Goal: Communication & Community: Answer question/provide support

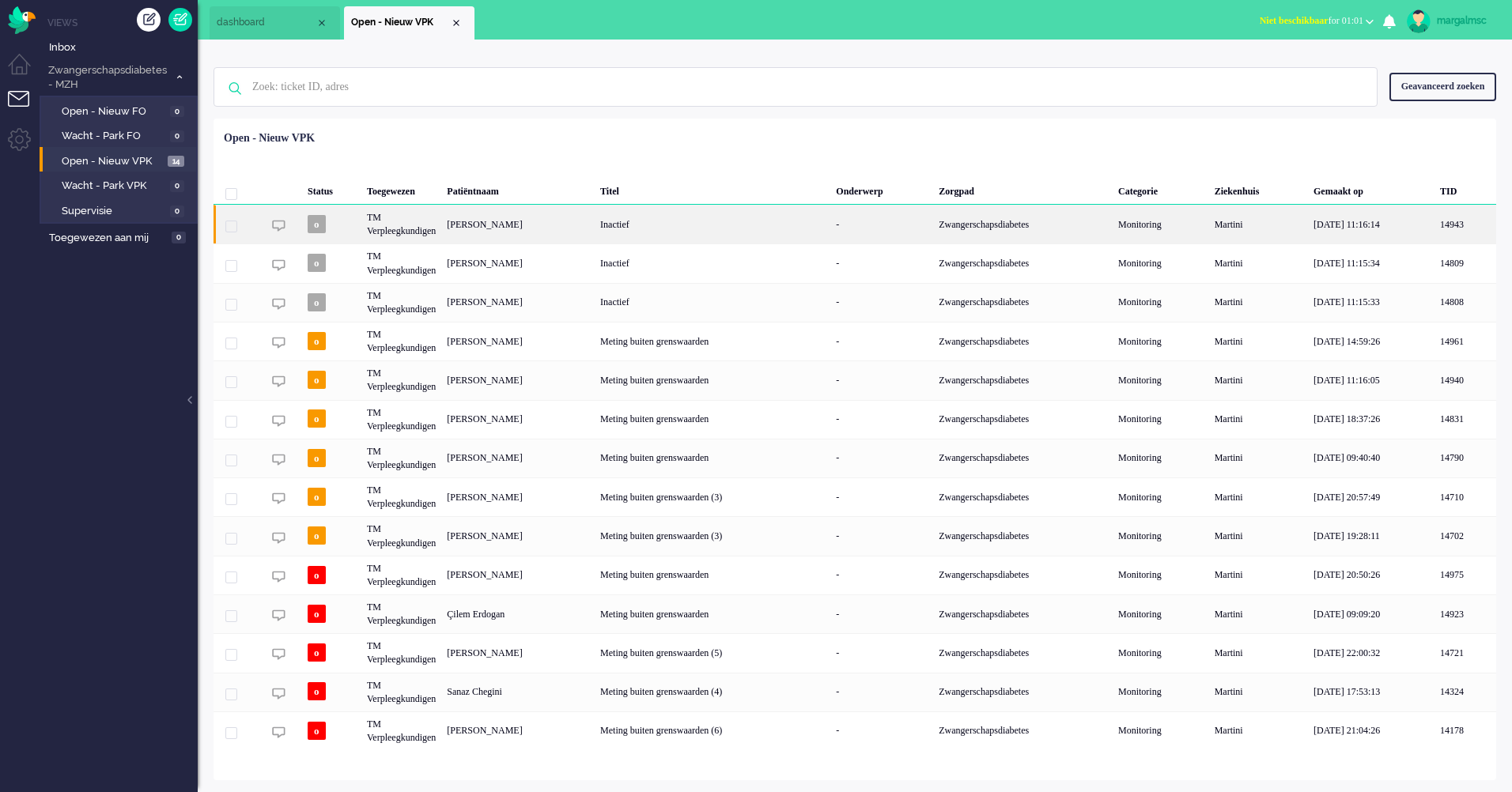
click at [581, 235] on div "[PERSON_NAME]" at bounding box center [518, 223] width 154 height 39
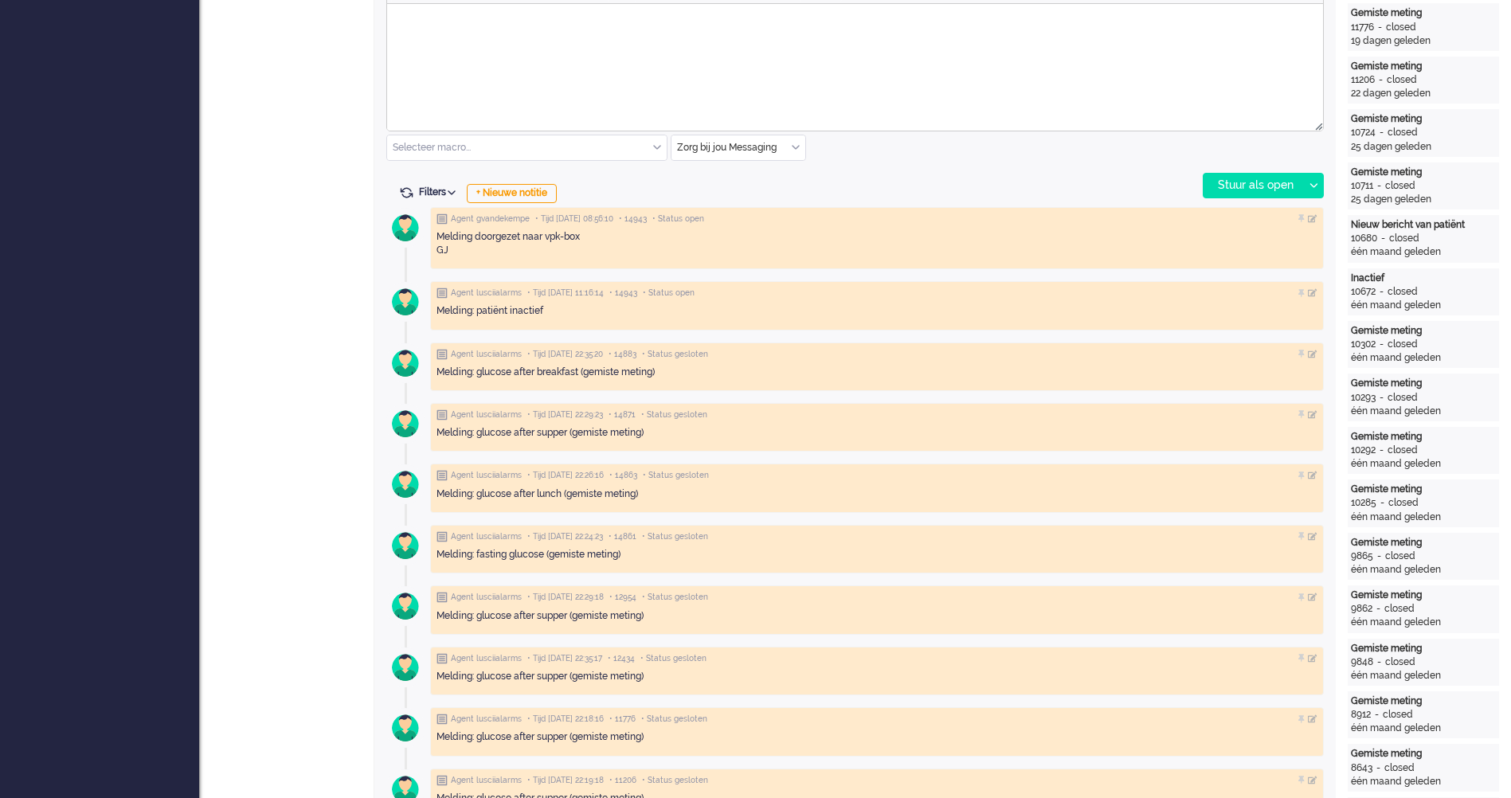
scroll to position [637, 0]
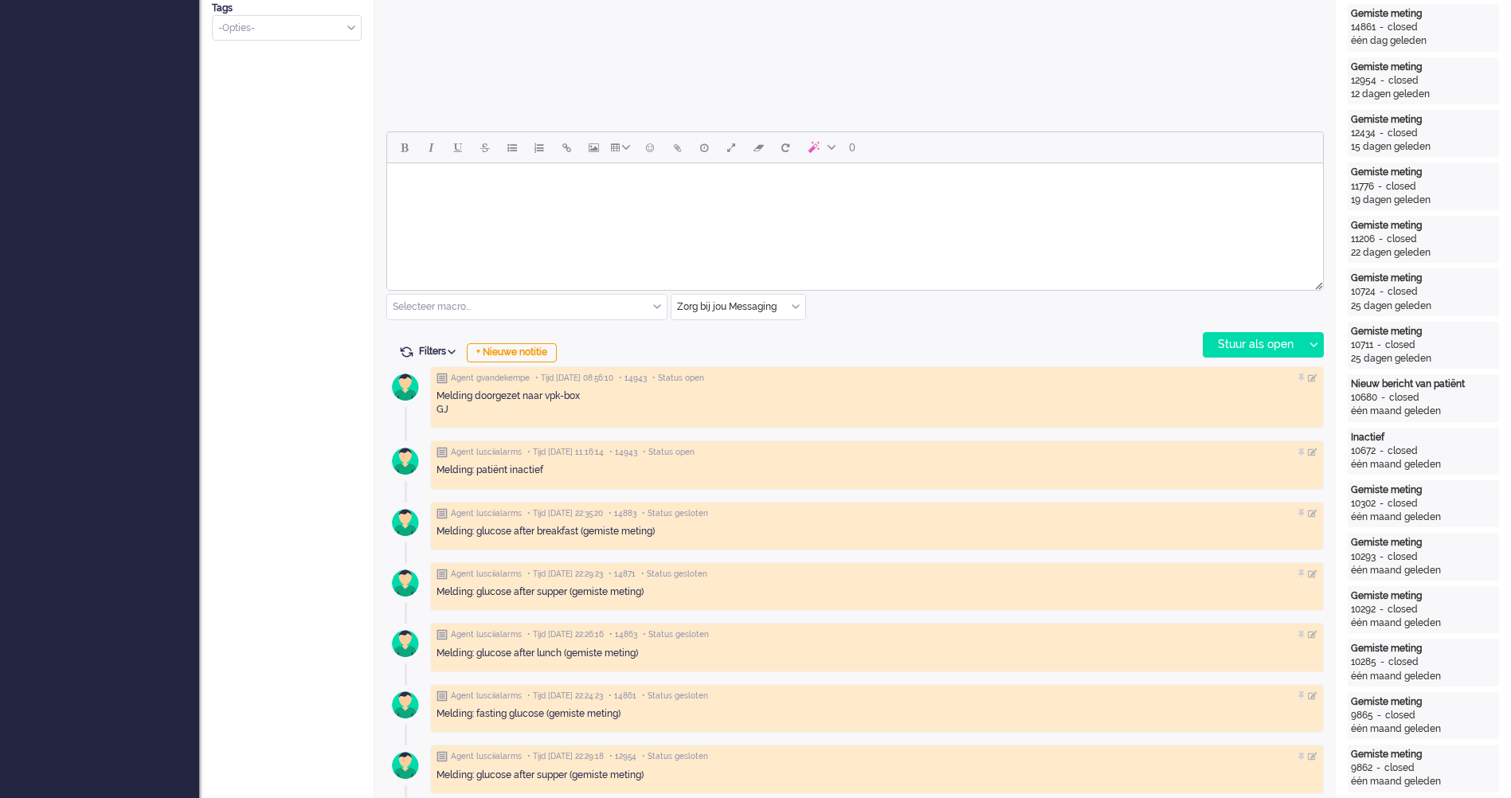
click at [526, 307] on input "text" at bounding box center [527, 307] width 280 height 25
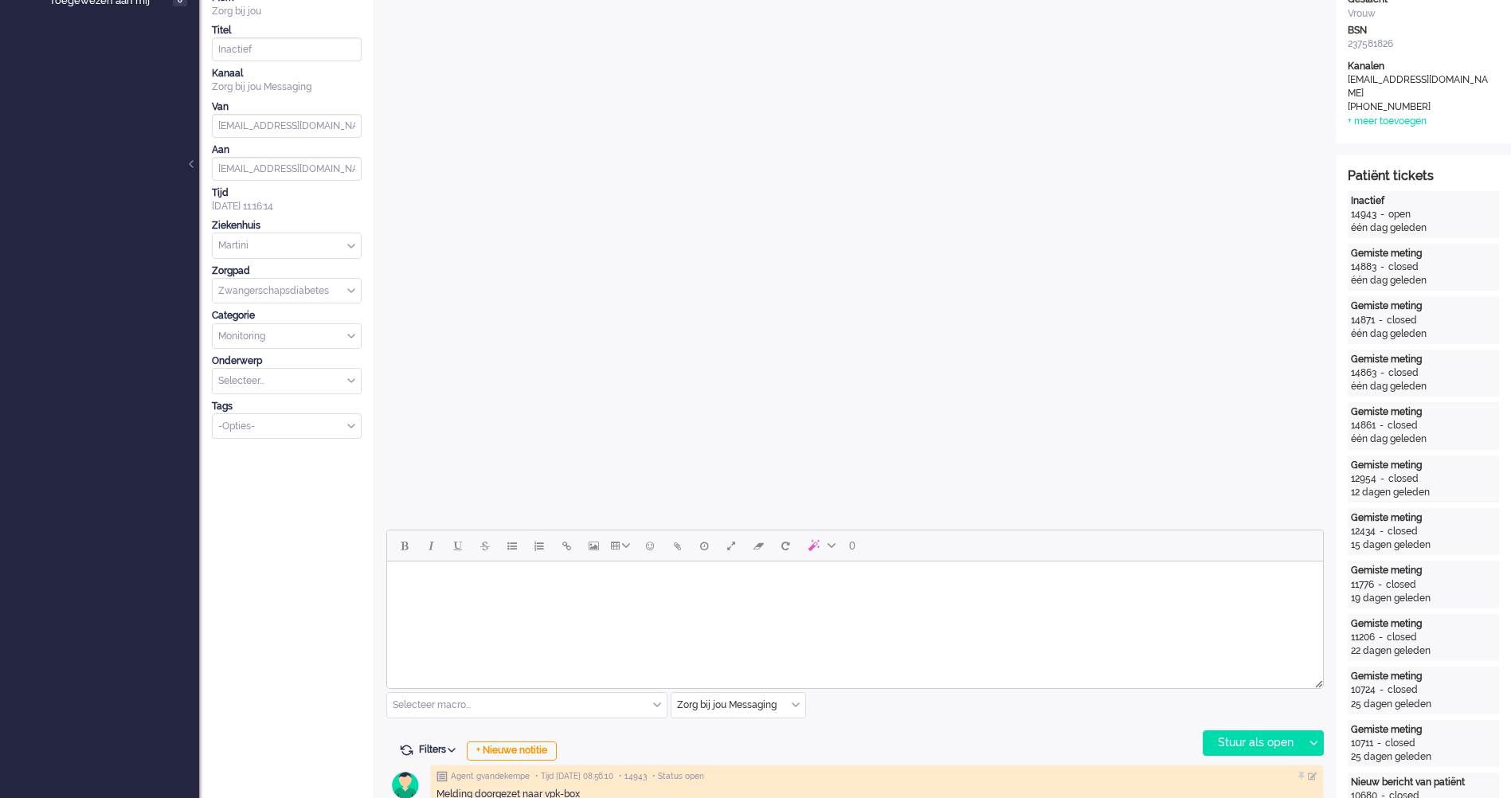
scroll to position [398, 0]
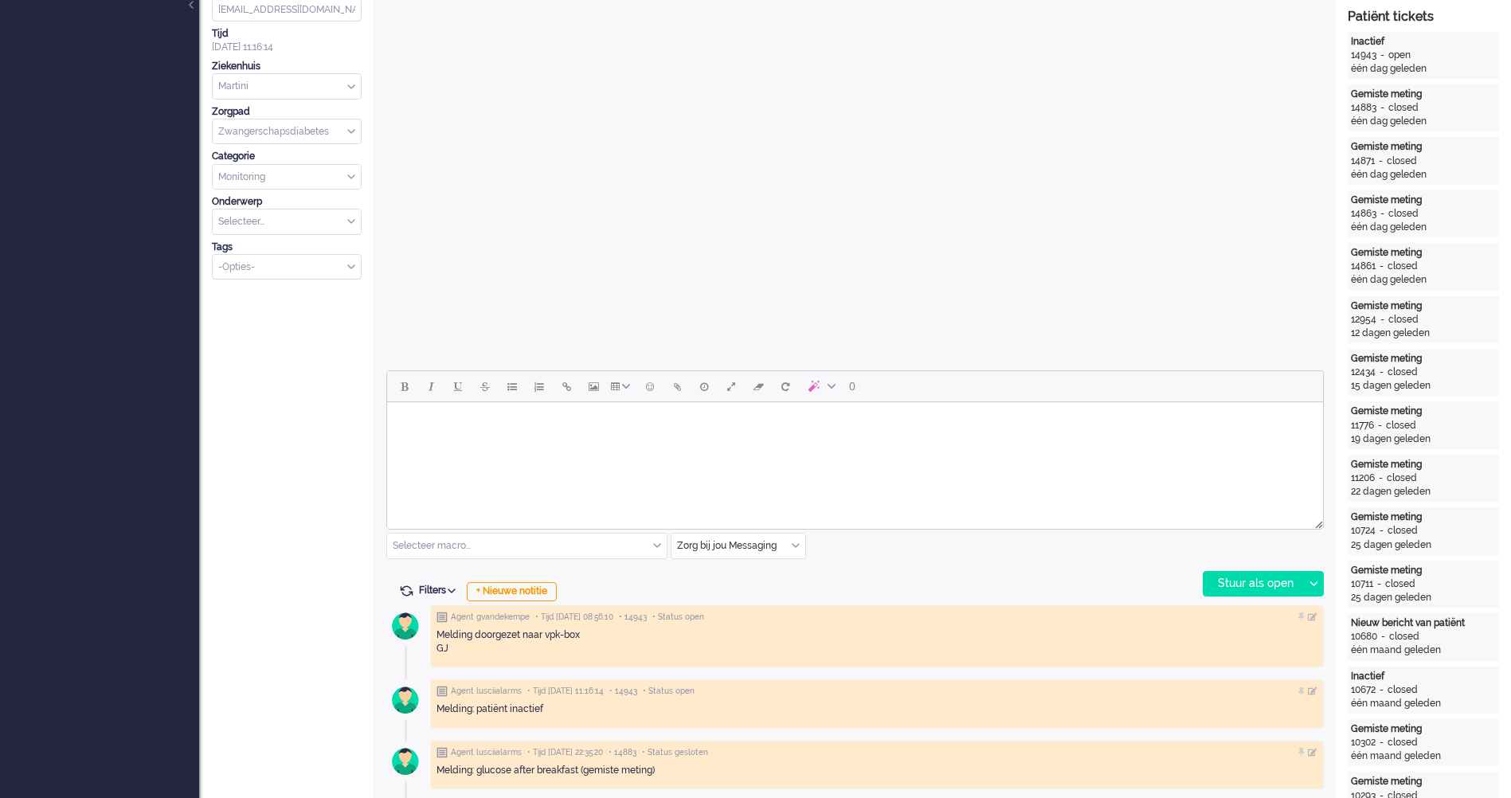
click at [472, 443] on html at bounding box center [855, 422] width 936 height 41
paste body "Rich Text Area. Press ALT-0 for help."
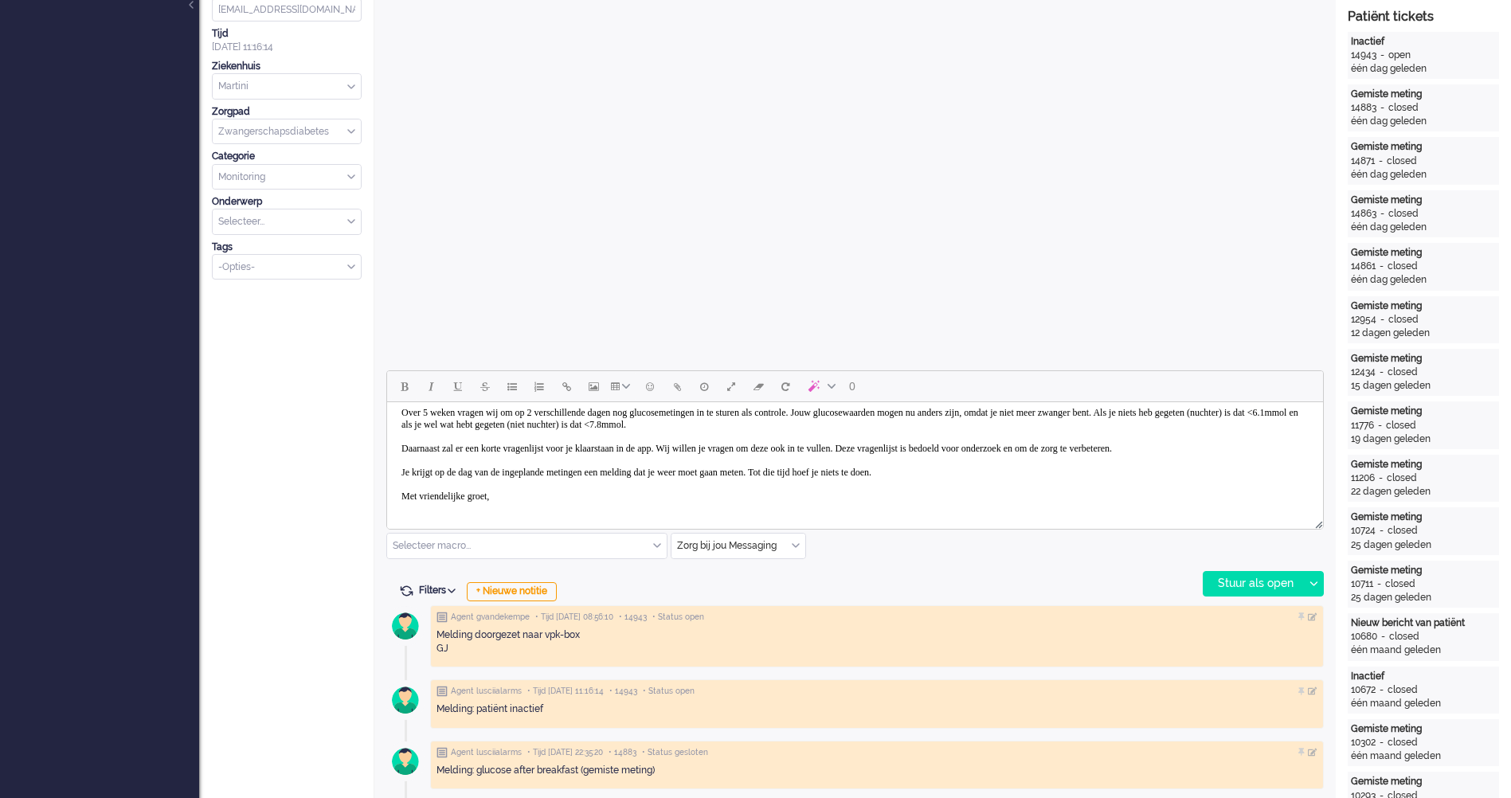
scroll to position [0, 0]
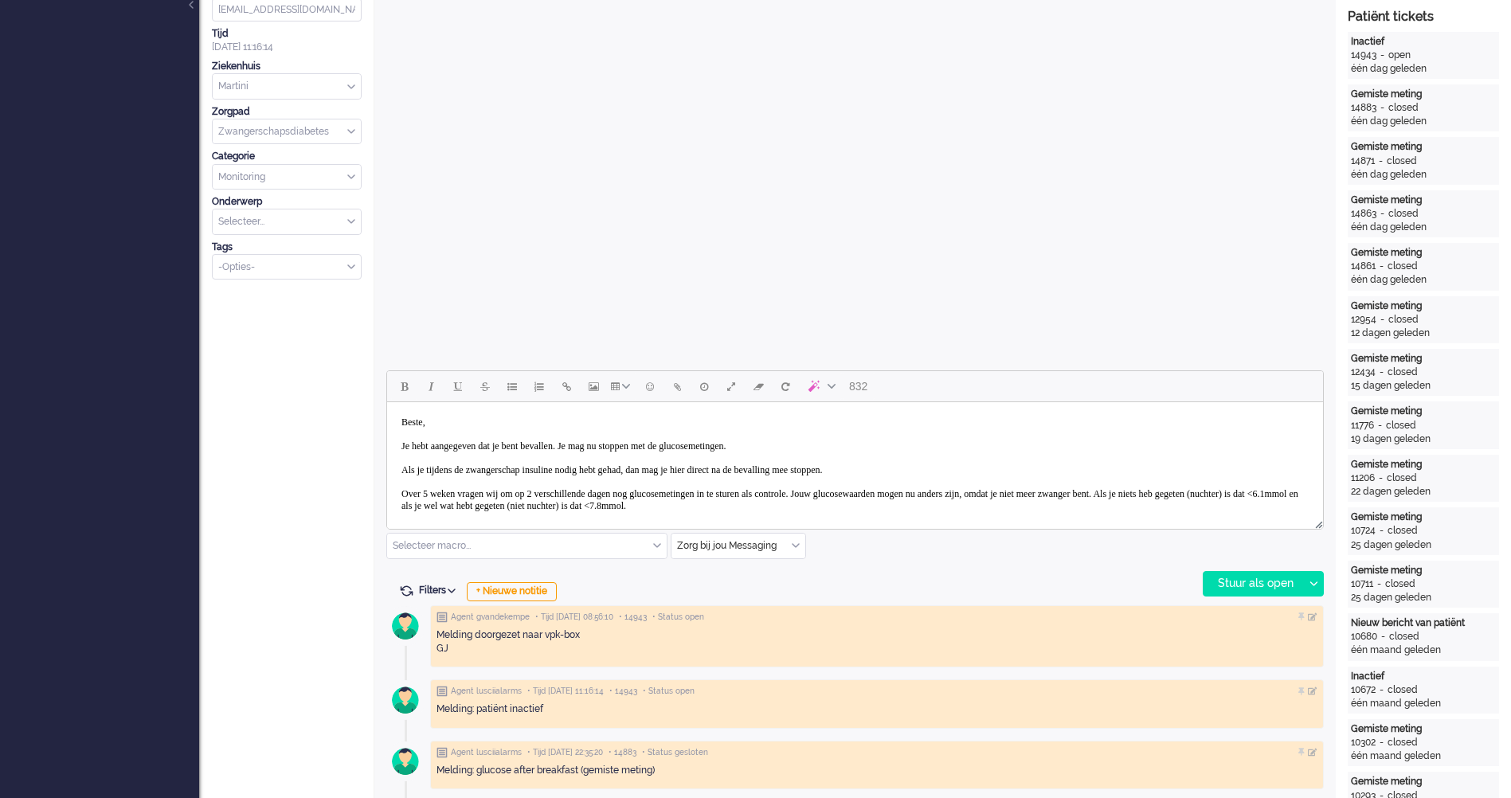
click at [476, 424] on body "Beste, Je hebt aangegeven dat je bent bevallen. Je mag nu stoppen met de glucos…" at bounding box center [855, 500] width 923 height 183
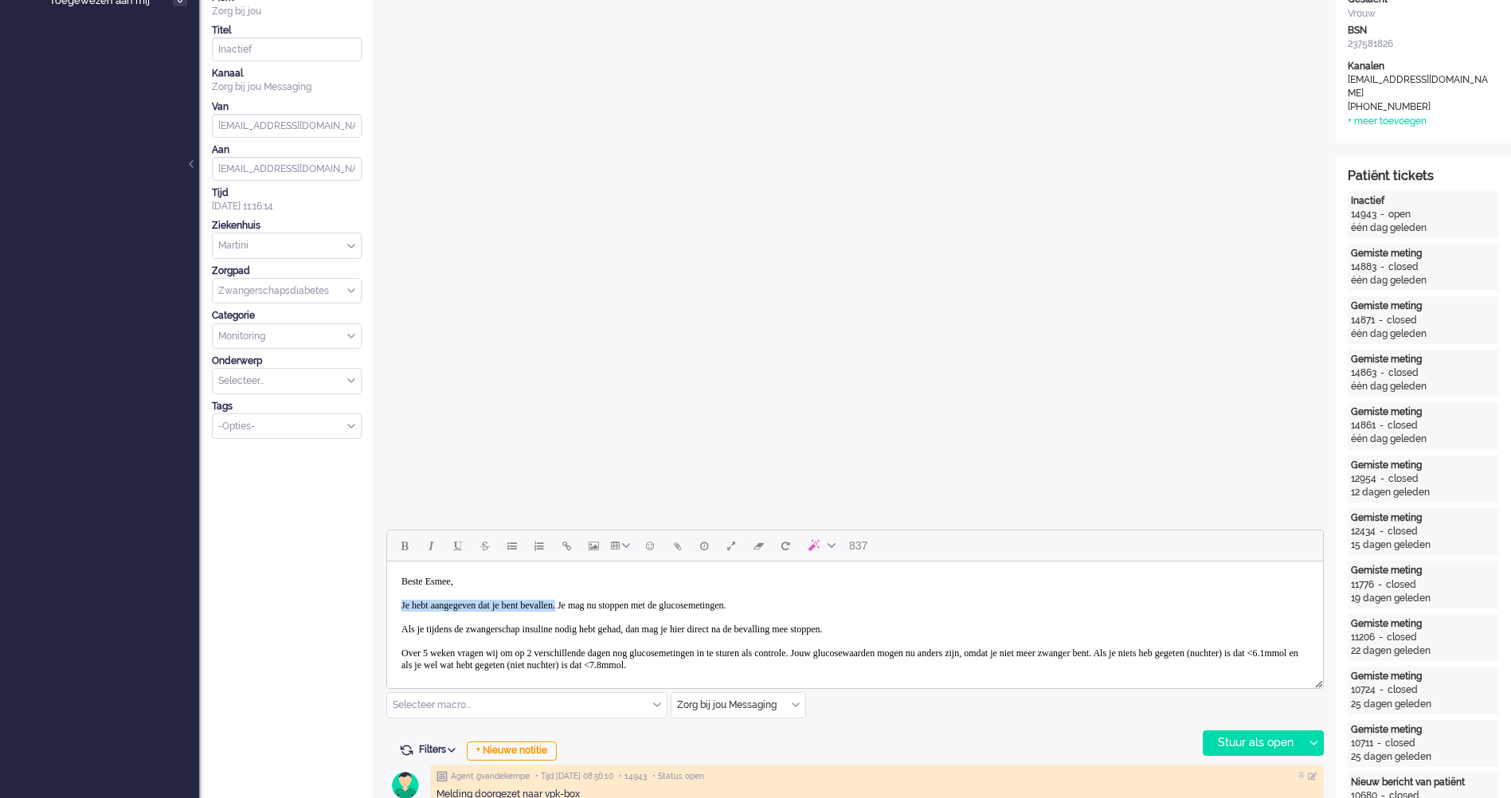
drag, startPoint x: 599, startPoint y: 606, endPoint x: 387, endPoint y: 607, distance: 211.9
click at [387, 607] on html "Beste Esmee, Je hebt aangegeven dat je bent bevallen. Je mag nu stoppen met de …" at bounding box center [855, 660] width 936 height 196
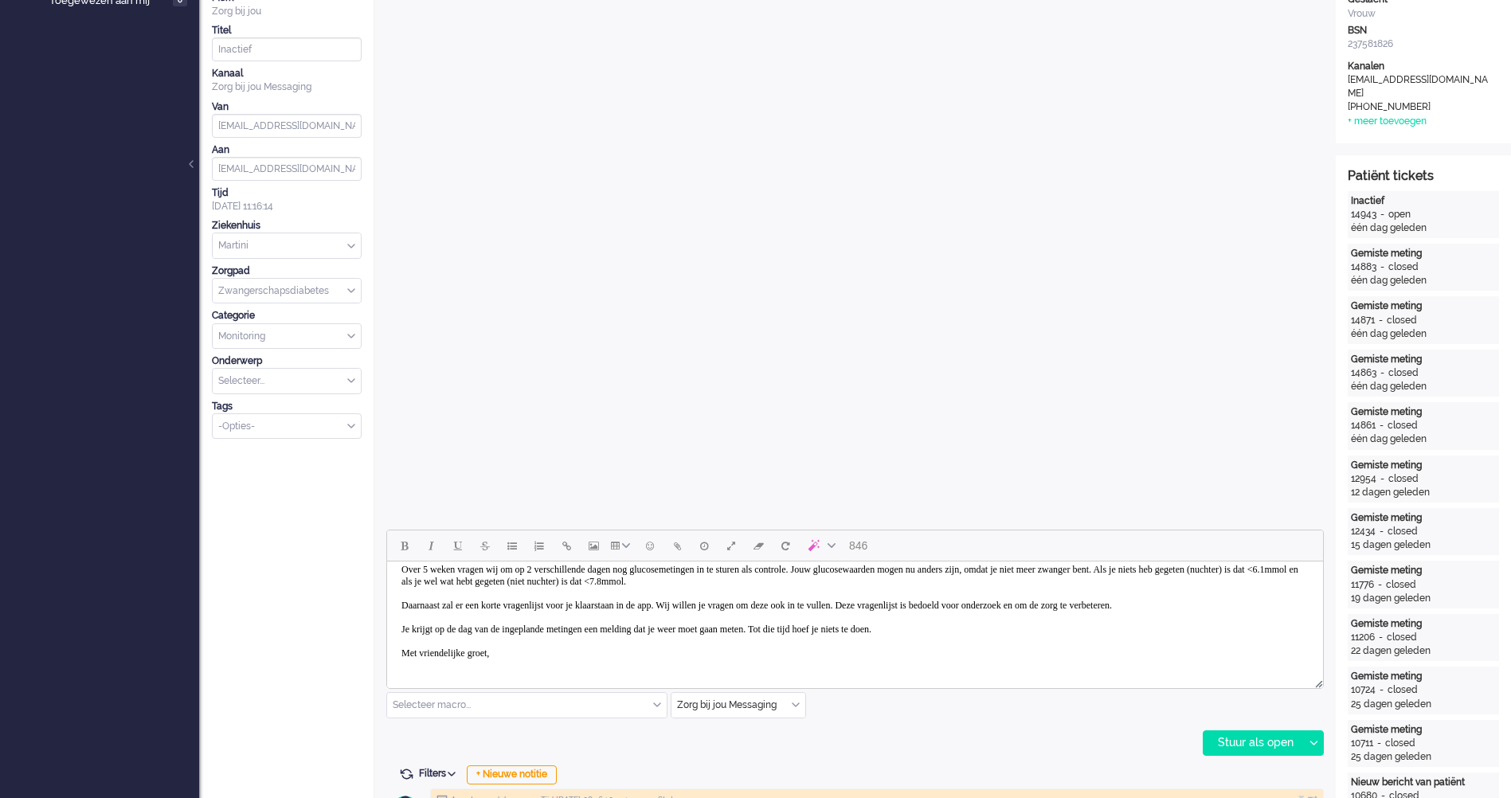
scroll to position [319, 0]
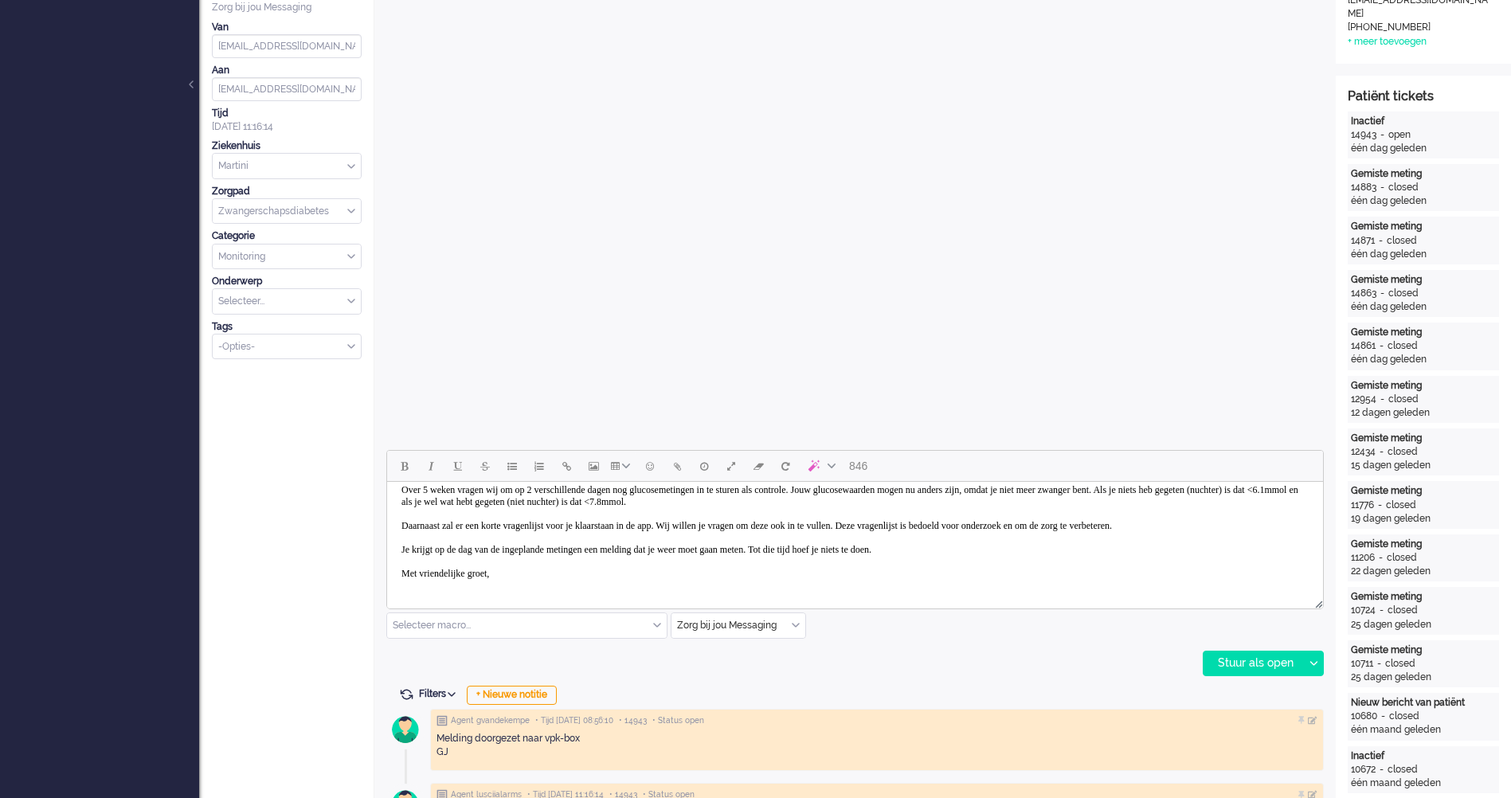
click at [547, 559] on body "Beste Esmee, Ik heb gezien in je dossier dat je bent bevallen. Je mag nu stoppe…" at bounding box center [855, 496] width 923 height 183
click at [555, 584] on body "Beste Esmee, Ik heb gezien in je dossier dat je bent bevallen. Je mag nu stoppe…" at bounding box center [855, 496] width 923 height 183
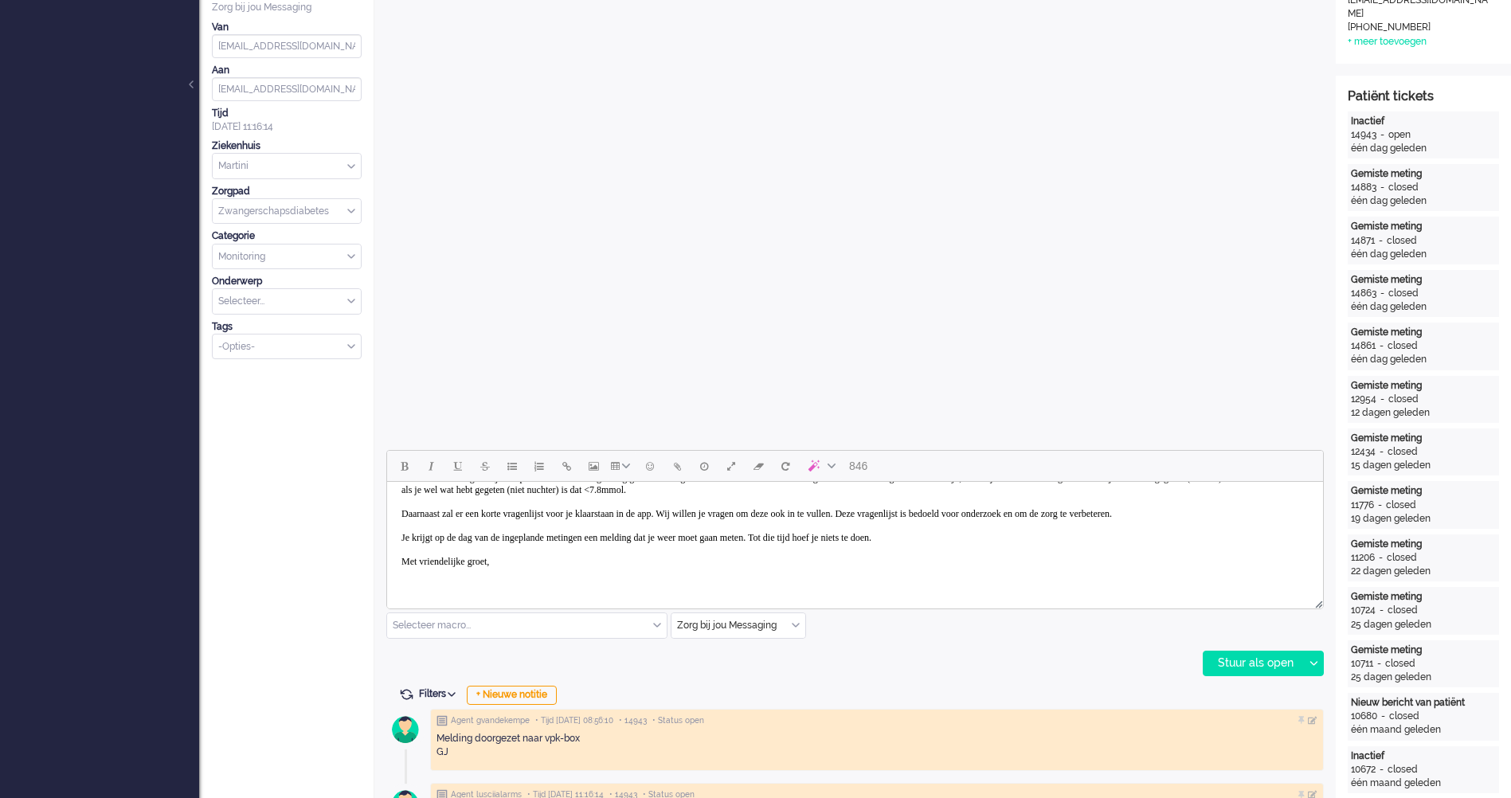
scroll to position [105, 0]
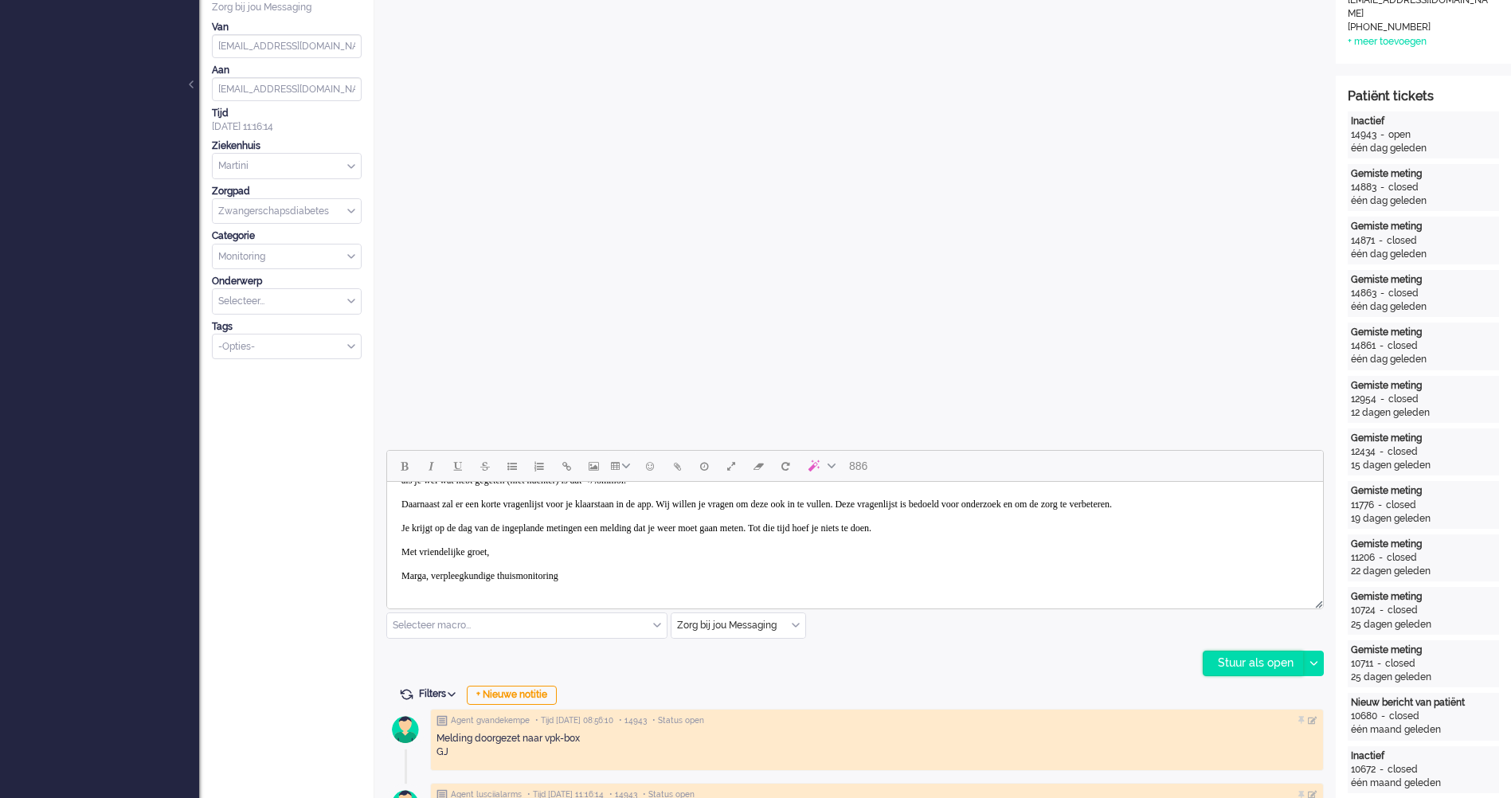
drag, startPoint x: 1249, startPoint y: 664, endPoint x: 1250, endPoint y: 654, distance: 9.6
click at [1250, 664] on div "Stuur als open" at bounding box center [1254, 664] width 100 height 24
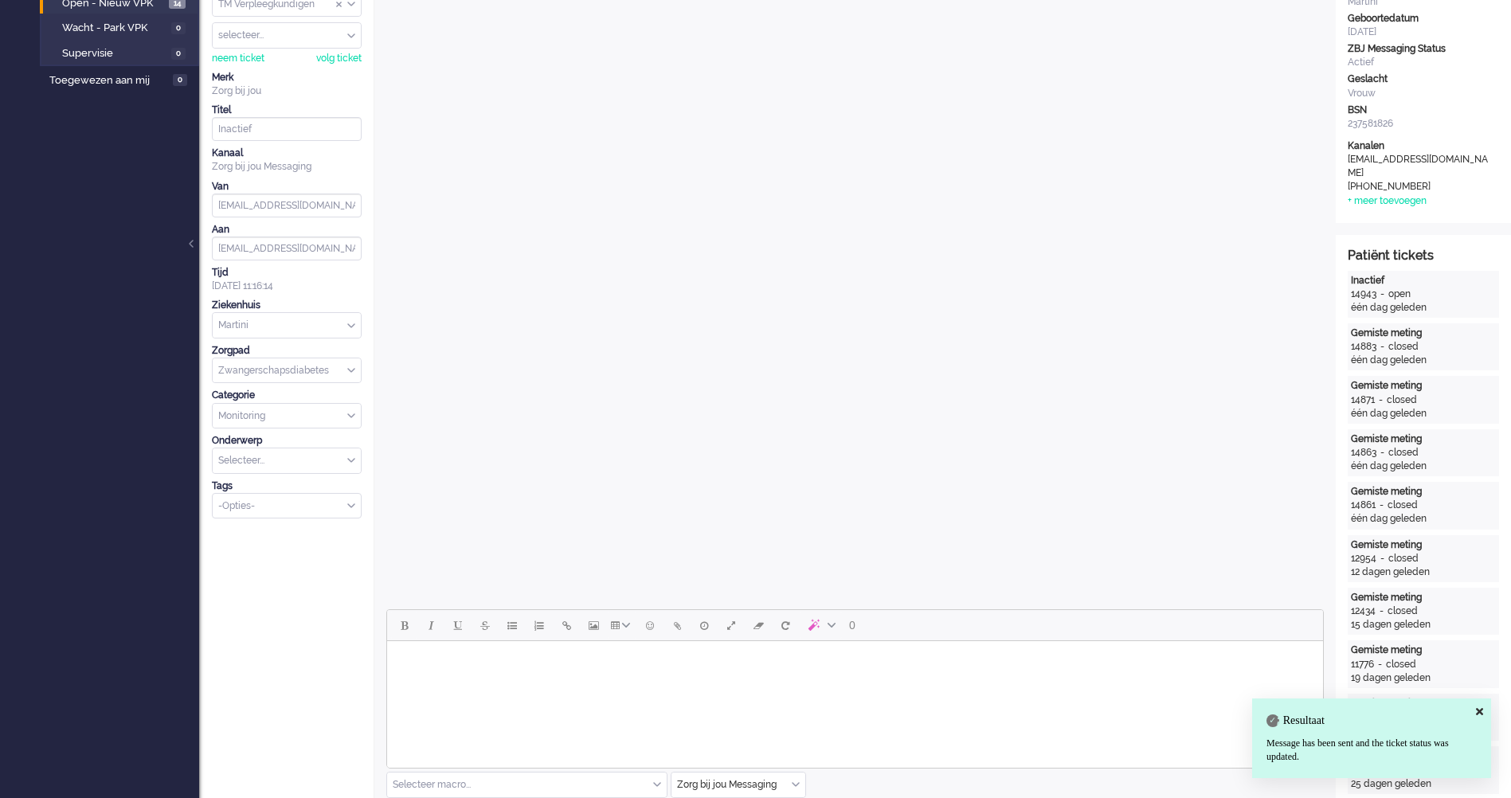
scroll to position [0, 0]
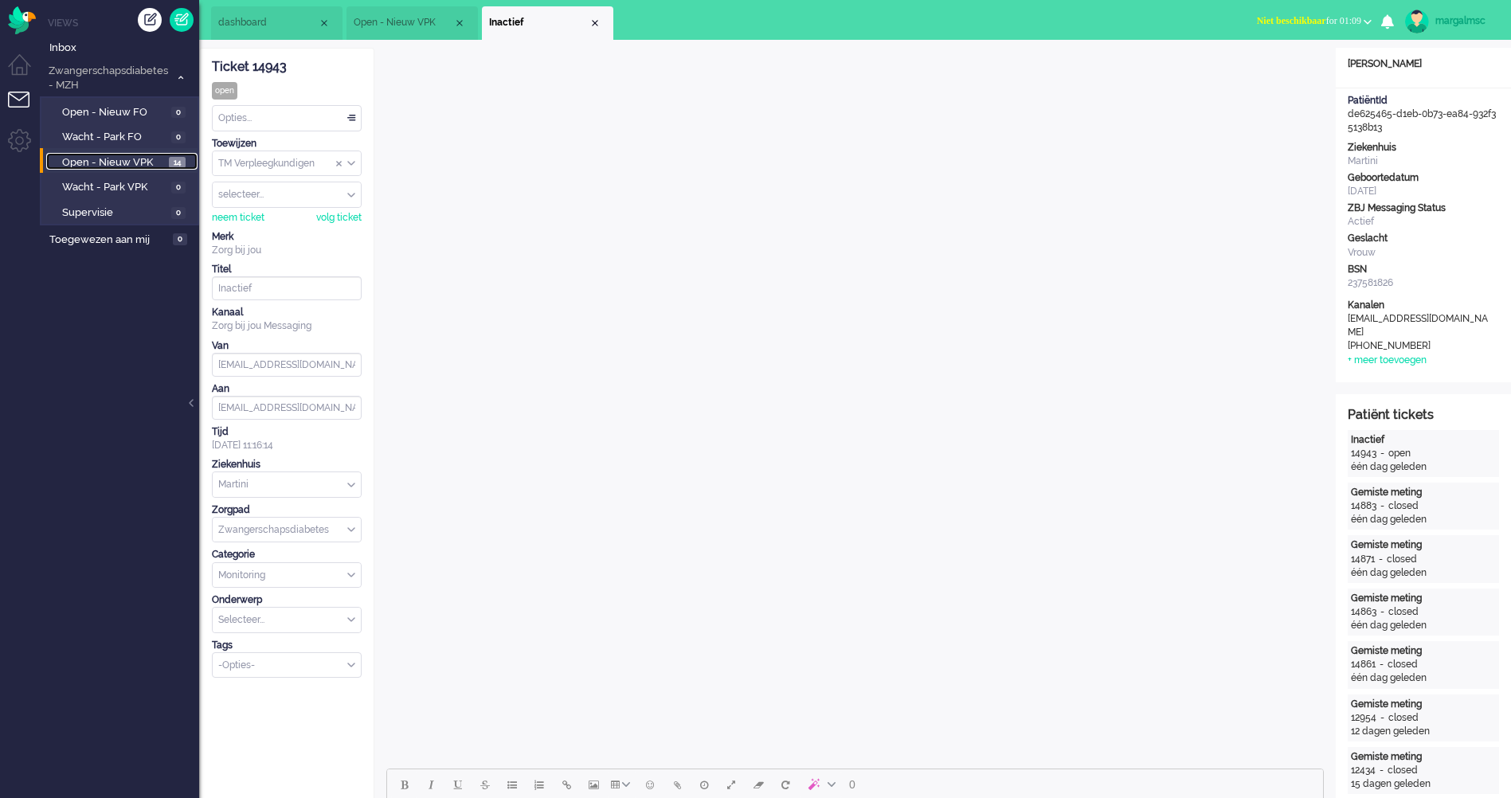
click at [135, 162] on span "Open - Nieuw VPK" at bounding box center [113, 162] width 103 height 15
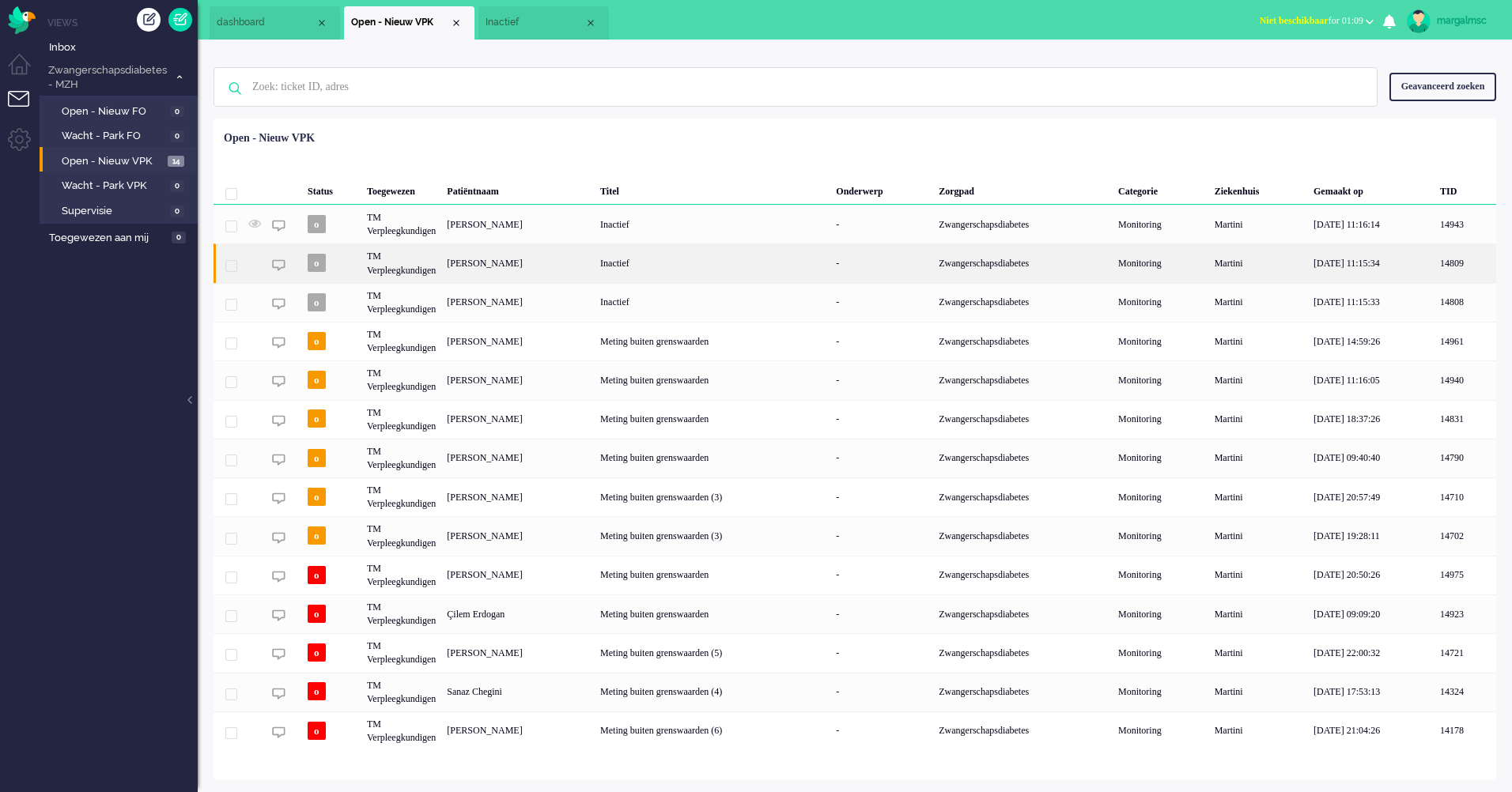
click at [595, 273] on div "[PERSON_NAME]" at bounding box center [518, 262] width 154 height 39
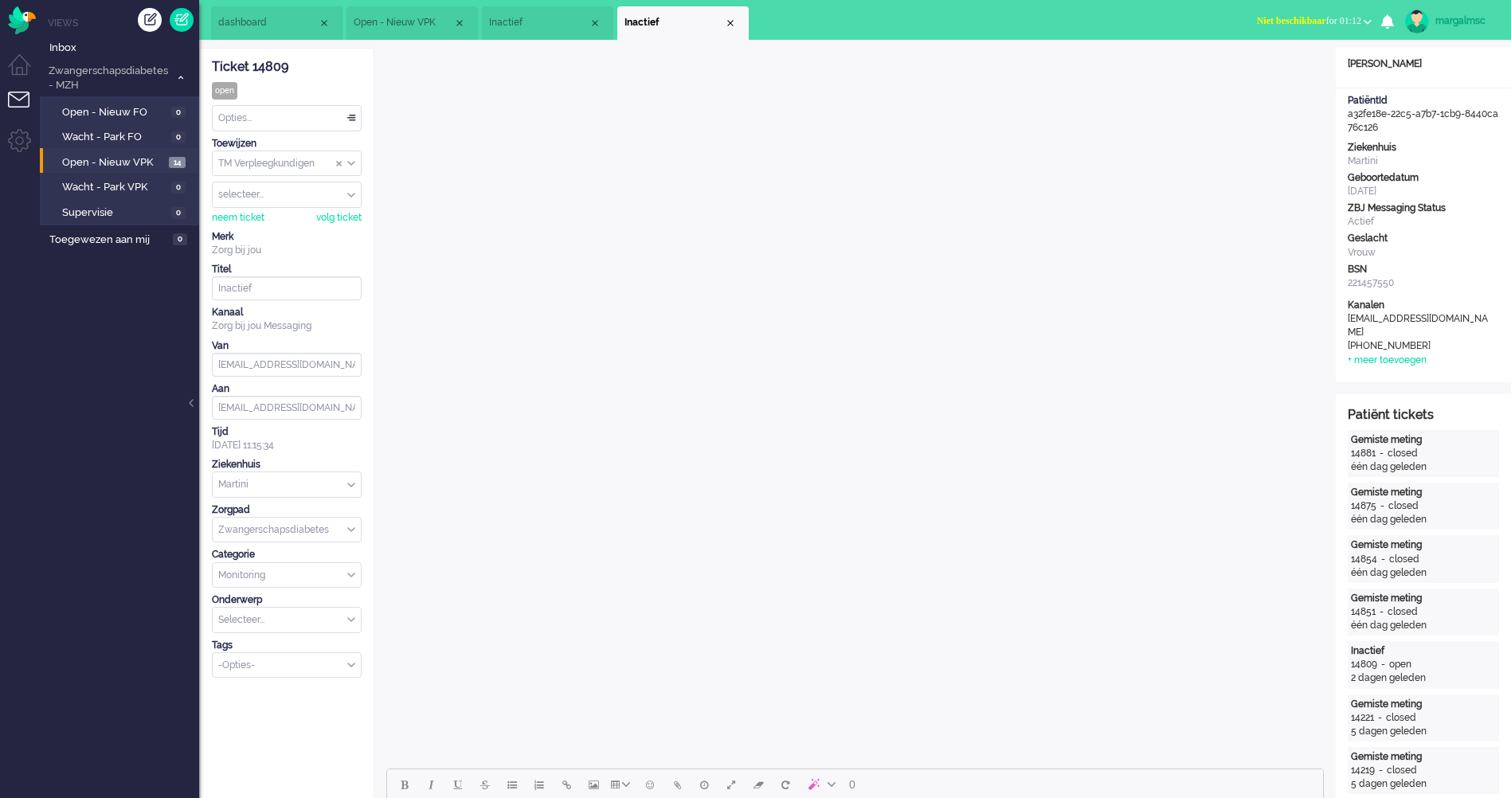
scroll to position [319, 0]
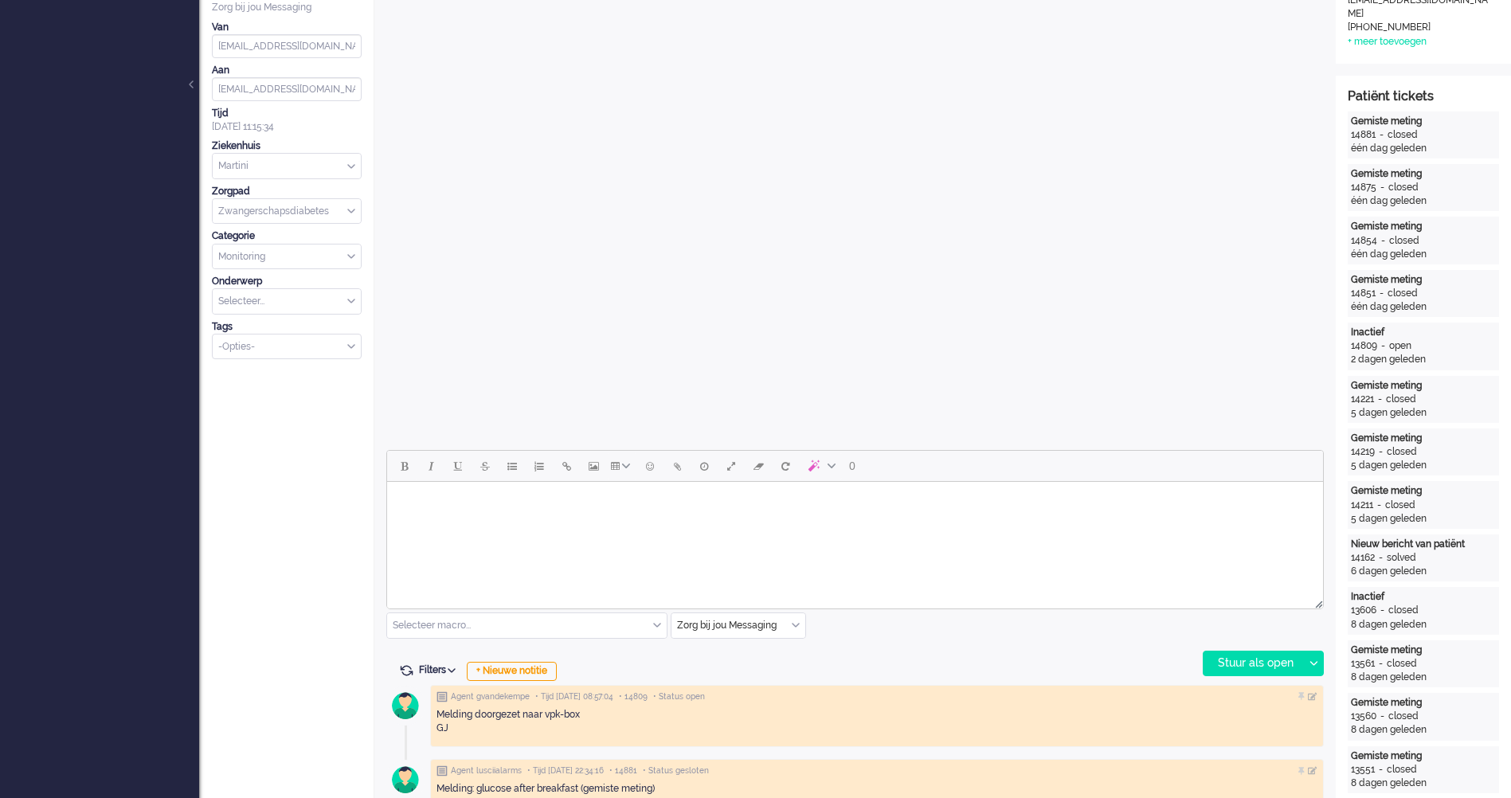
click at [461, 523] on html at bounding box center [855, 502] width 936 height 41
click at [518, 627] on input "text" at bounding box center [527, 626] width 280 height 25
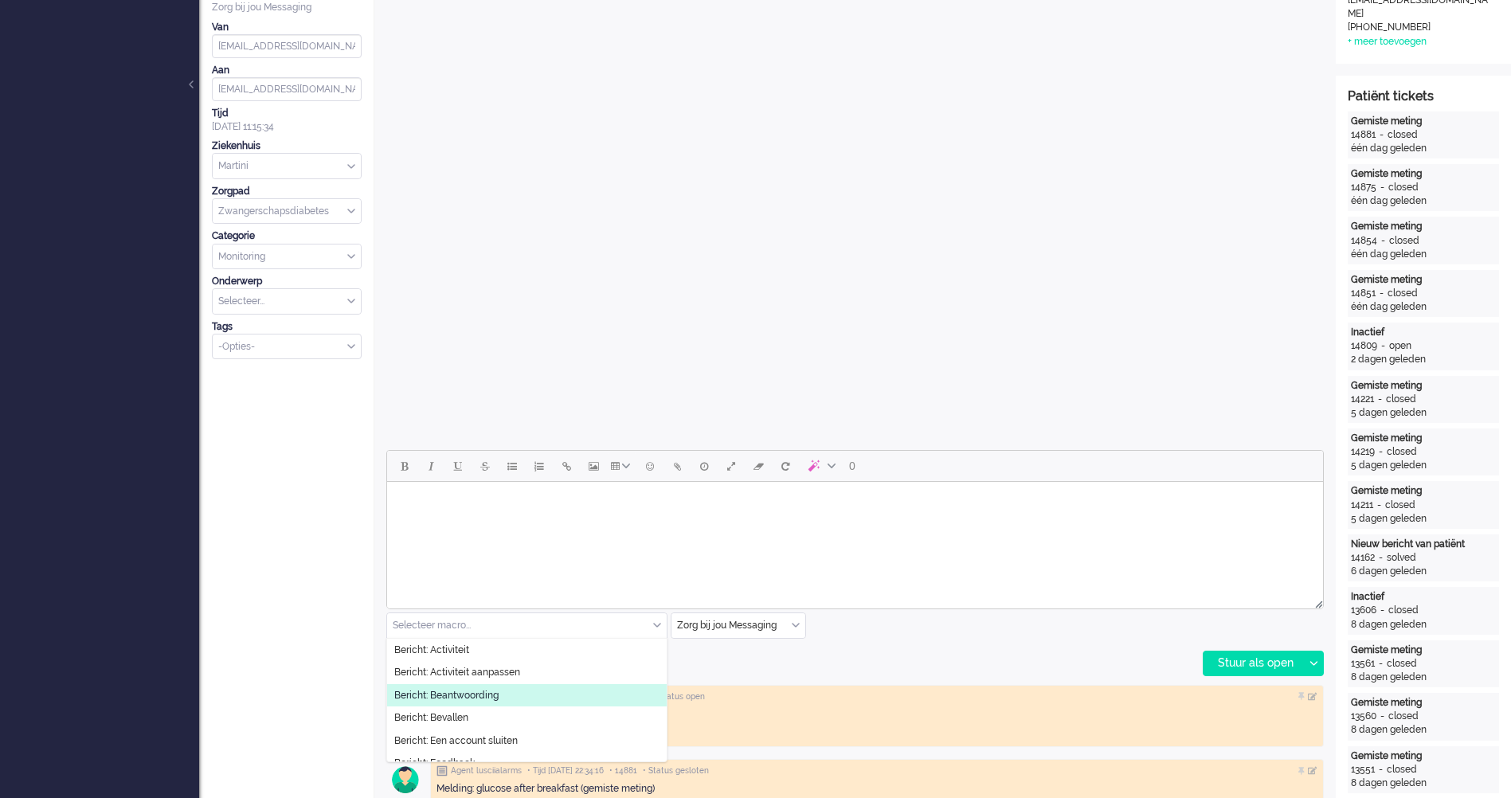
scroll to position [239, 0]
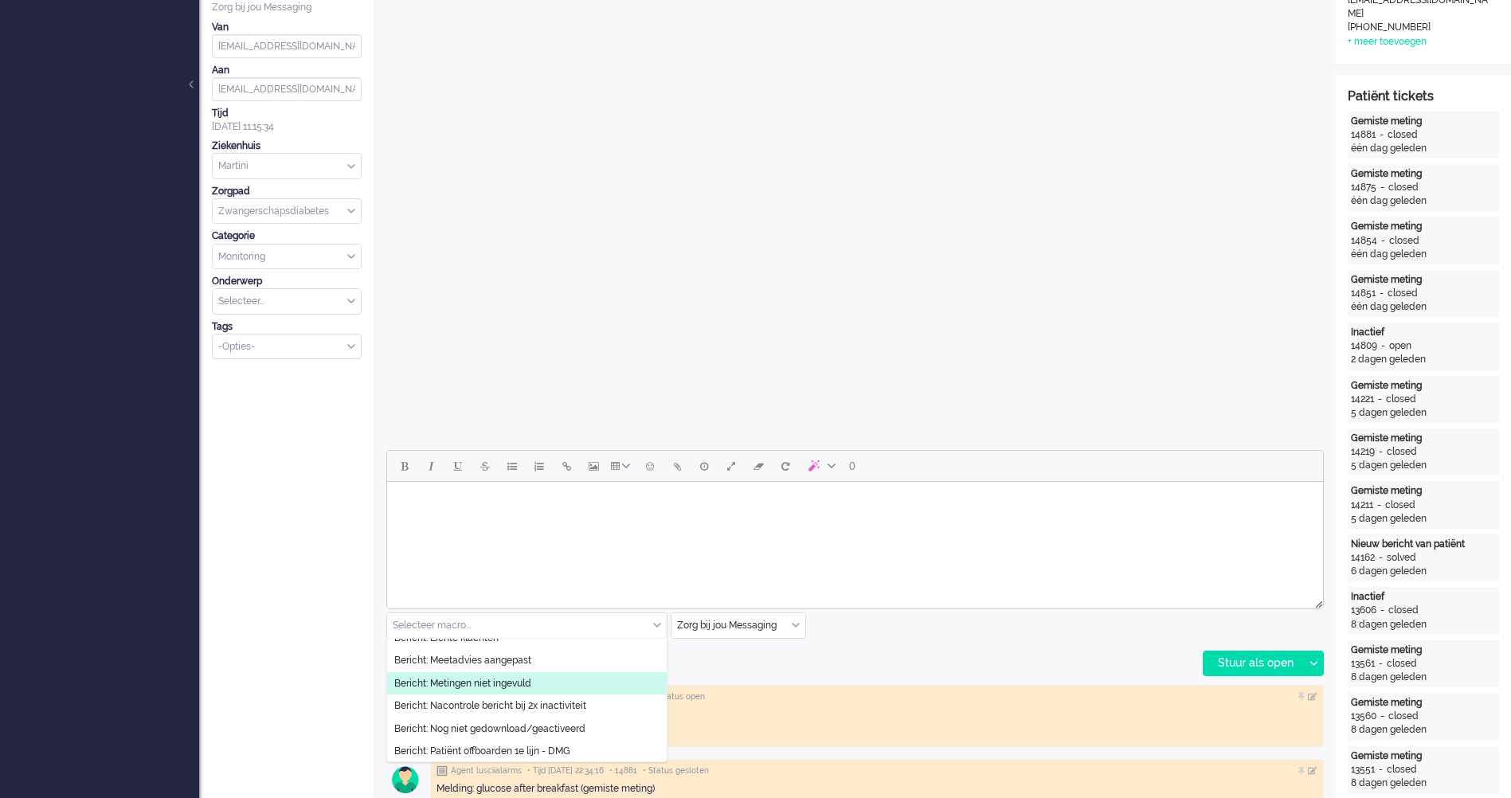
click at [481, 684] on span "Bericht: Metingen niet ingevuld" at bounding box center [462, 684] width 137 height 14
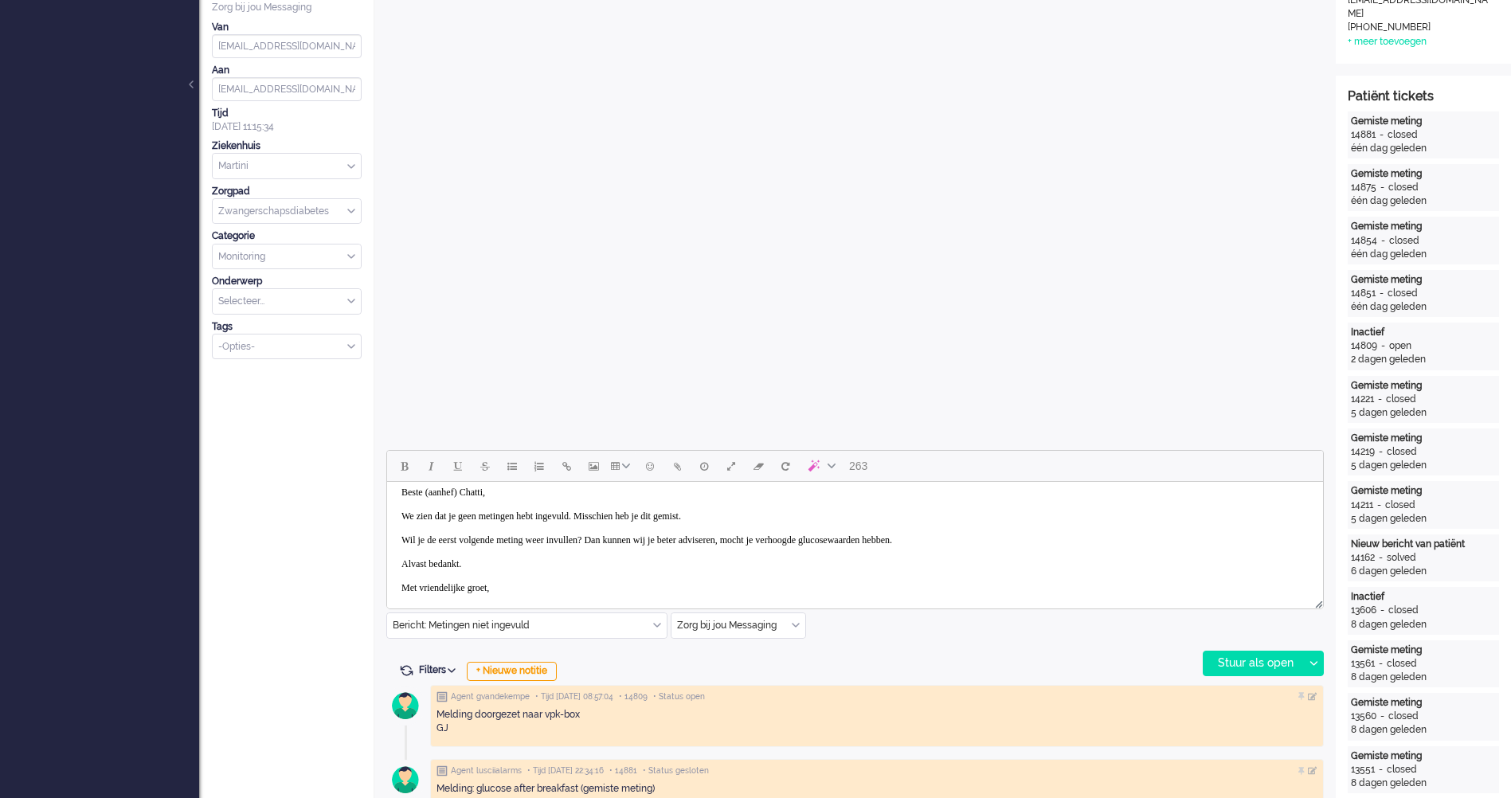
scroll to position [0, 0]
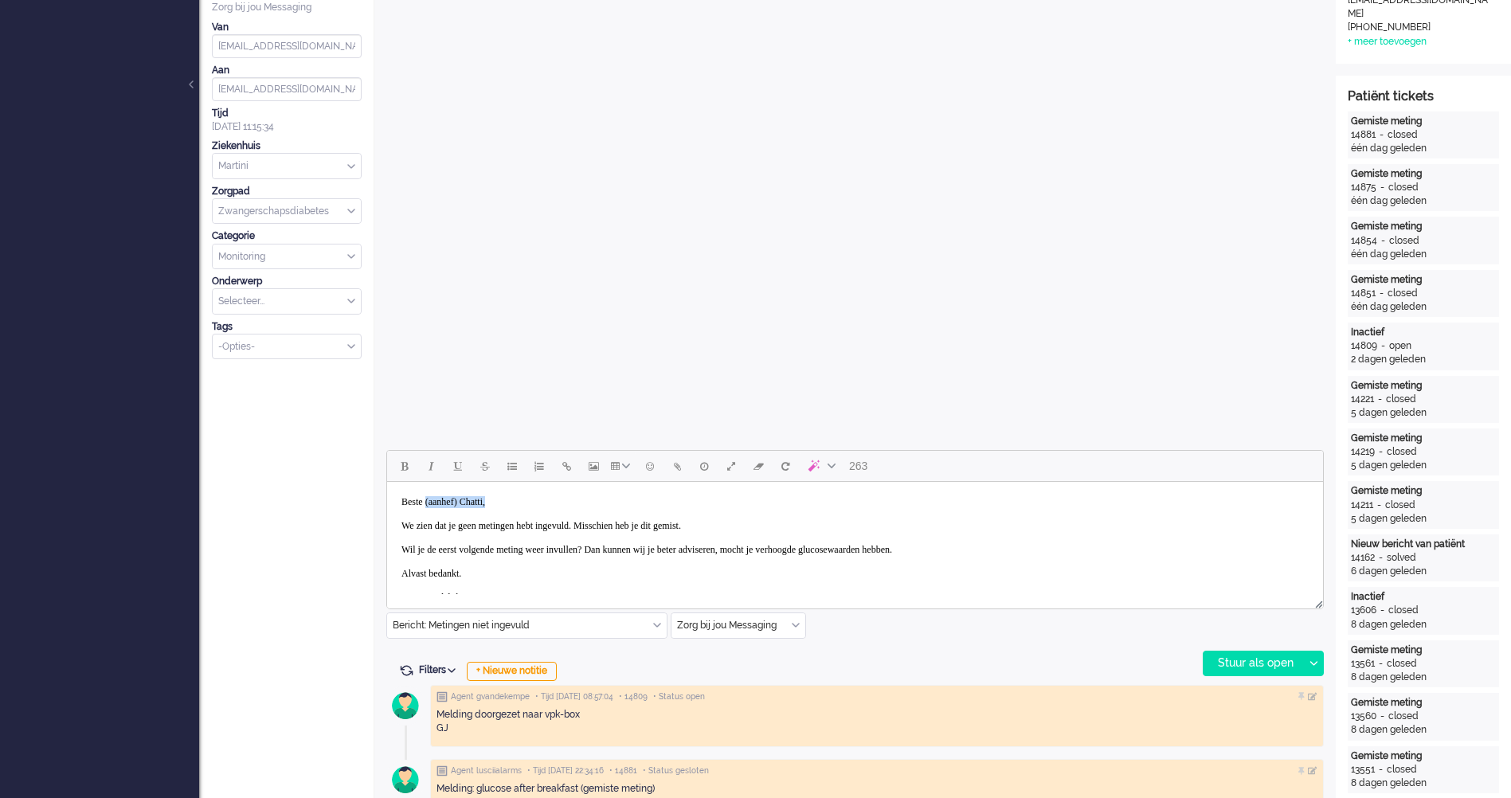
drag, startPoint x: 508, startPoint y: 495, endPoint x: 433, endPoint y: 500, distance: 75.0
click at [433, 500] on body "Beste (aanhef) Chatti, We zien dat je geen metingen hebt ingevuld. Misschien he…" at bounding box center [855, 549] width 923 height 123
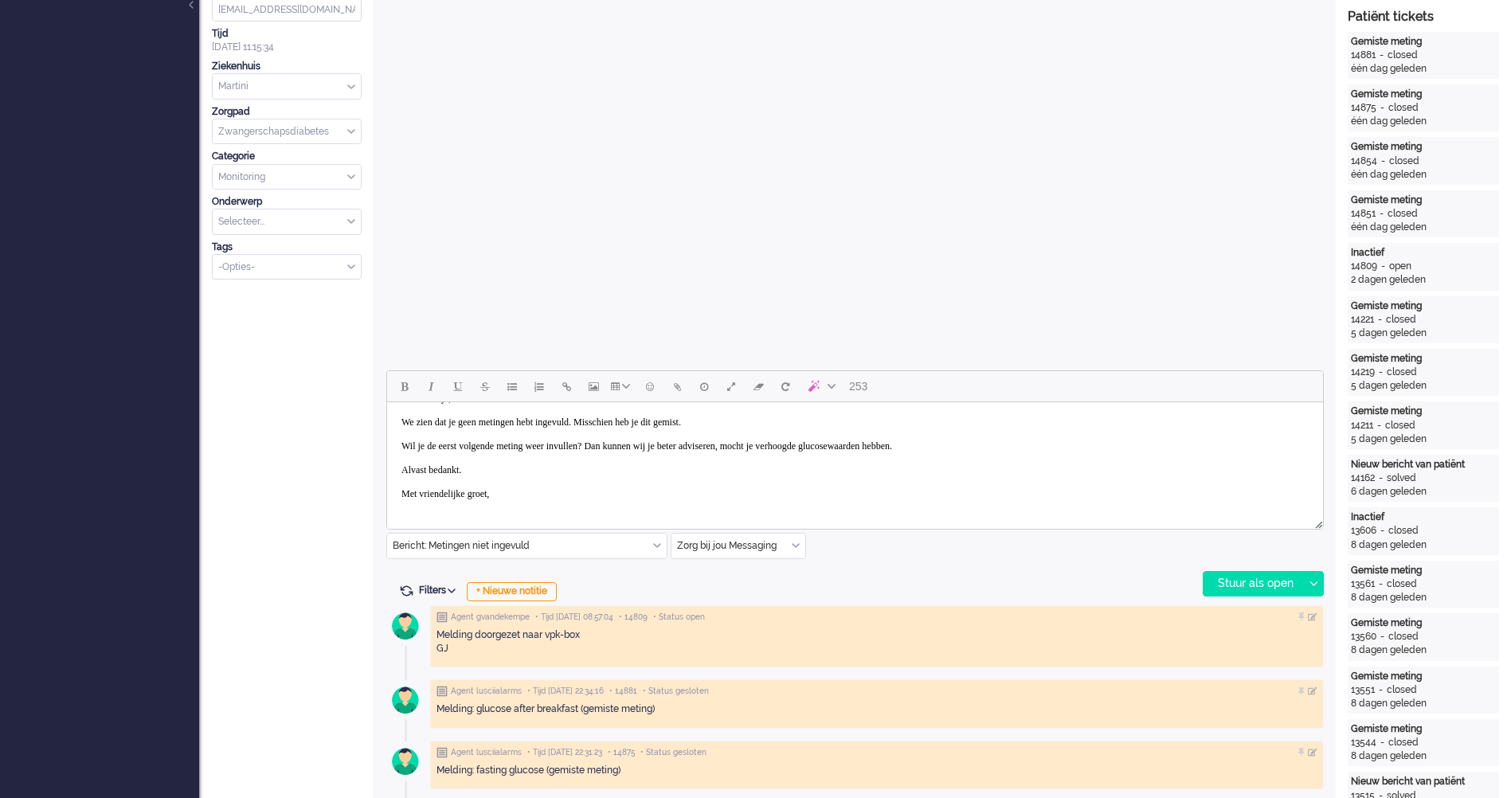
scroll to position [478, 0]
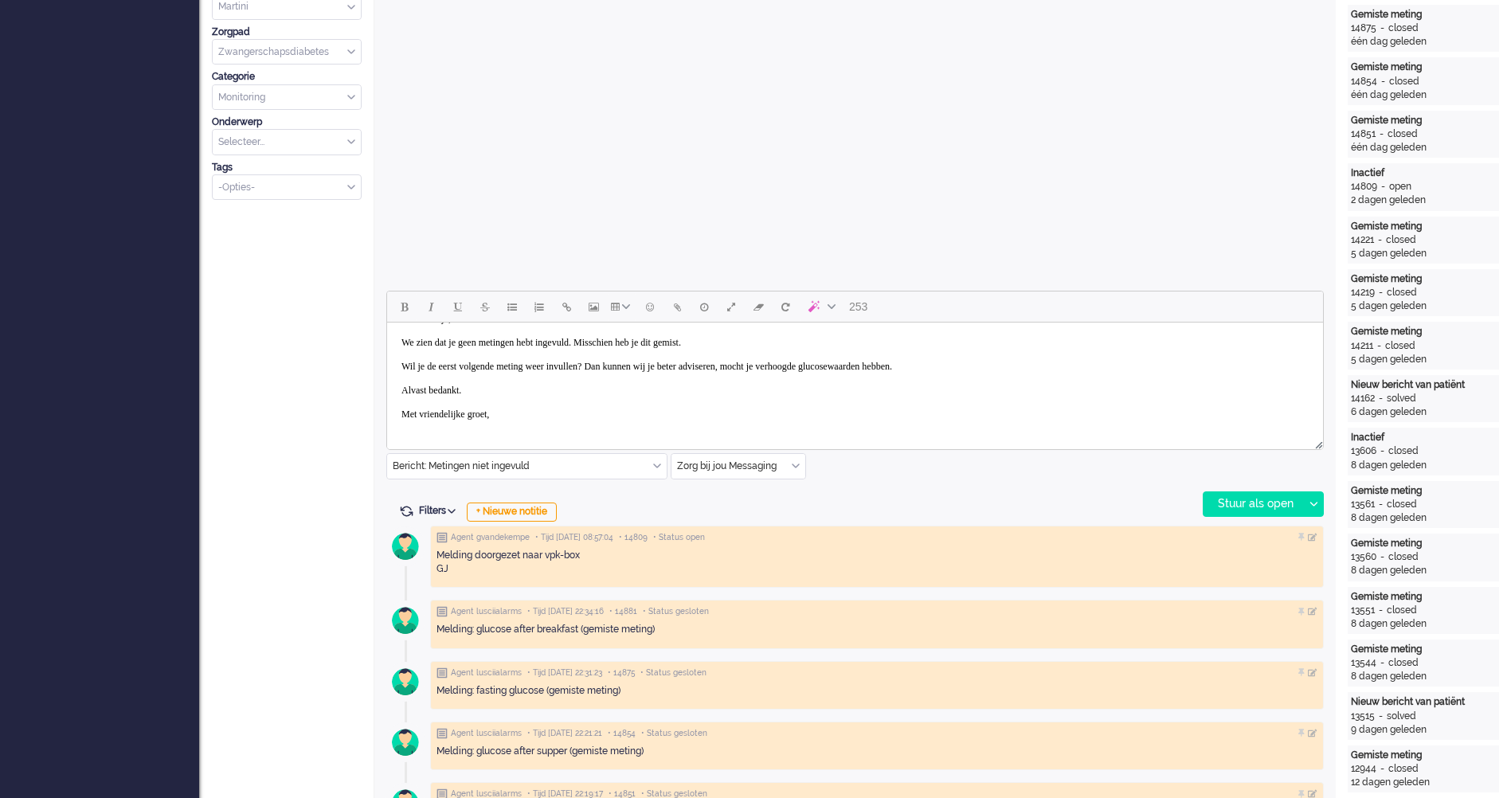
click at [516, 419] on body "Beste Donja, We zien dat je geen metingen hebt ingevuld. Misschien heb je dit g…" at bounding box center [855, 366] width 923 height 123
click at [1256, 494] on div "Stuur als open" at bounding box center [1254, 504] width 100 height 24
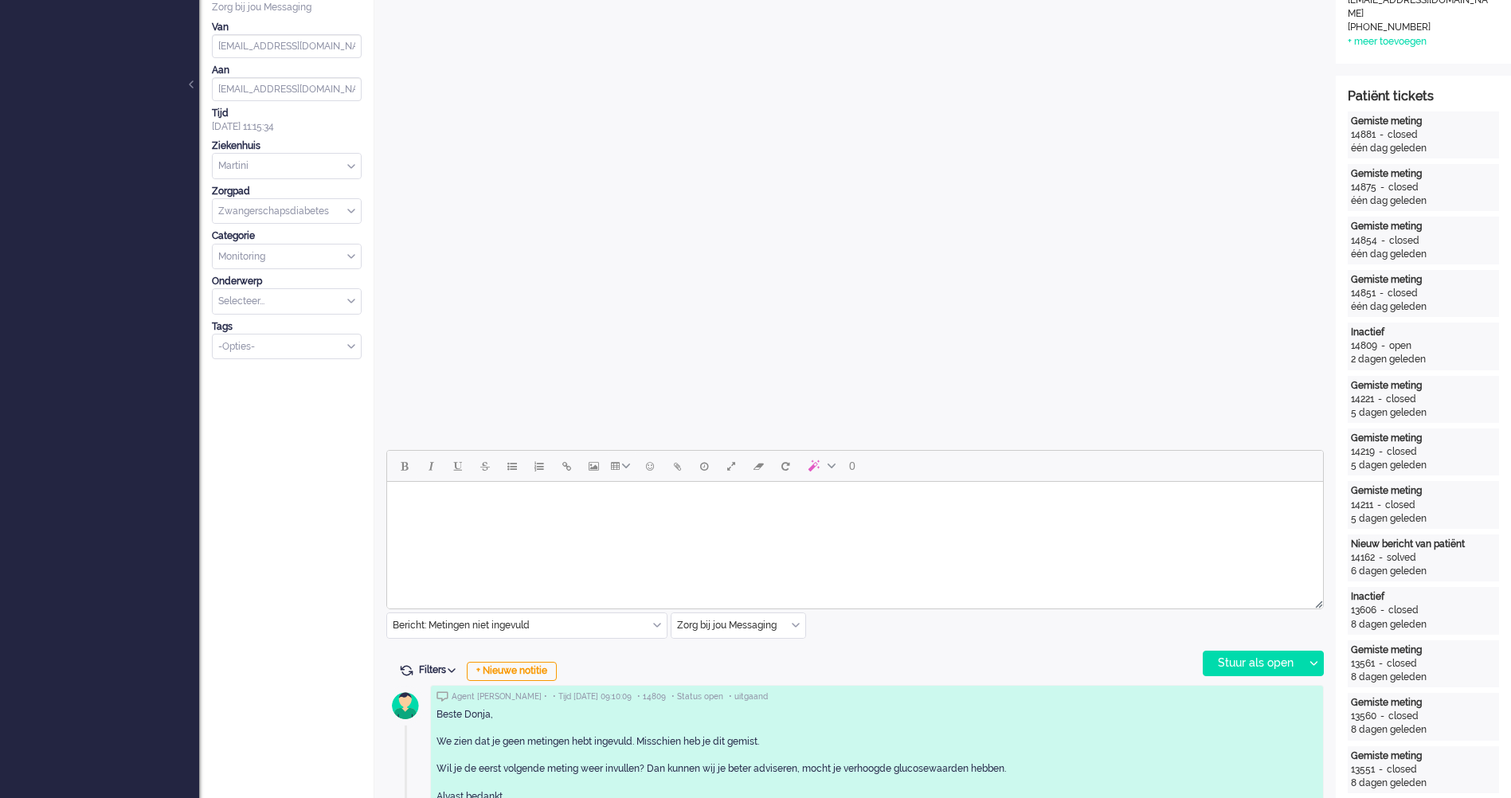
scroll to position [0, 0]
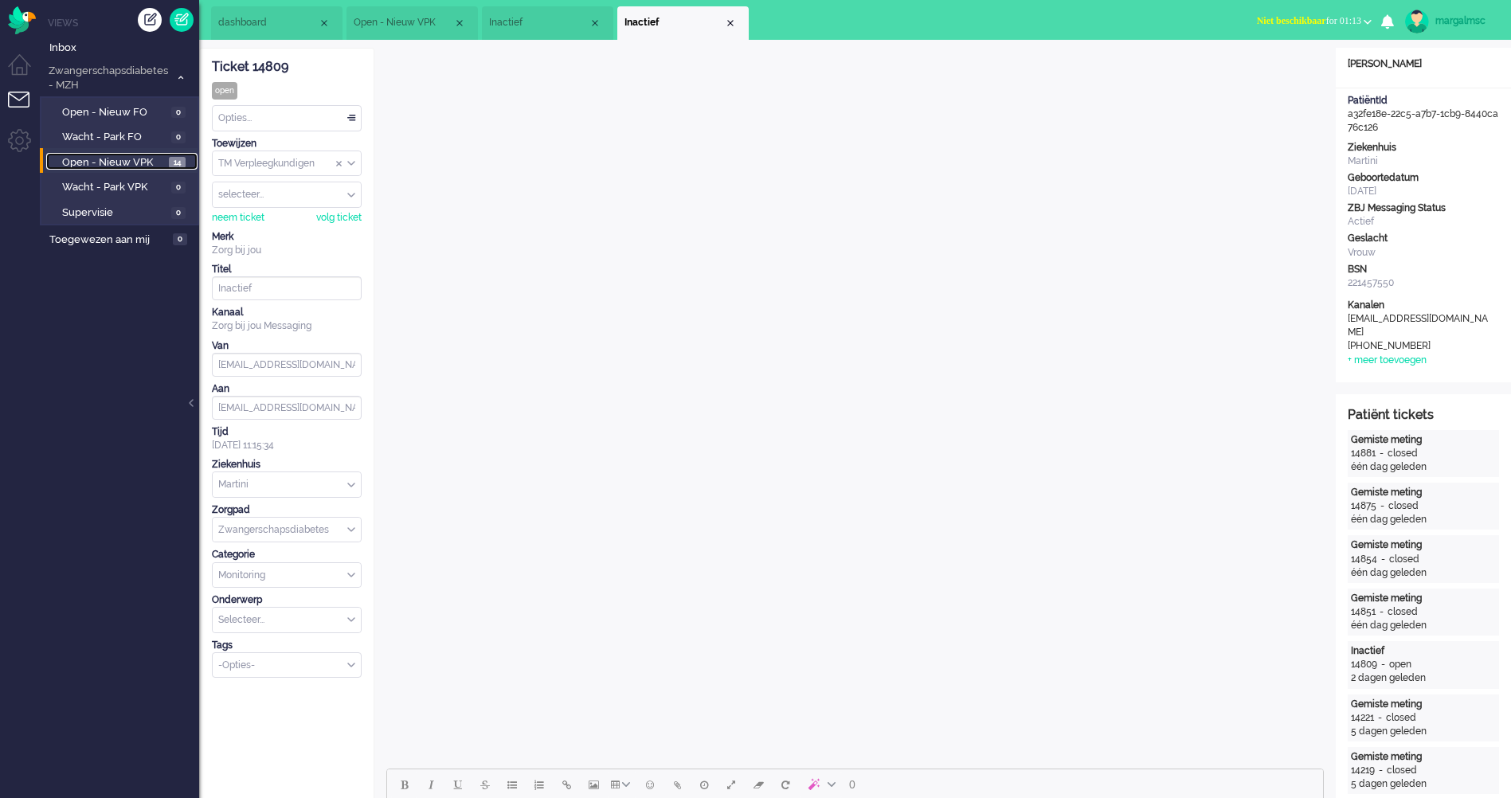
click at [98, 160] on span "Open - Nieuw VPK" at bounding box center [113, 162] width 103 height 15
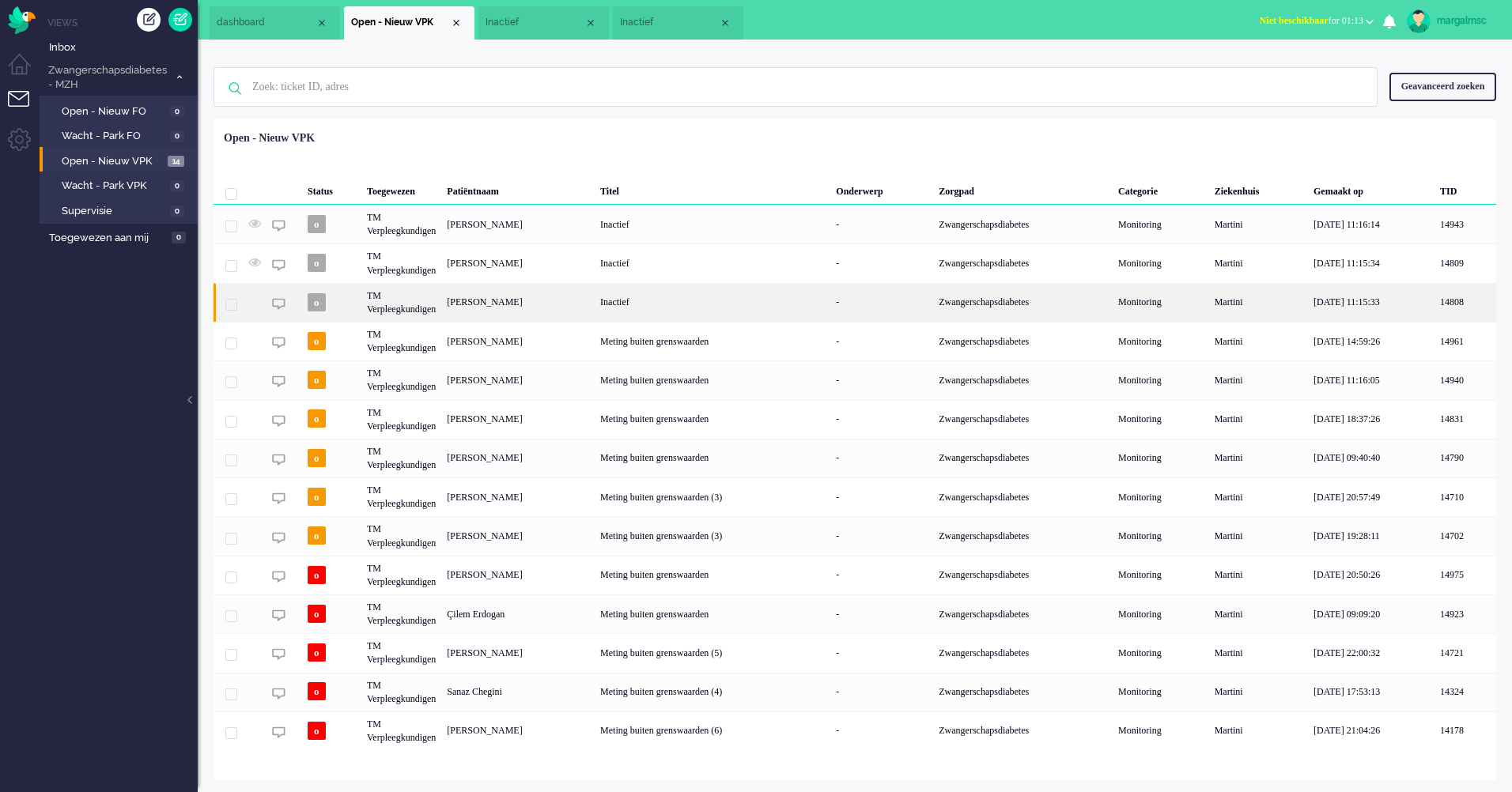
click at [499, 297] on div "[PERSON_NAME]" at bounding box center [518, 302] width 154 height 39
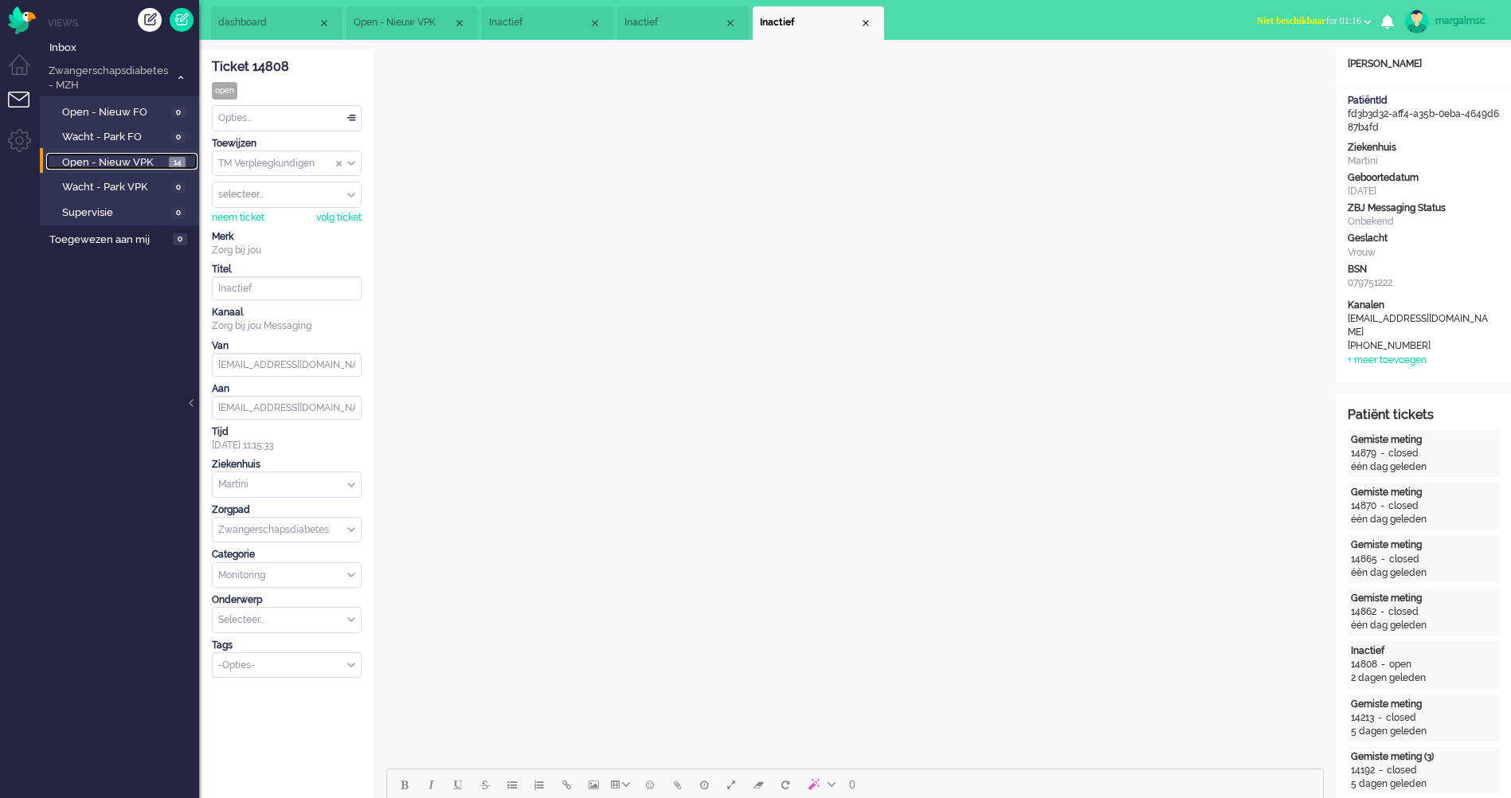
click at [120, 167] on span "Open - Nieuw VPK" at bounding box center [113, 162] width 103 height 15
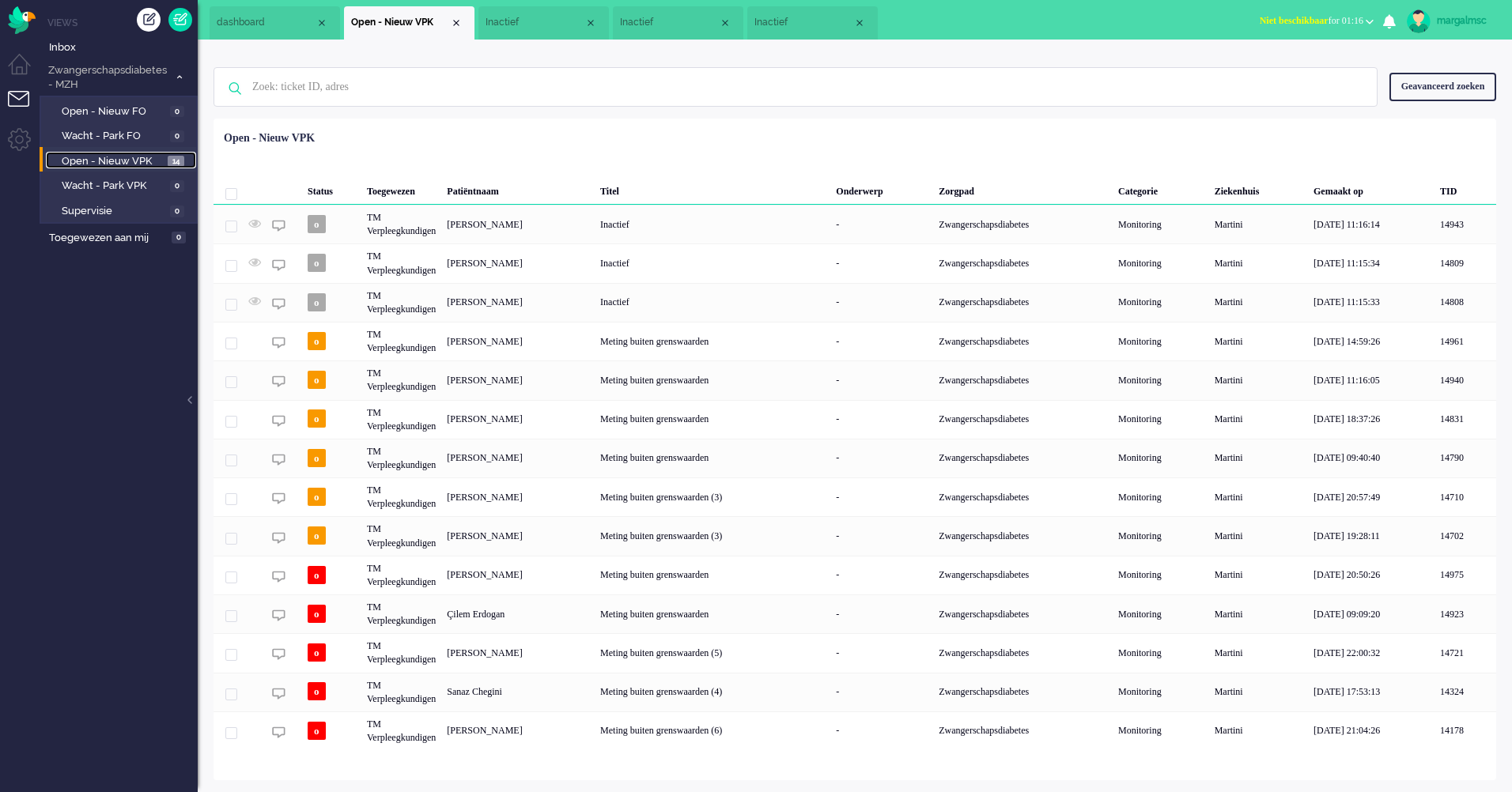
drag, startPoint x: 862, startPoint y: 23, endPoint x: 821, endPoint y: 21, distance: 41.0
click at [862, 23] on div "Close tab" at bounding box center [860, 23] width 13 height 13
click at [725, 20] on div "Close tab" at bounding box center [725, 23] width 13 height 13
click at [591, 16] on li "Inactief" at bounding box center [543, 22] width 130 height 33
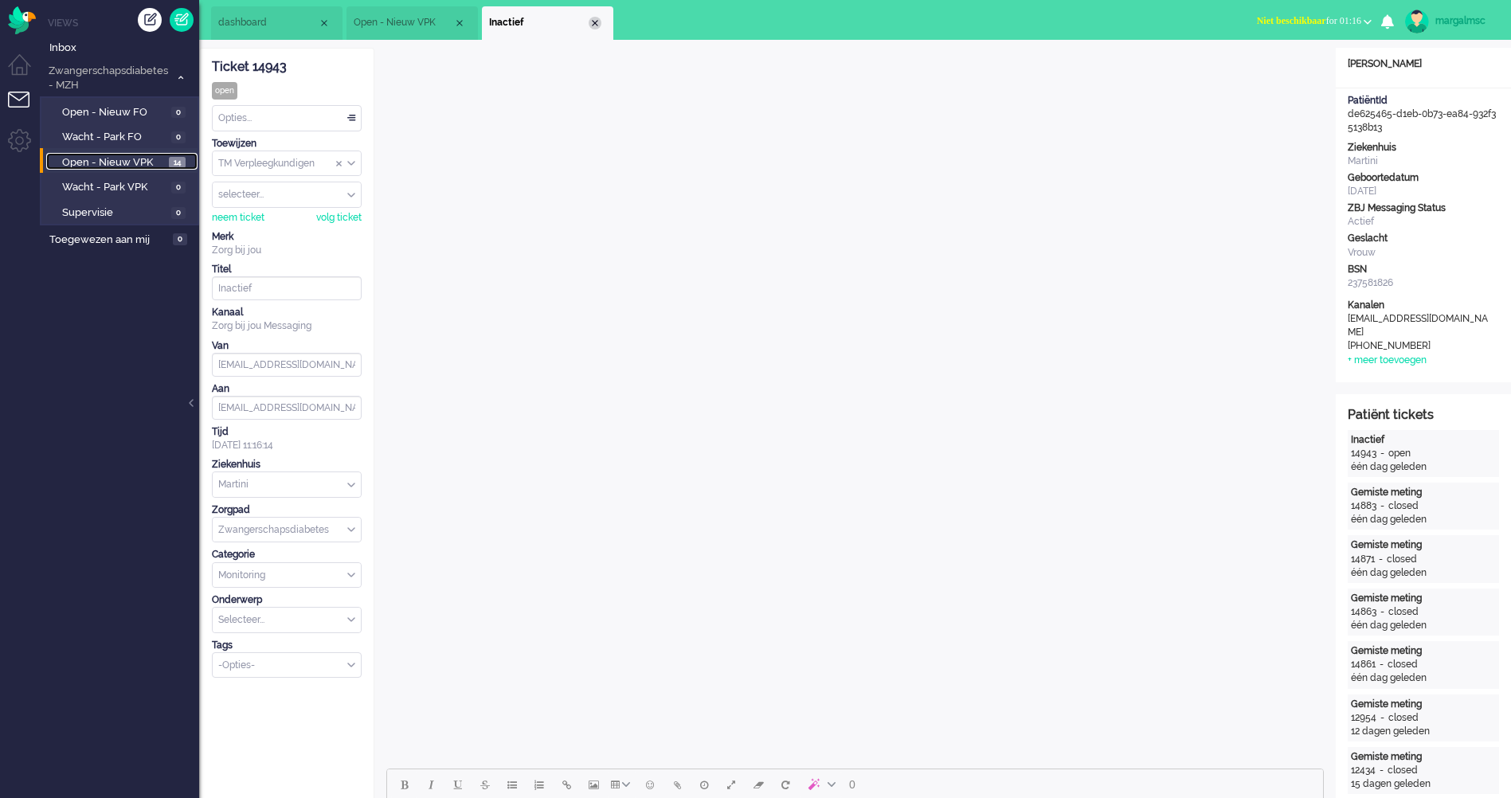
click at [594, 22] on div "Close tab" at bounding box center [595, 23] width 13 height 13
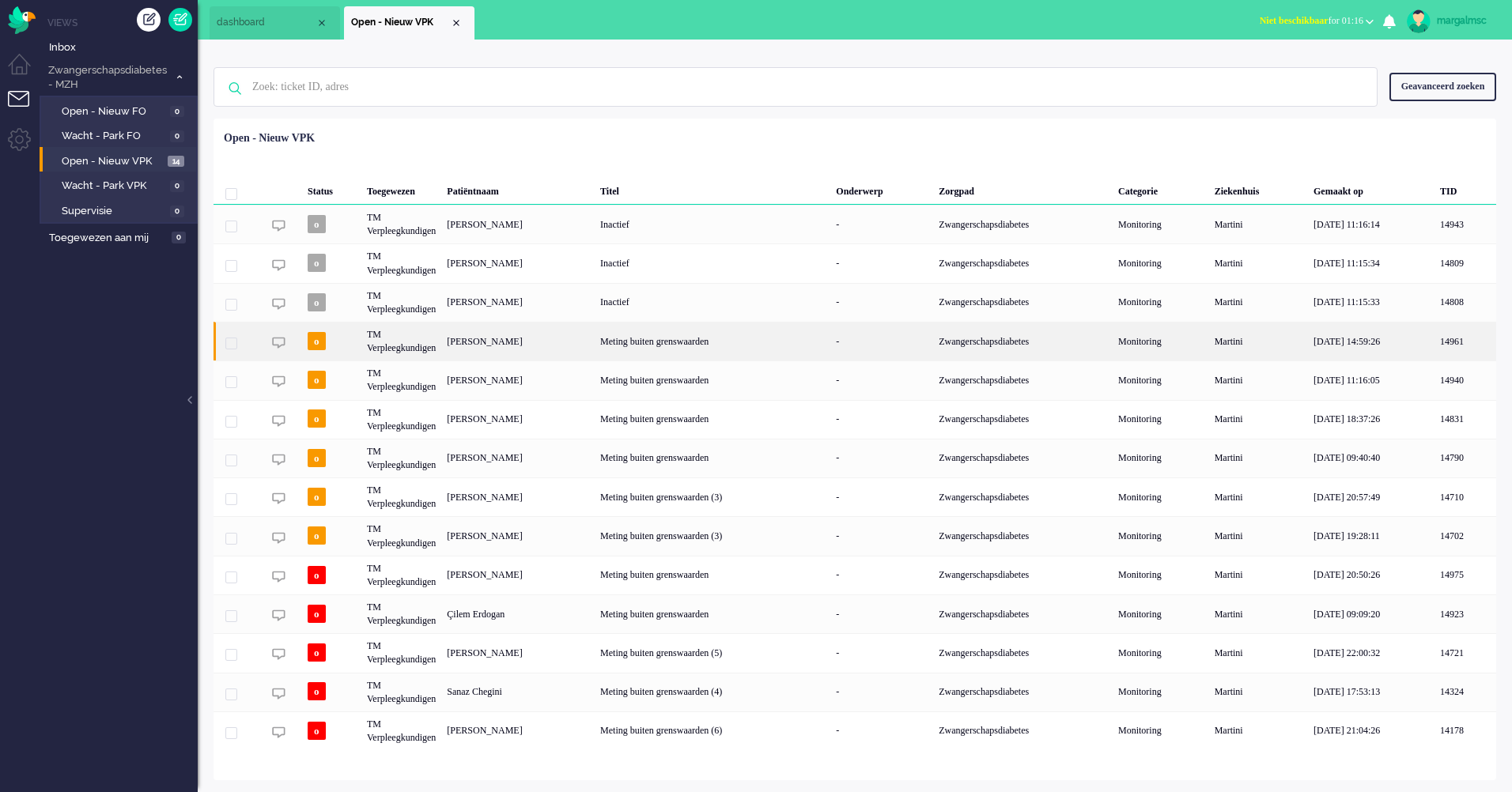
click at [666, 342] on div "Meting buiten grenswaarden" at bounding box center [712, 340] width 235 height 39
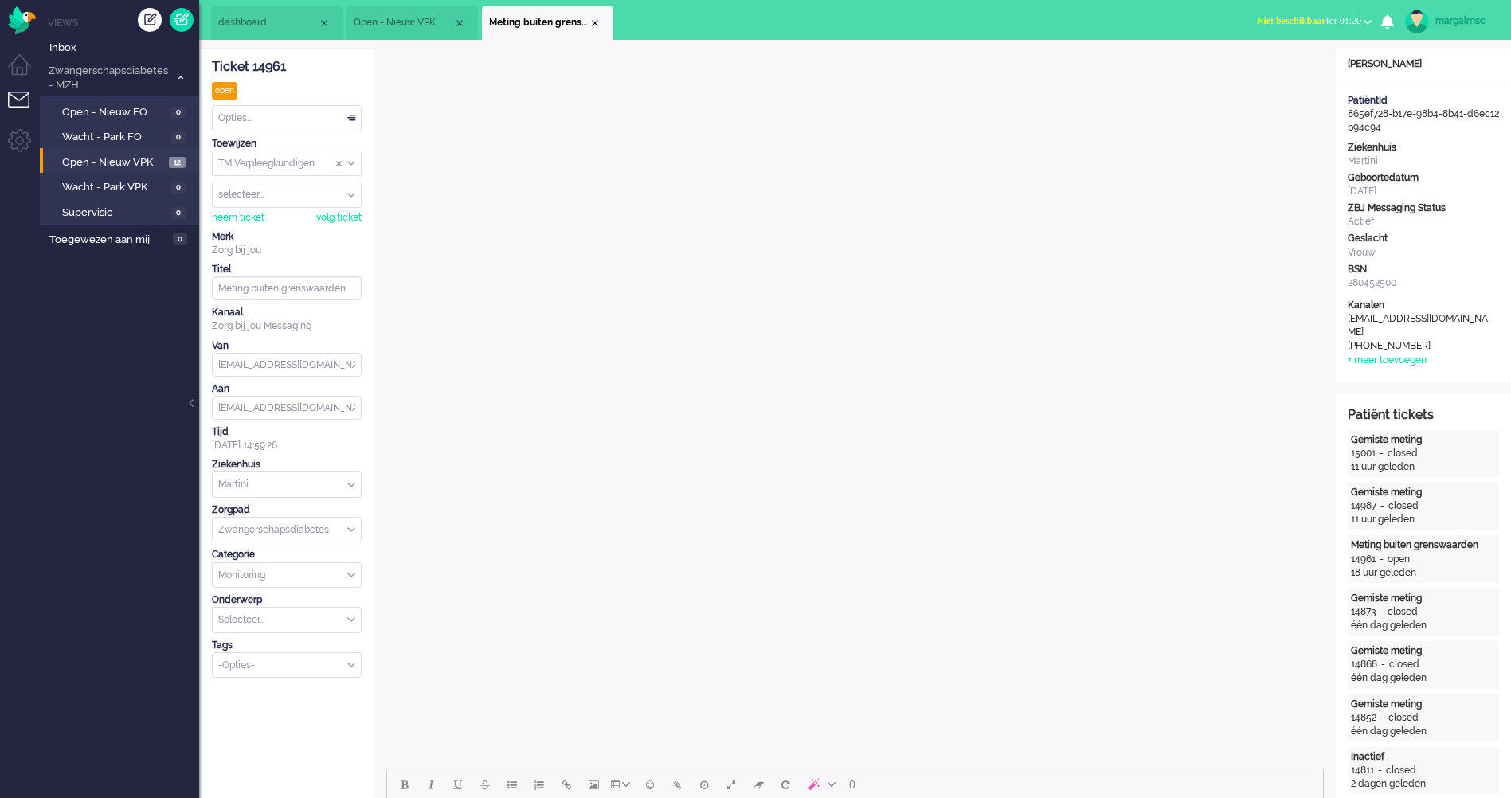
click at [123, 171] on li "Open - Nieuw VPK 12" at bounding box center [119, 160] width 158 height 25
click at [114, 165] on span "Open - Nieuw VPK" at bounding box center [113, 162] width 103 height 15
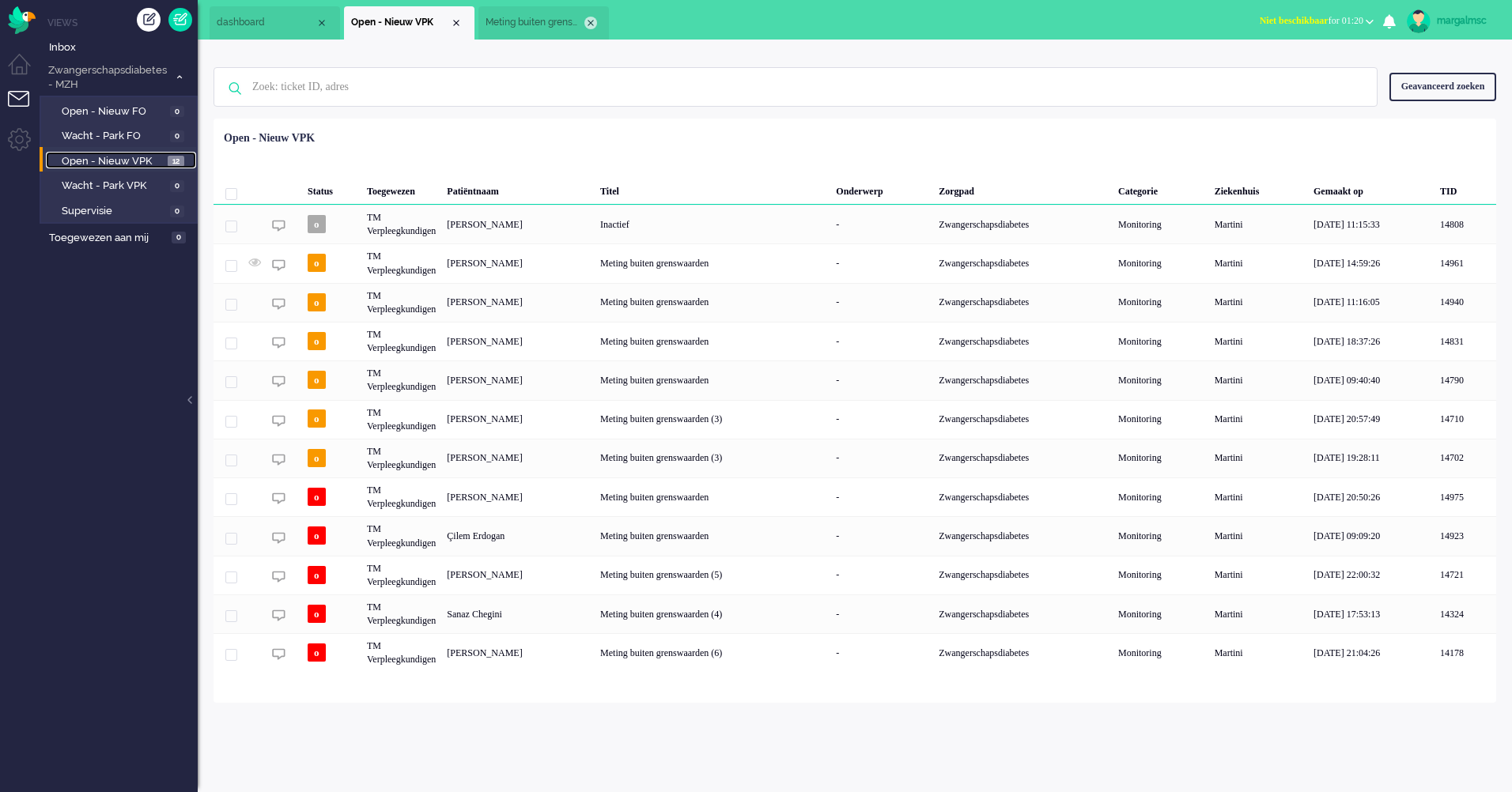
click at [591, 20] on div "Close tab" at bounding box center [591, 23] width 13 height 13
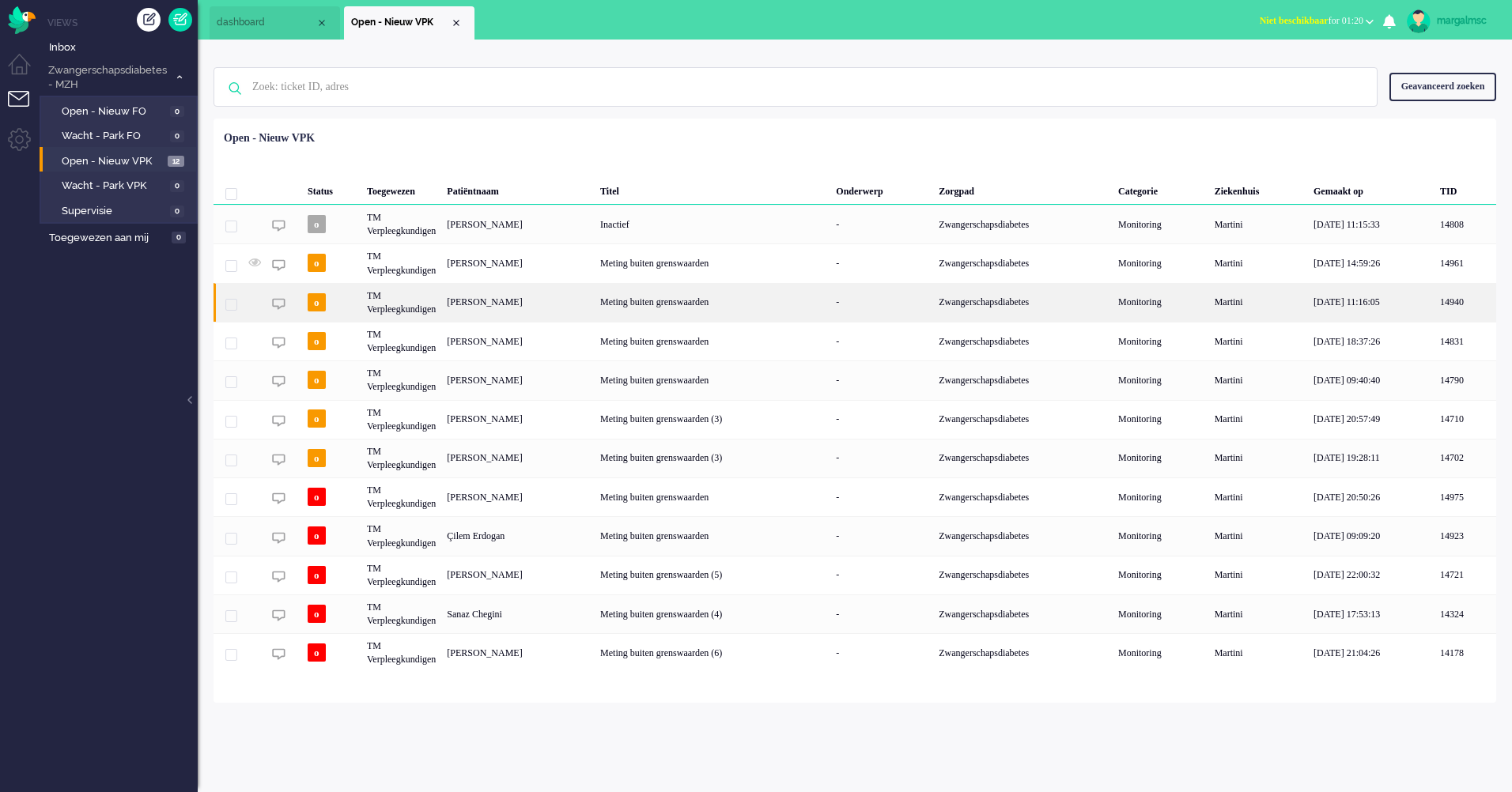
click at [512, 303] on div "[PERSON_NAME]" at bounding box center [518, 302] width 154 height 39
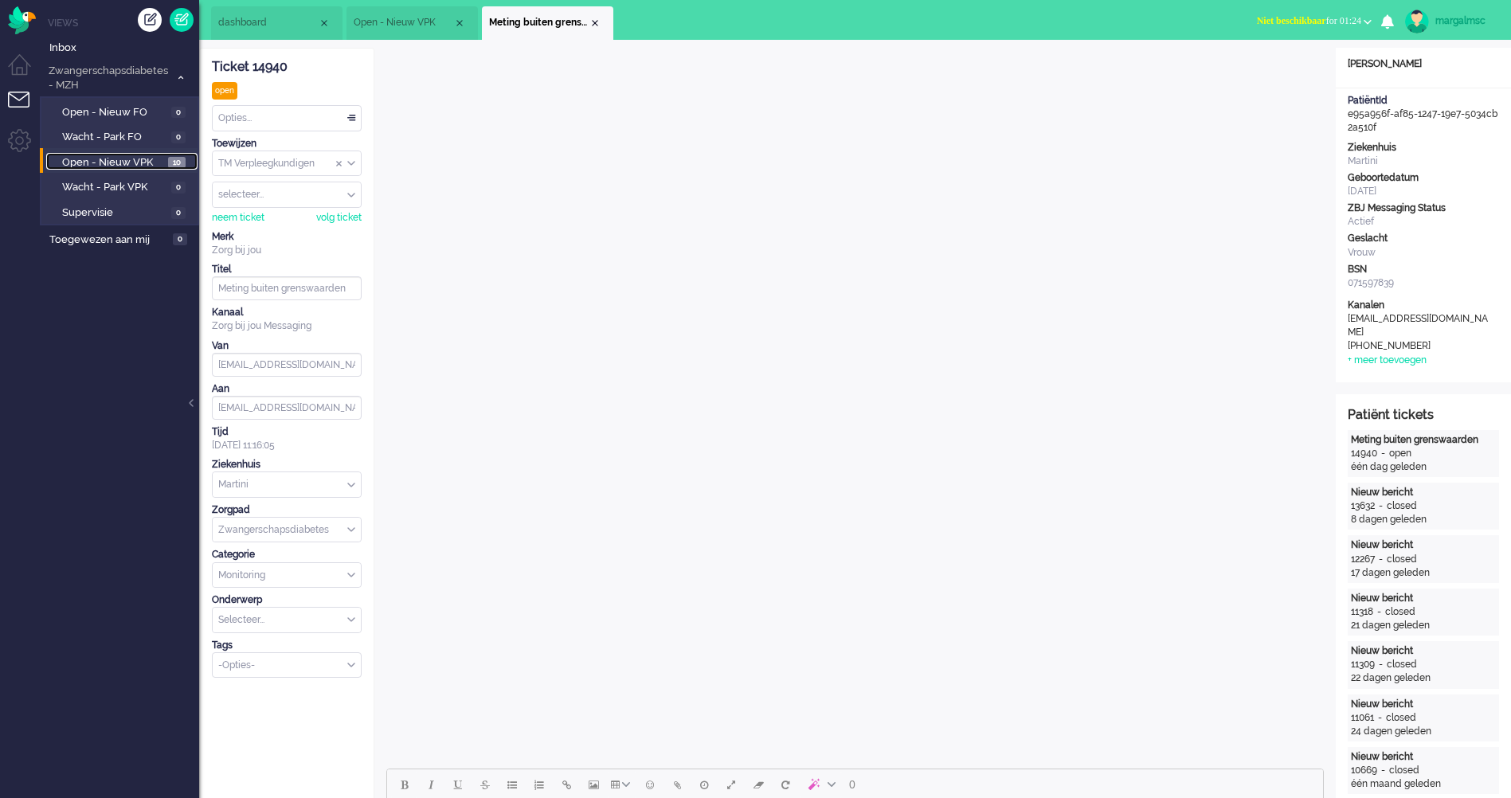
click at [153, 159] on span "Open - Nieuw VPK" at bounding box center [113, 162] width 102 height 15
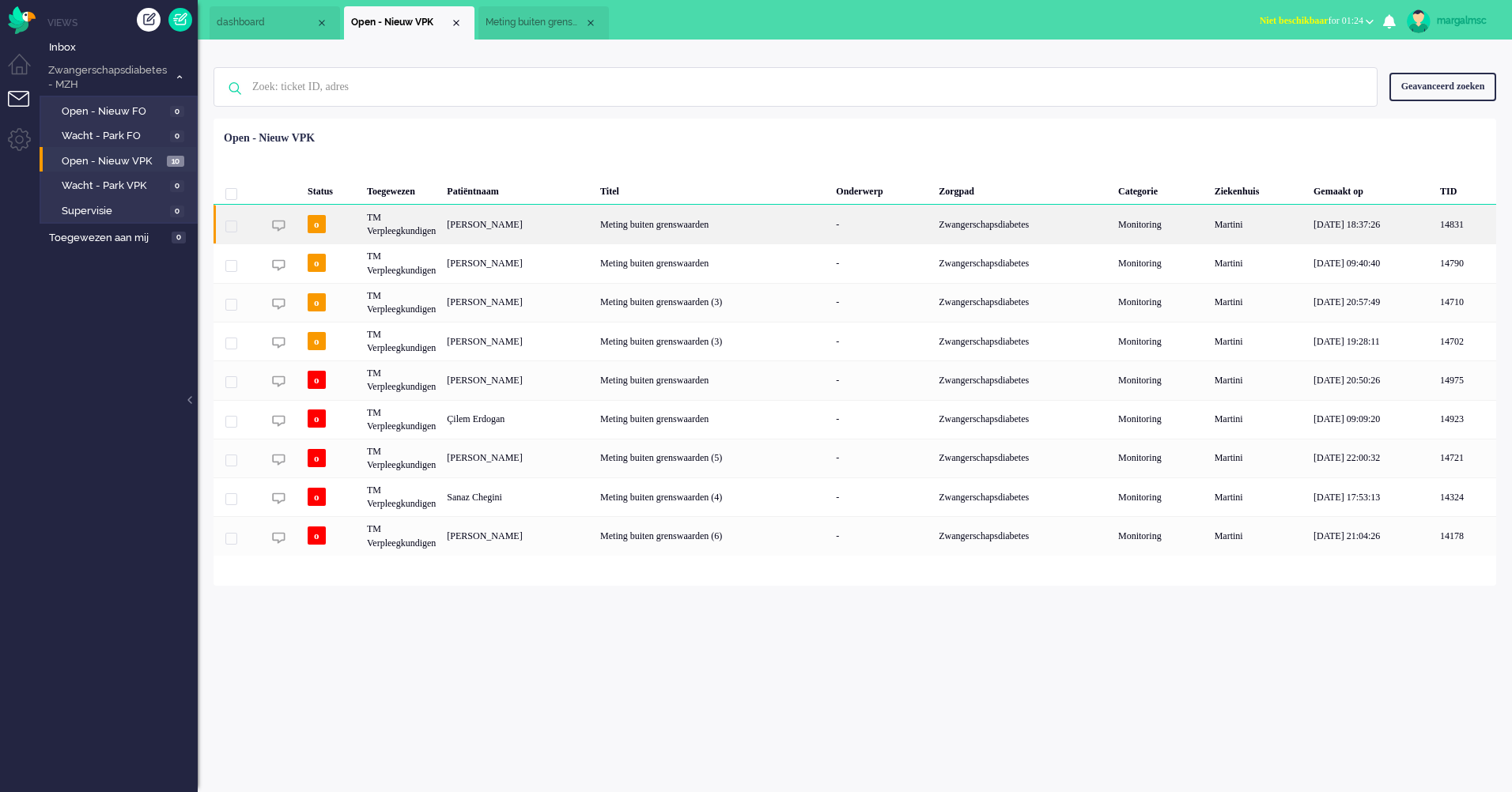
click at [555, 230] on div "[PERSON_NAME]" at bounding box center [518, 223] width 154 height 39
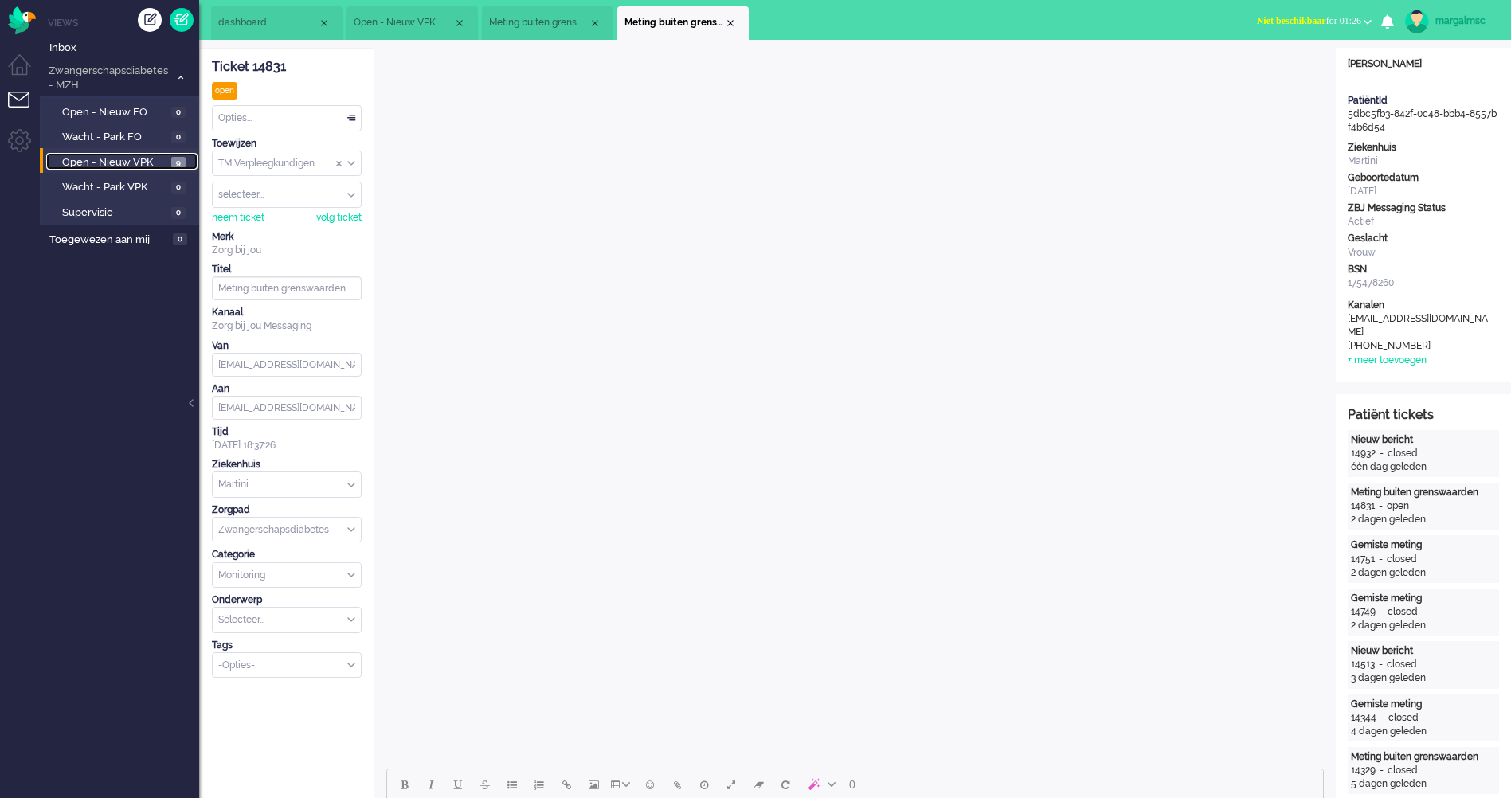
click at [130, 153] on link "Open - Nieuw VPK 9" at bounding box center [121, 162] width 151 height 18
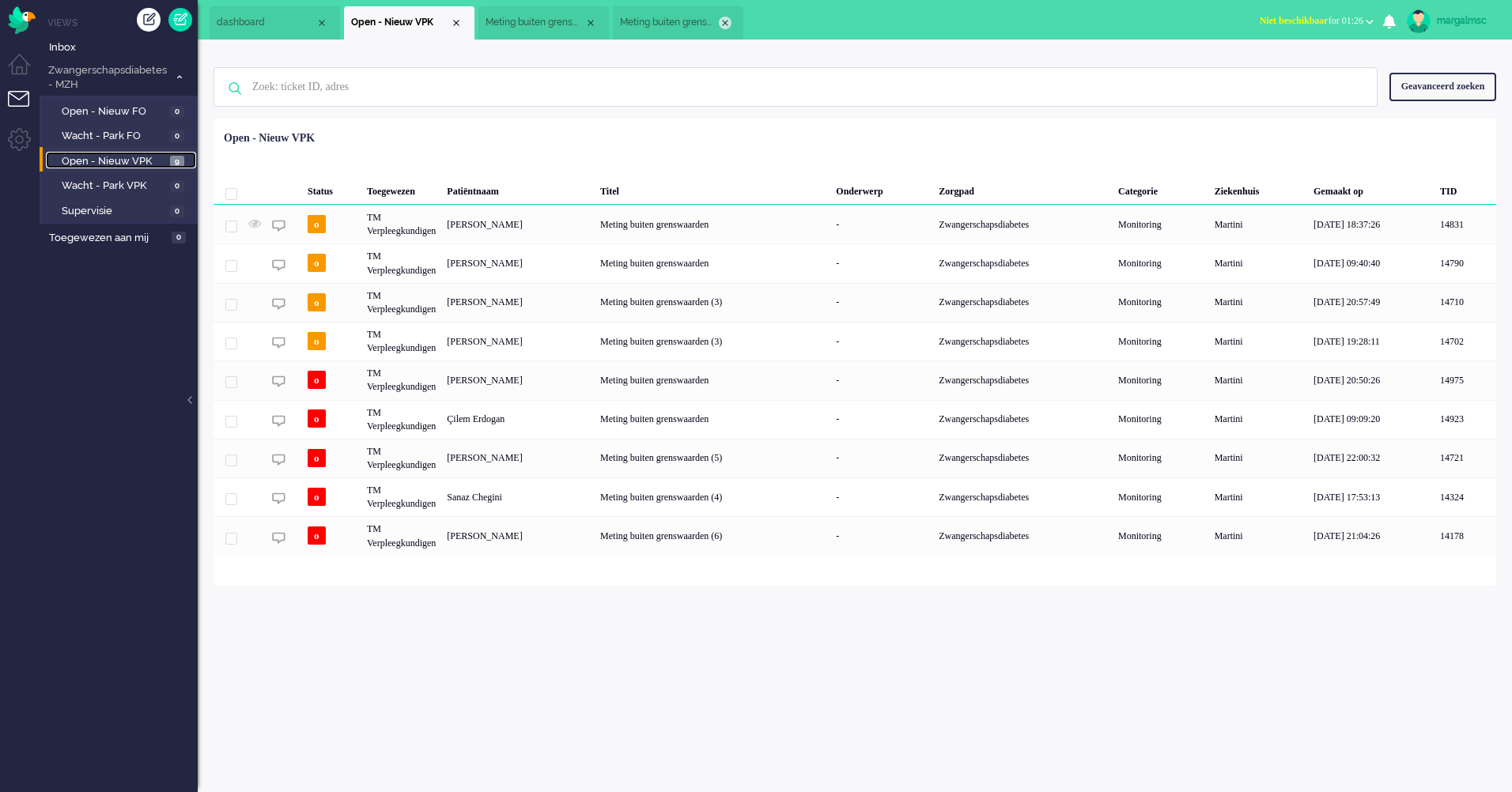
click at [722, 23] on div "Close tab" at bounding box center [725, 23] width 13 height 13
click at [596, 24] on div "Close tab" at bounding box center [591, 23] width 13 height 13
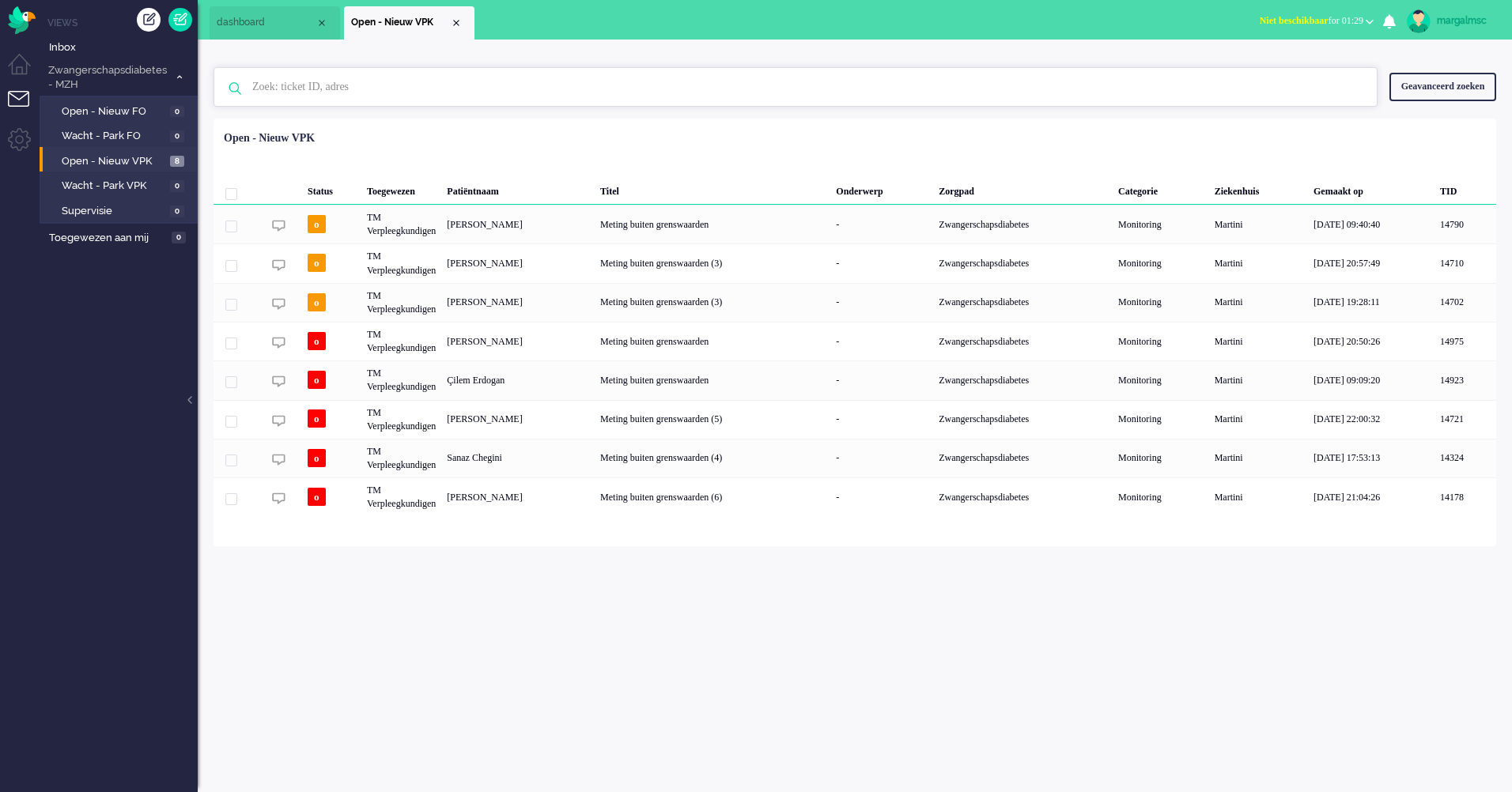
click at [297, 79] on input "text" at bounding box center [797, 87] width 1115 height 38
paste input "10095071"
type input "10095071"
drag, startPoint x: 168, startPoint y: 76, endPoint x: 0, endPoint y: 70, distance: 168.1
click at [5, 69] on div "Thuis Dashboard [GEOGRAPHIC_DATA] Volgen [GEOGRAPHIC_DATA] release_2.1.2 Views …" at bounding box center [756, 396] width 1512 height 792
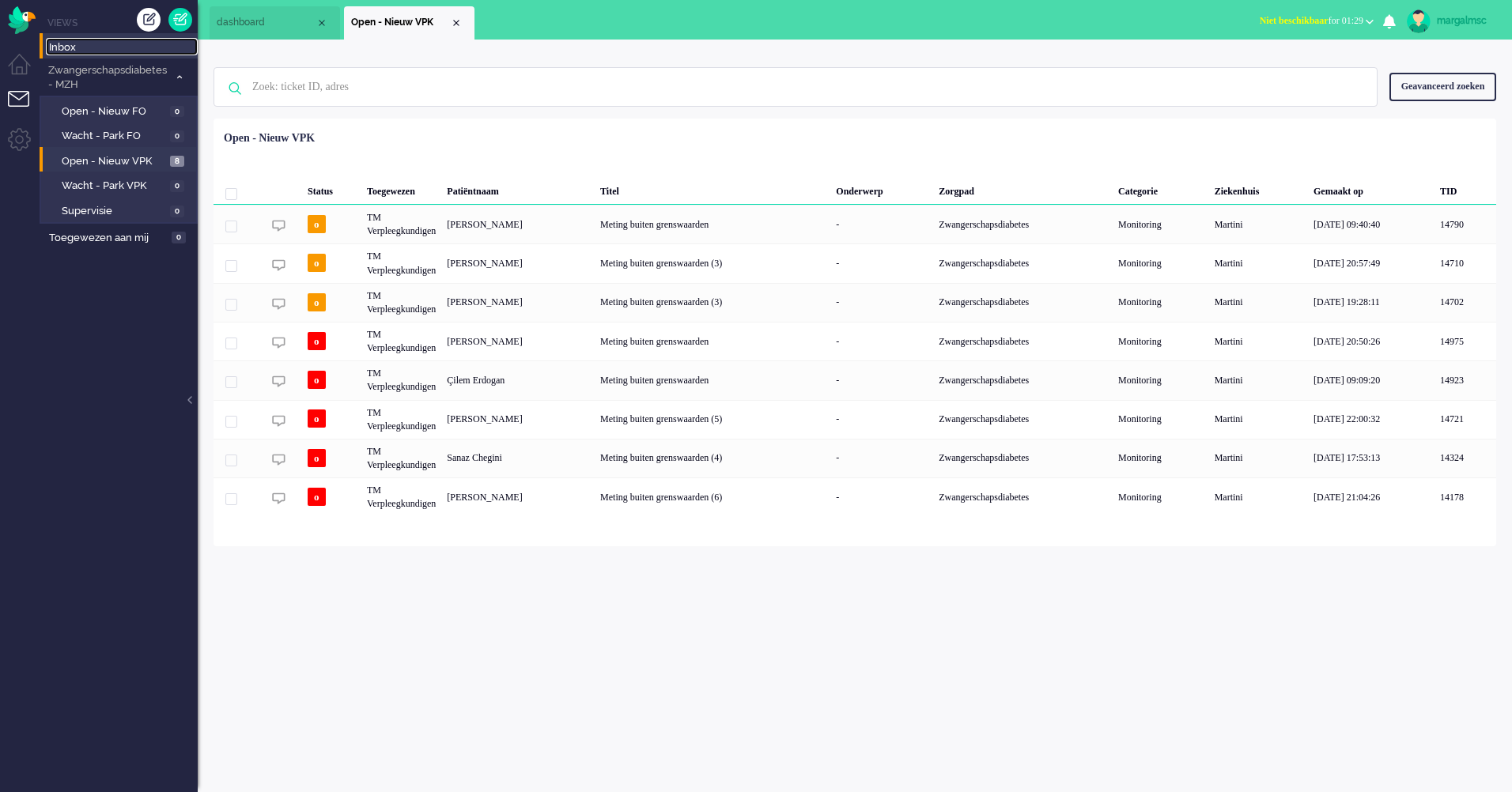
click at [95, 45] on span "Inbox" at bounding box center [123, 48] width 149 height 15
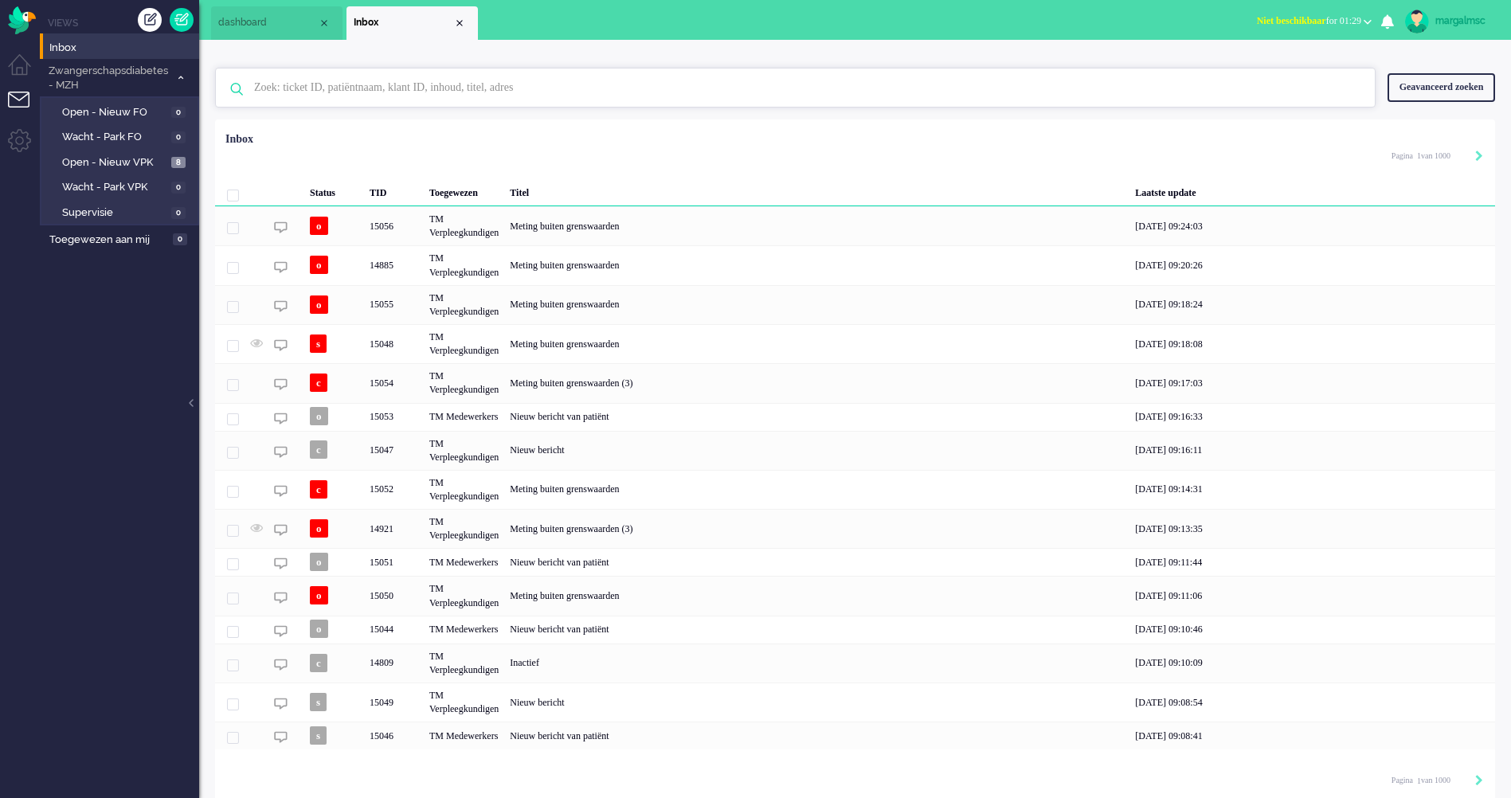
click at [385, 94] on input "text" at bounding box center [797, 88] width 1111 height 38
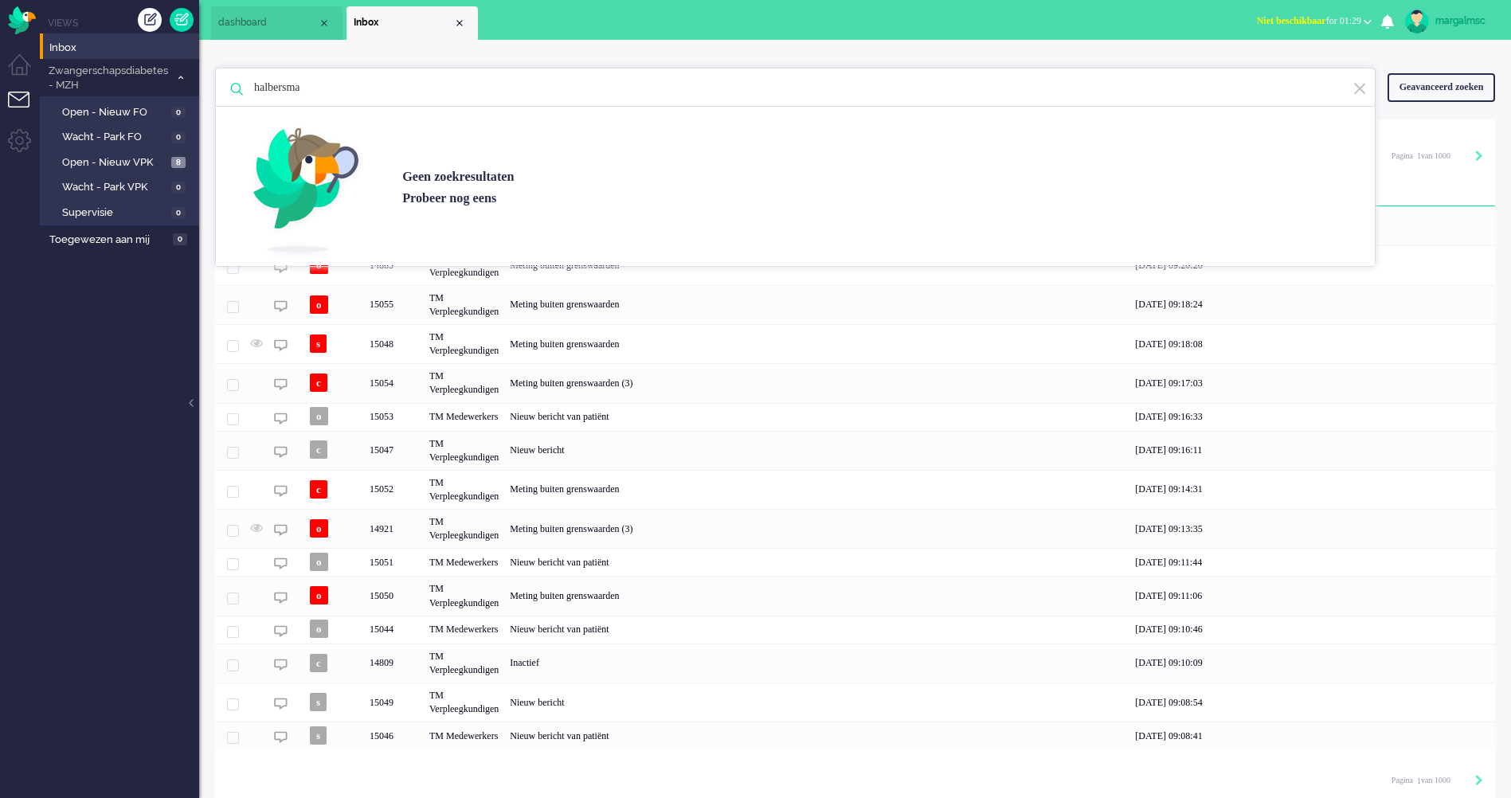
type input "halbersma"
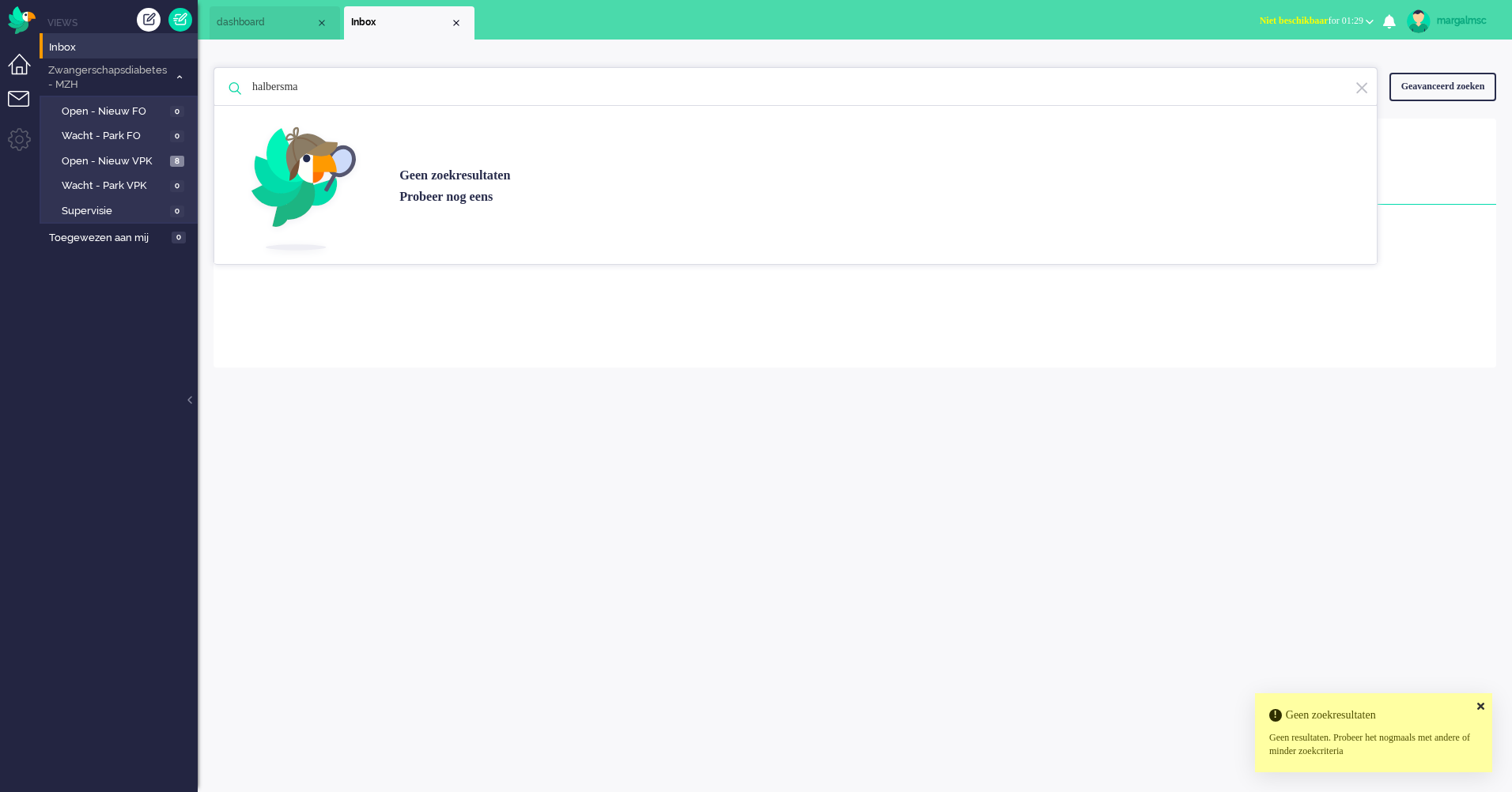
drag, startPoint x: 369, startPoint y: 92, endPoint x: 23, endPoint y: 63, distance: 347.2
click at [23, 63] on div "Thuis Dashboard [GEOGRAPHIC_DATA] Volgen [GEOGRAPHIC_DATA] release_2.1.2 Views …" at bounding box center [756, 396] width 1512 height 792
type input "koning"
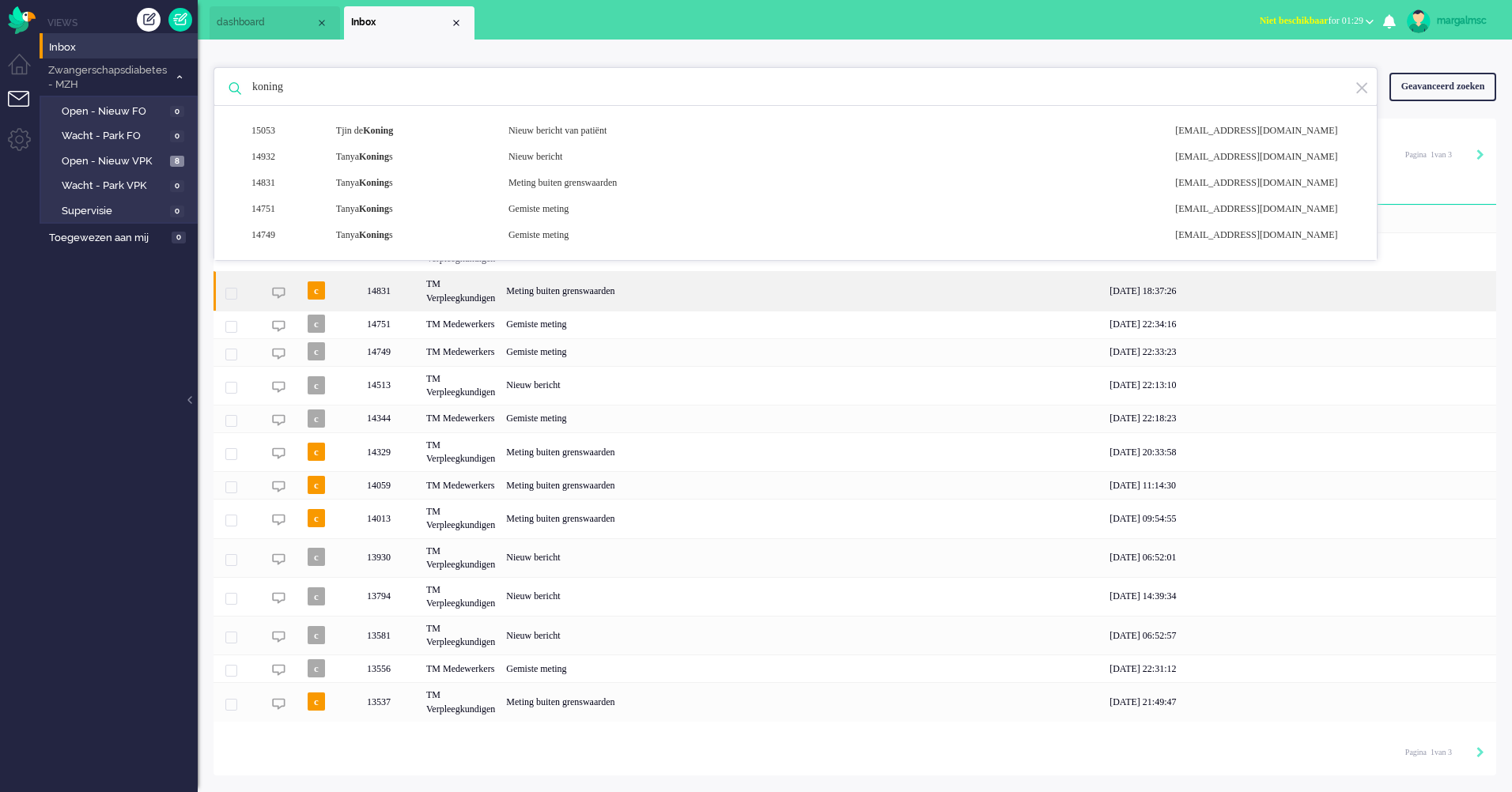
click at [500, 290] on div "TM Verpleegkundigen" at bounding box center [461, 290] width 79 height 39
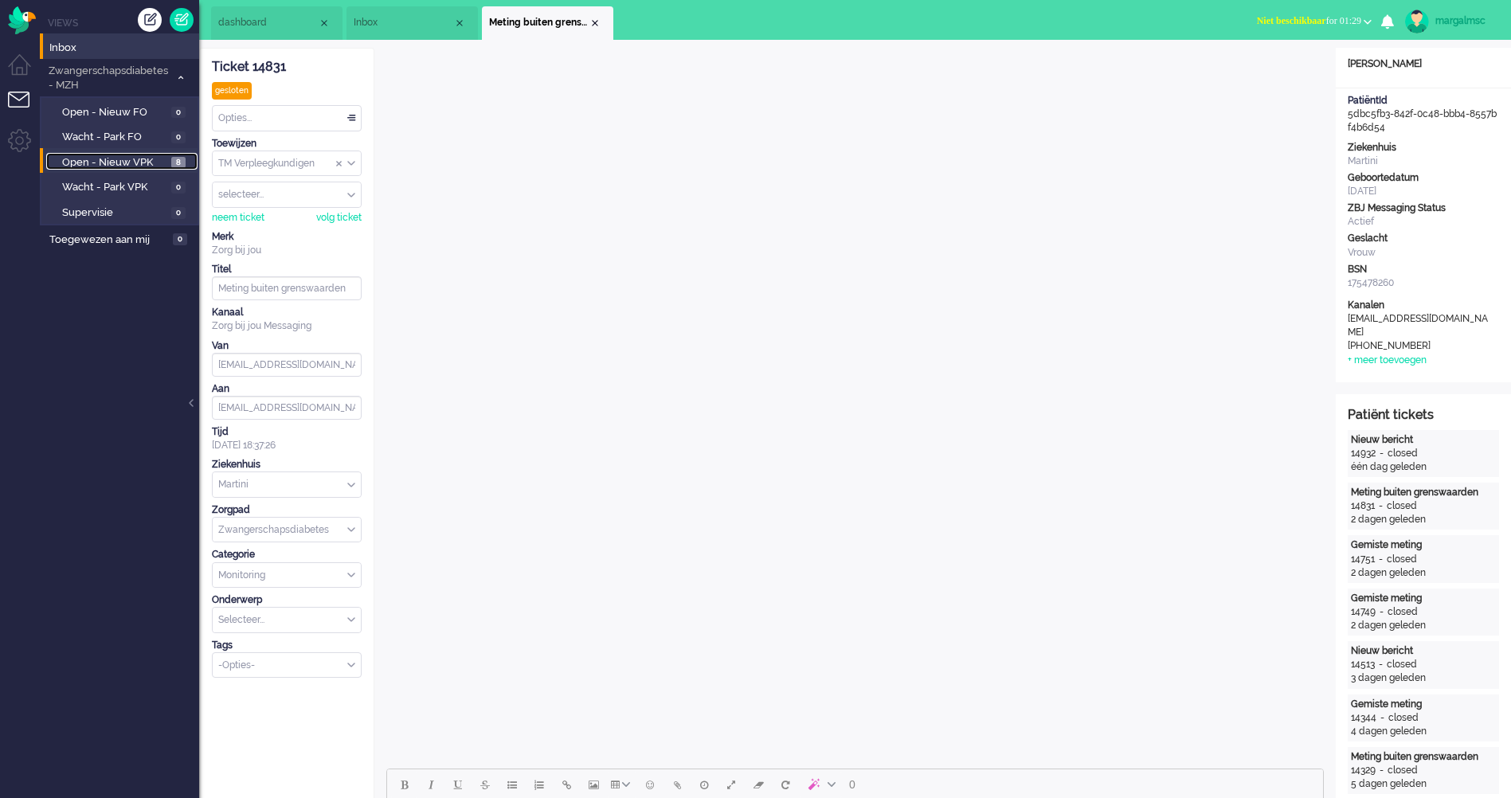
click at [93, 158] on span "Open - Nieuw VPK" at bounding box center [114, 162] width 105 height 15
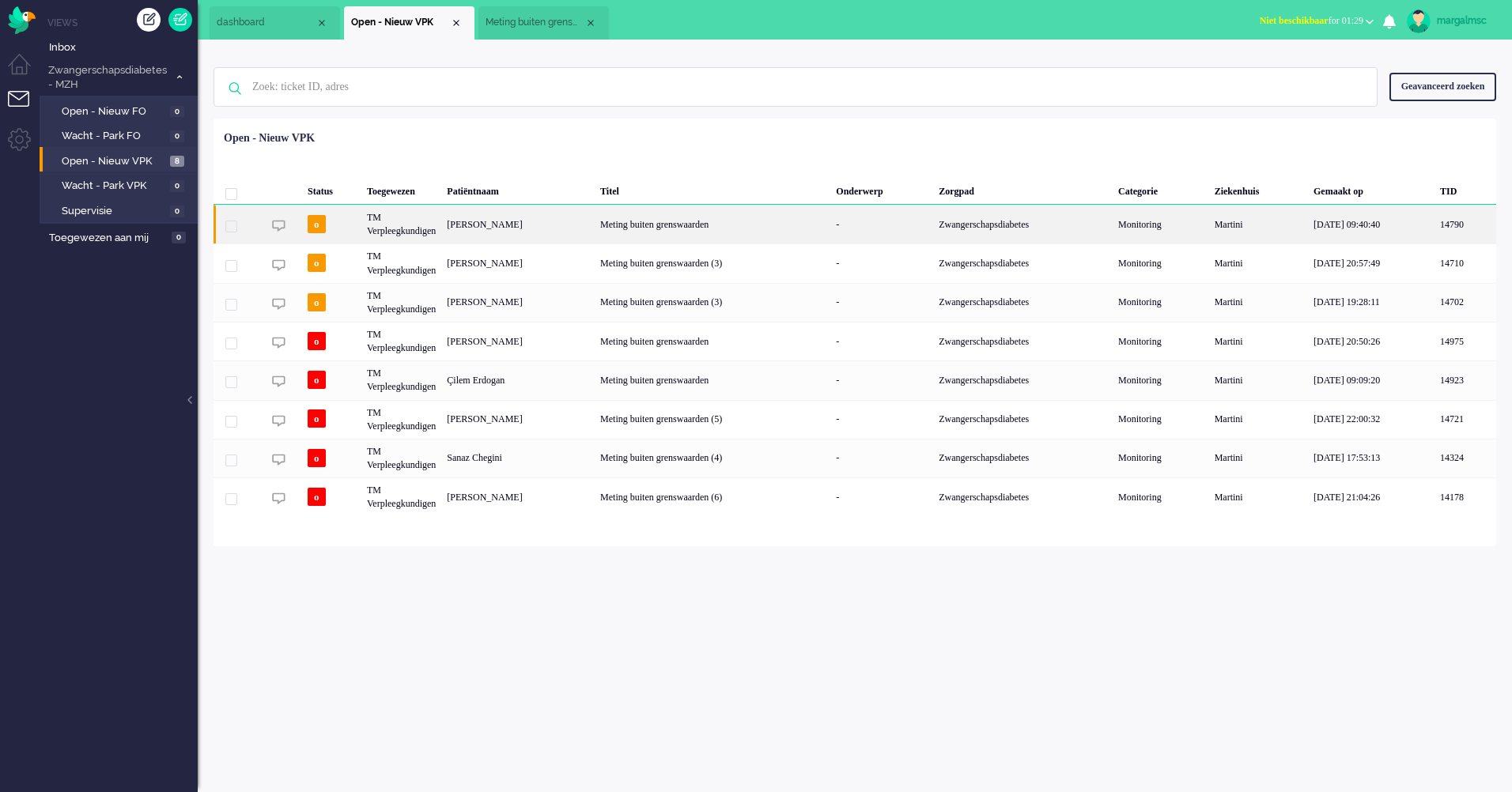
click at [442, 228] on div "TM Verpleegkundigen" at bounding box center [401, 223] width 79 height 39
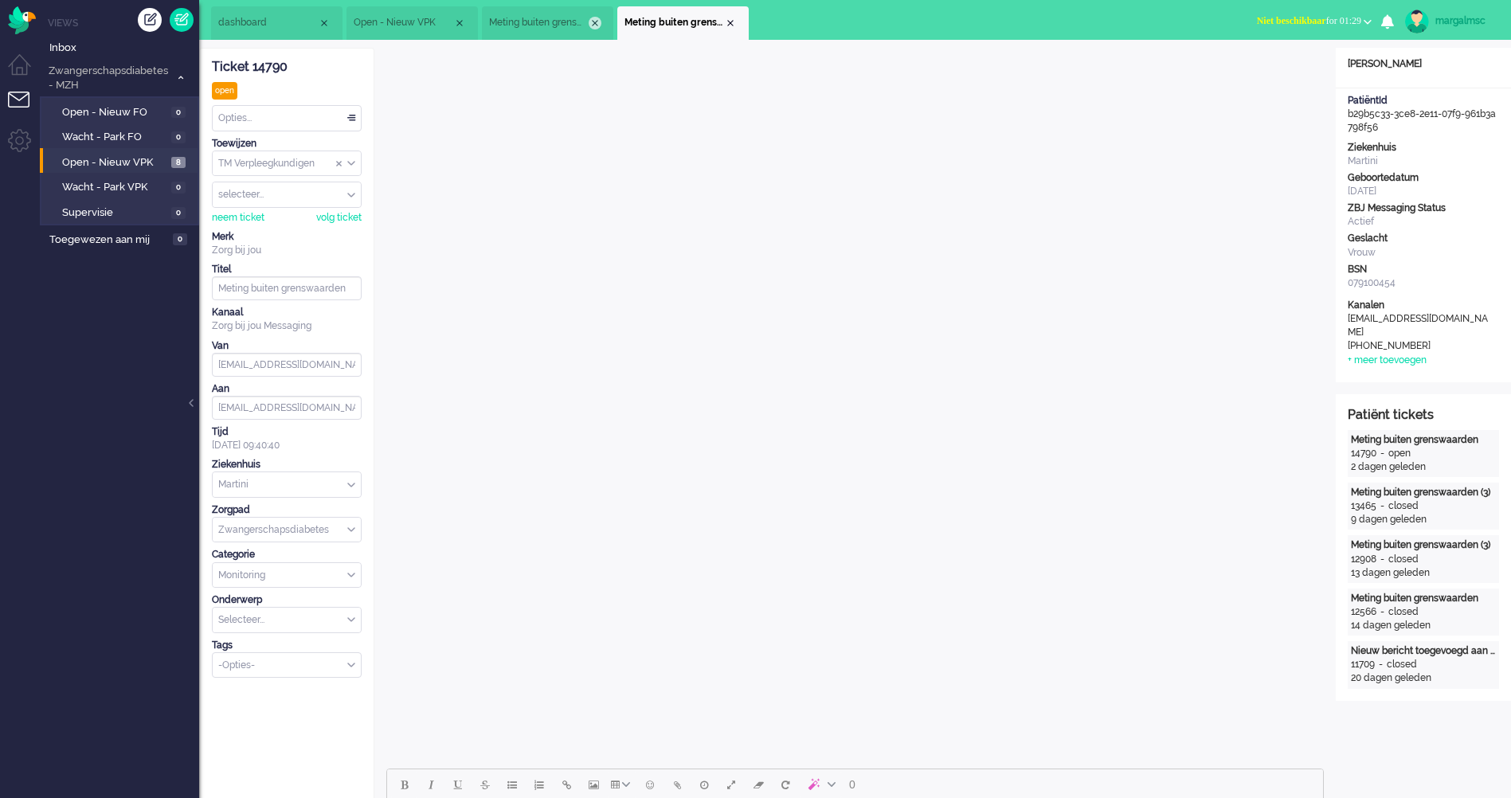
click at [597, 21] on div "Close tab" at bounding box center [595, 23] width 13 height 13
click at [120, 167] on span "Open - Nieuw VPK" at bounding box center [114, 162] width 105 height 15
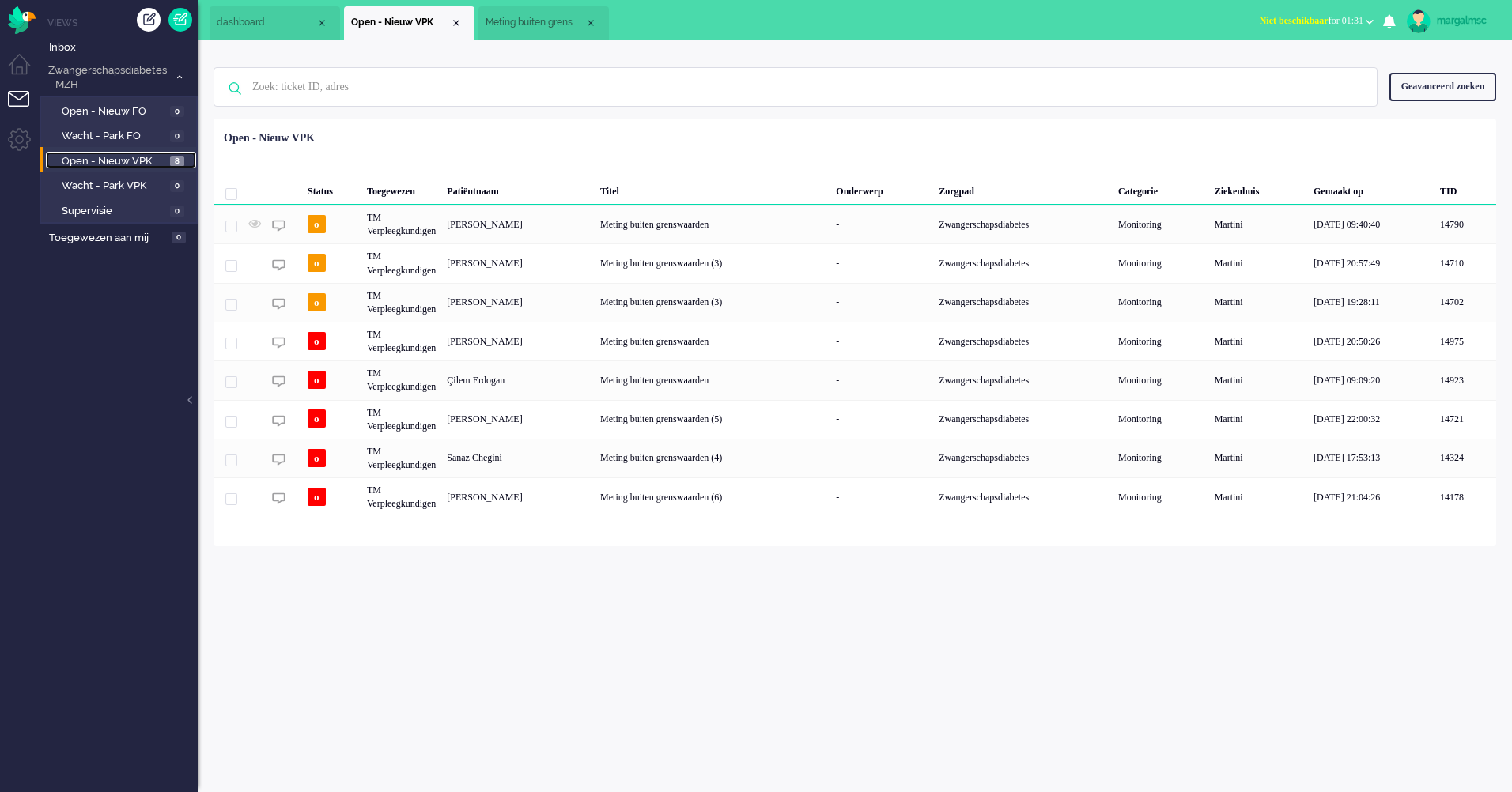
drag, startPoint x: 592, startPoint y: 24, endPoint x: 586, endPoint y: 39, distance: 16.2
click at [592, 24] on div "Close tab" at bounding box center [591, 23] width 13 height 13
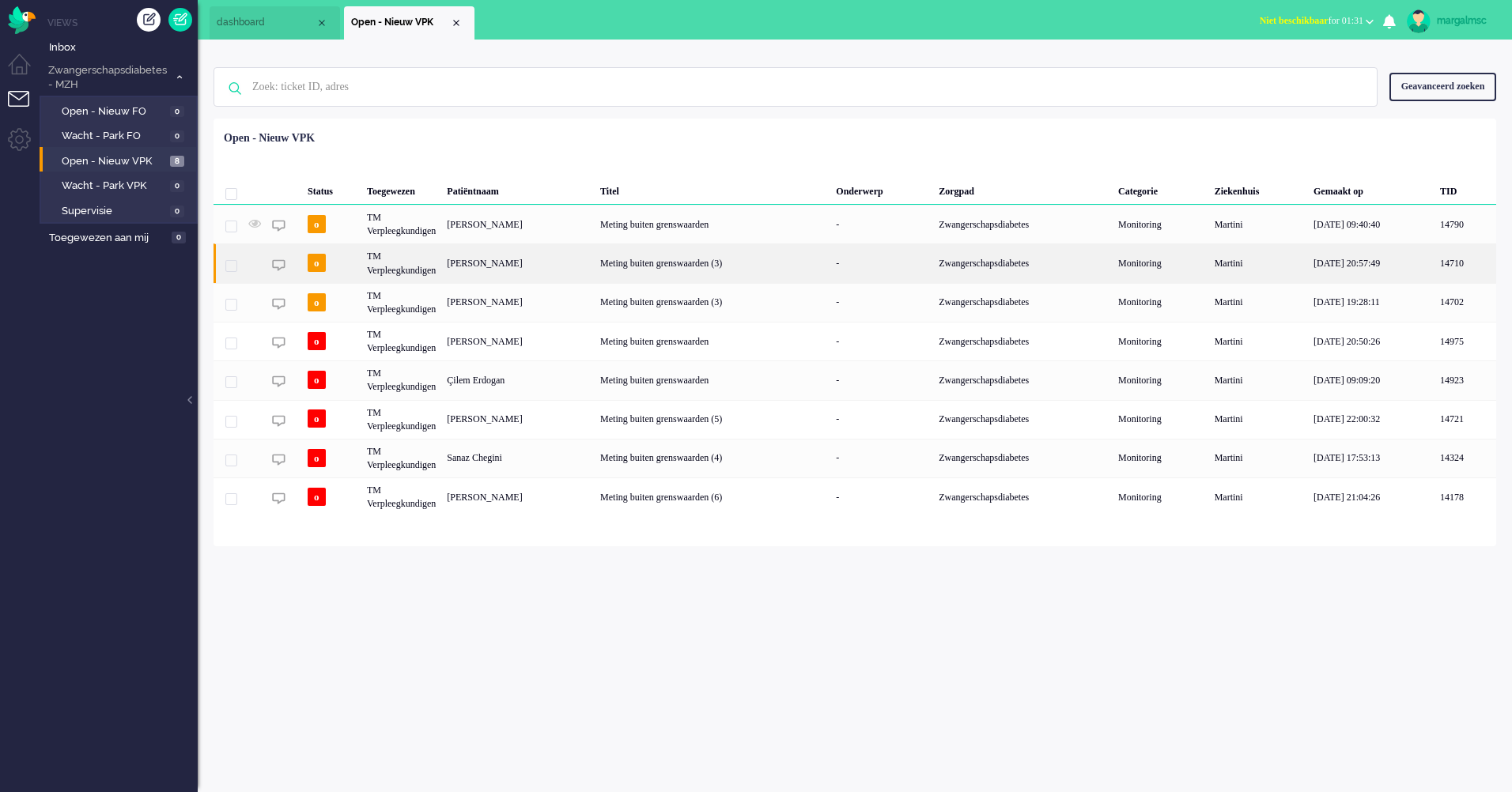
click at [506, 271] on div "[PERSON_NAME]" at bounding box center [518, 262] width 154 height 39
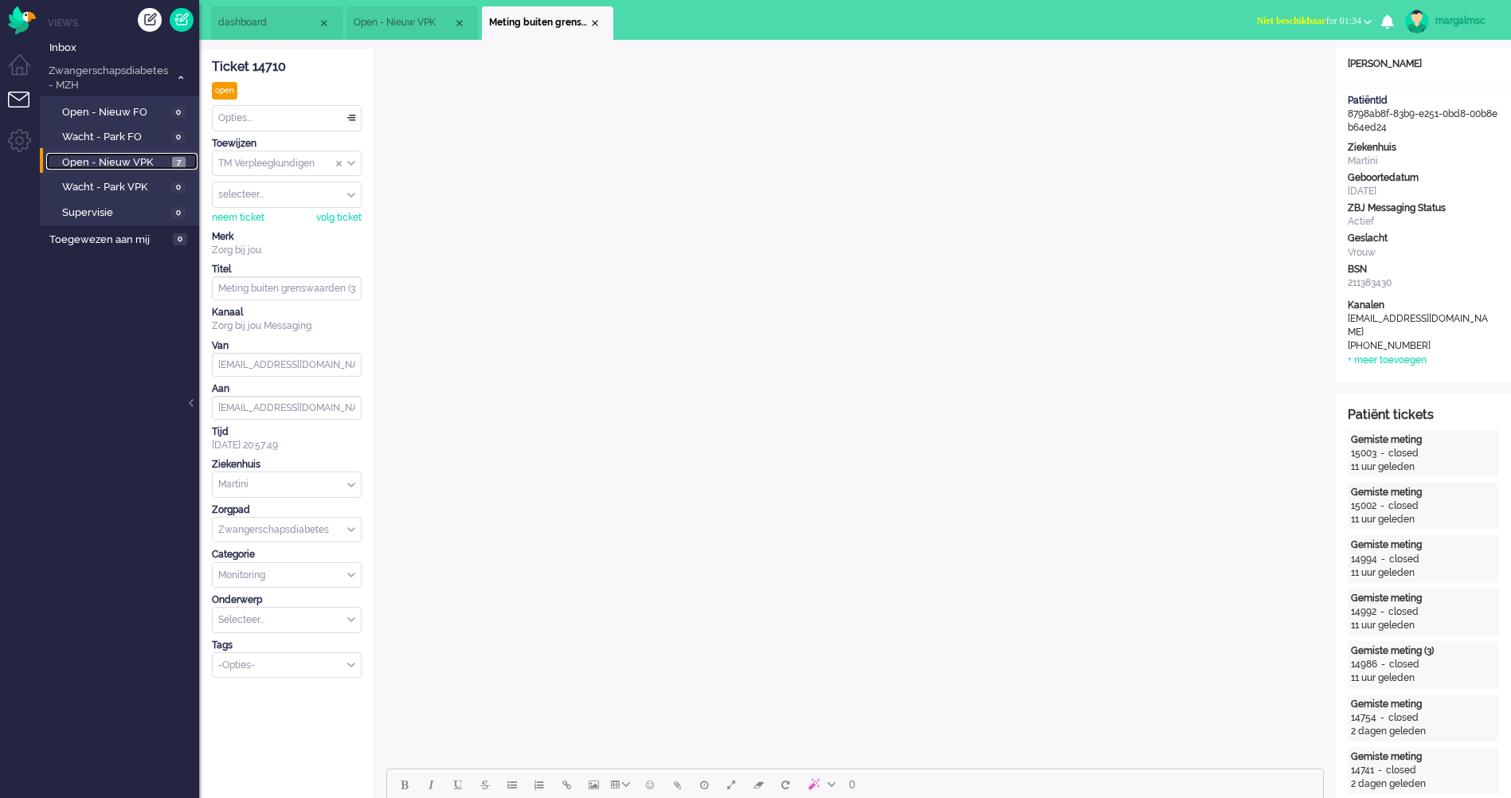
click at [124, 161] on span "Open - Nieuw VPK" at bounding box center [115, 162] width 106 height 15
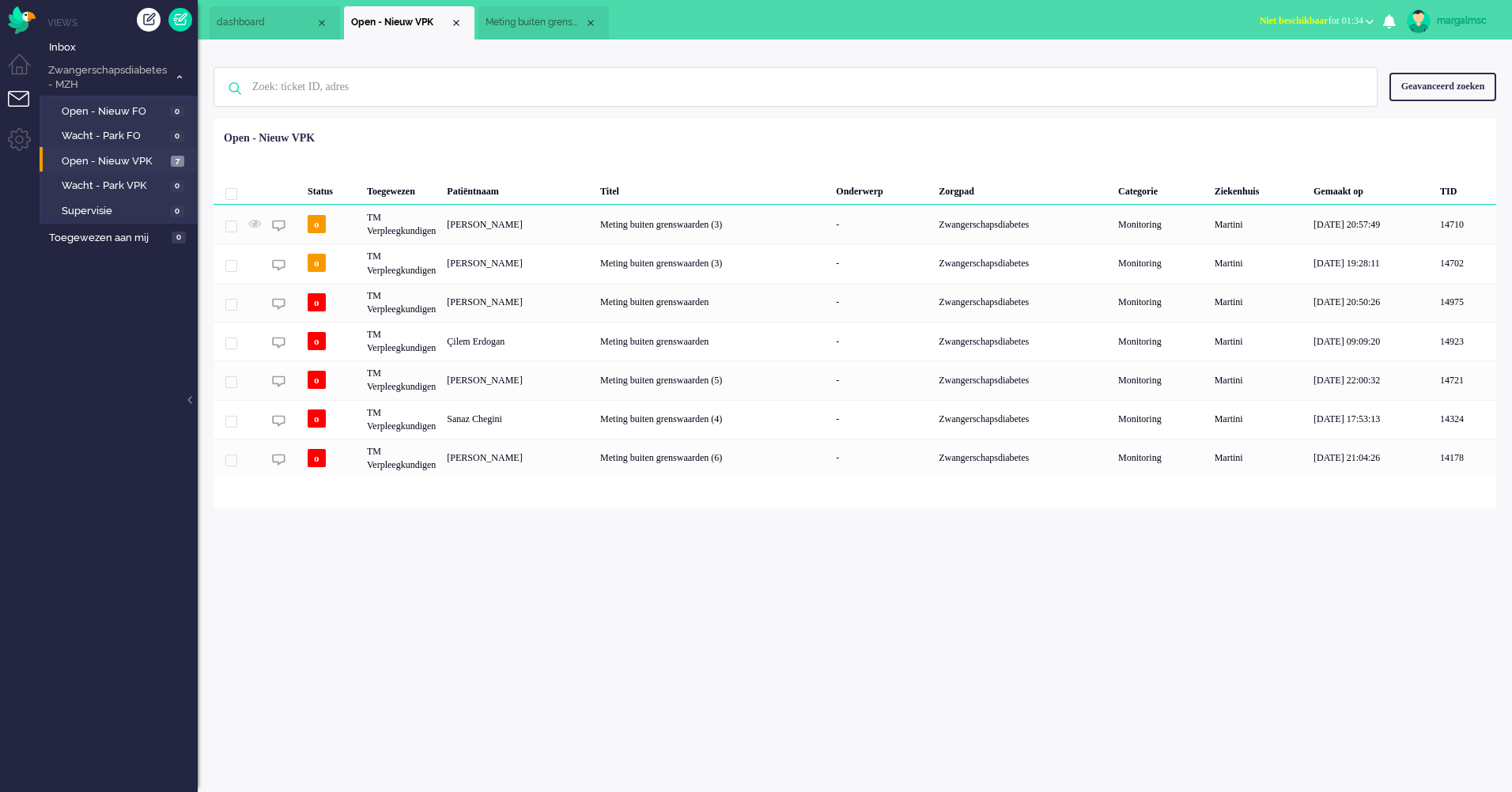
click at [502, 222] on div "[PERSON_NAME]" at bounding box center [518, 223] width 154 height 39
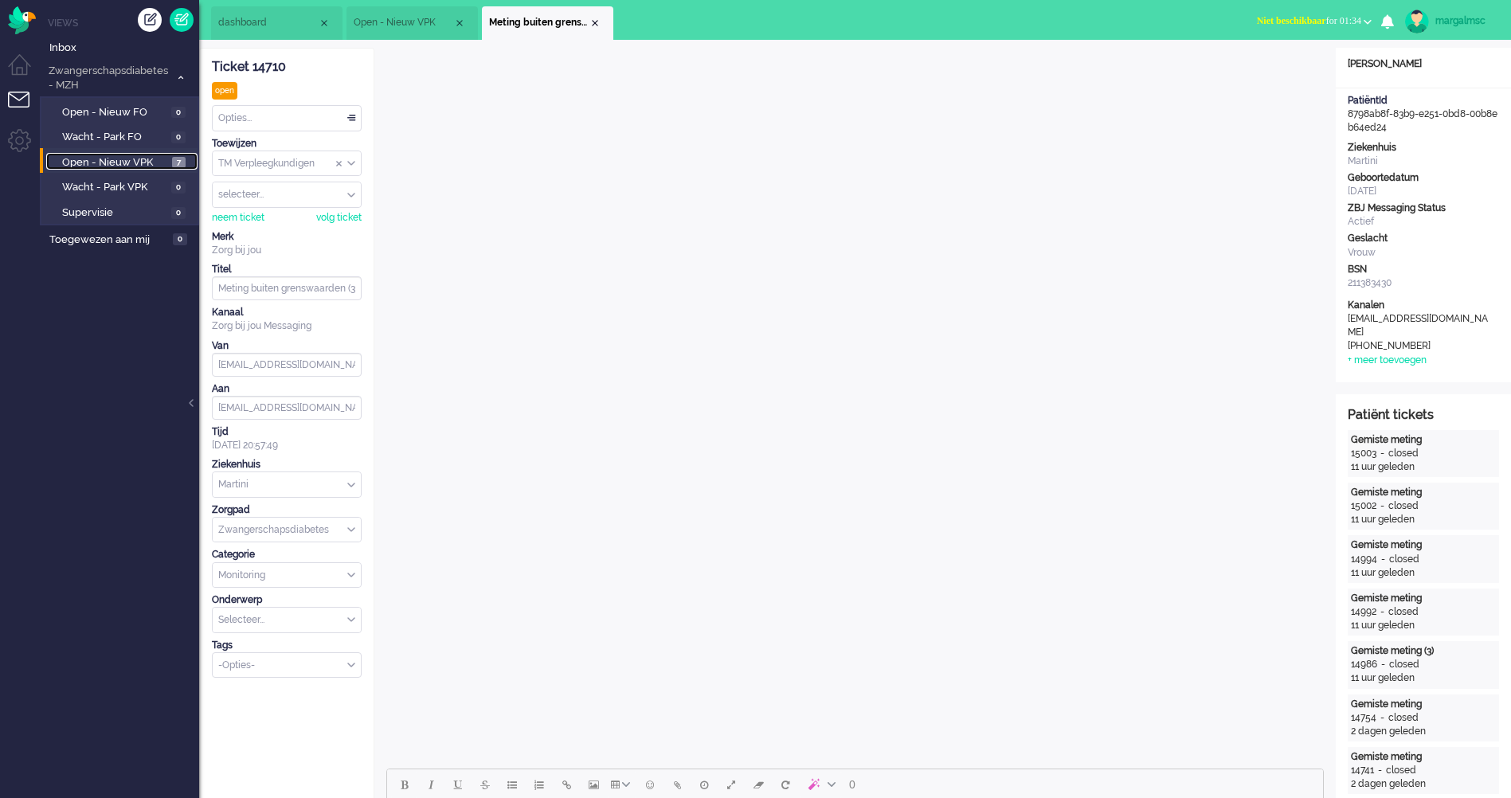
click at [96, 161] on span "Open - Nieuw VPK" at bounding box center [115, 162] width 106 height 15
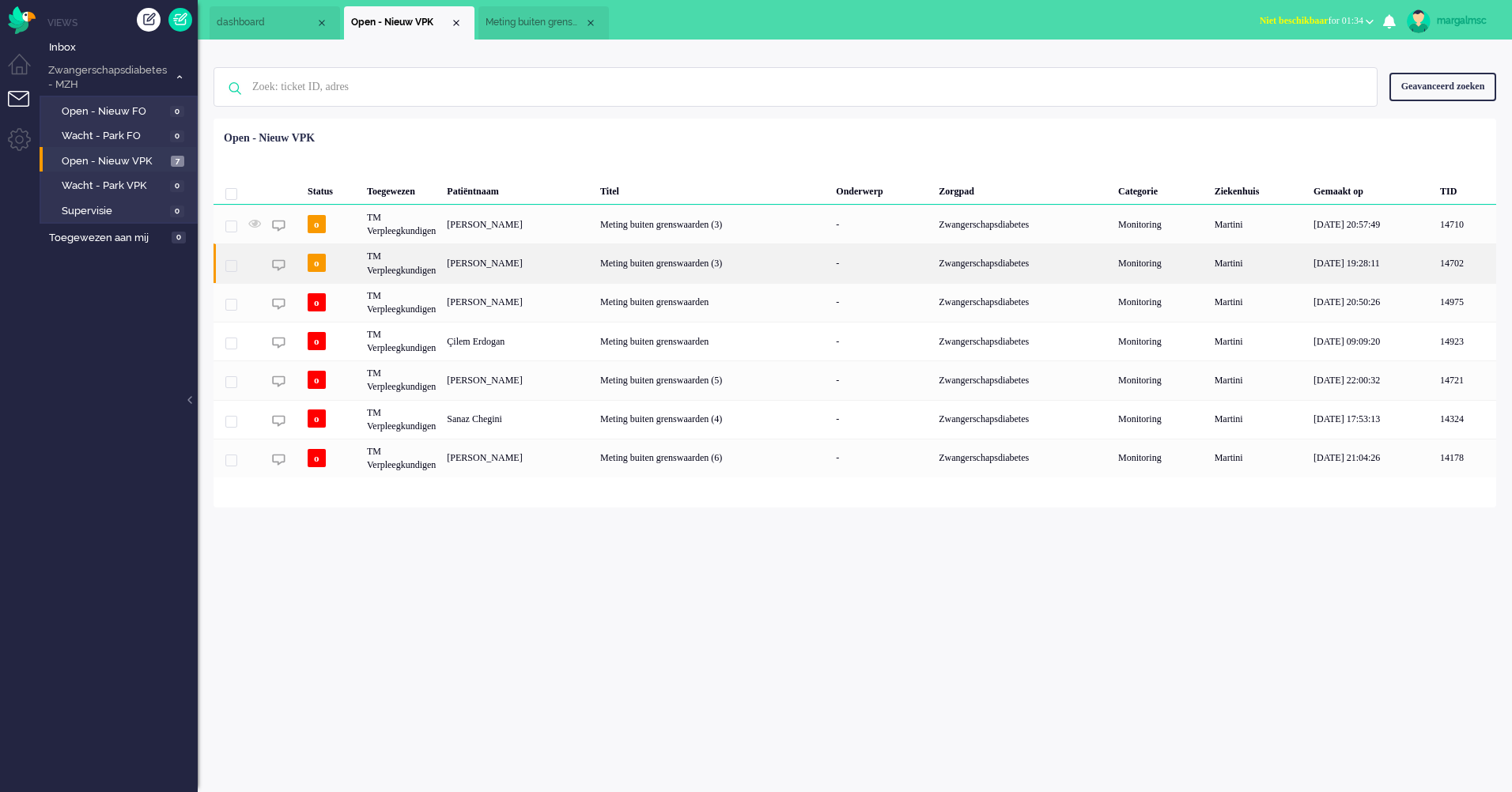
click at [555, 271] on div "[PERSON_NAME]" at bounding box center [518, 262] width 154 height 39
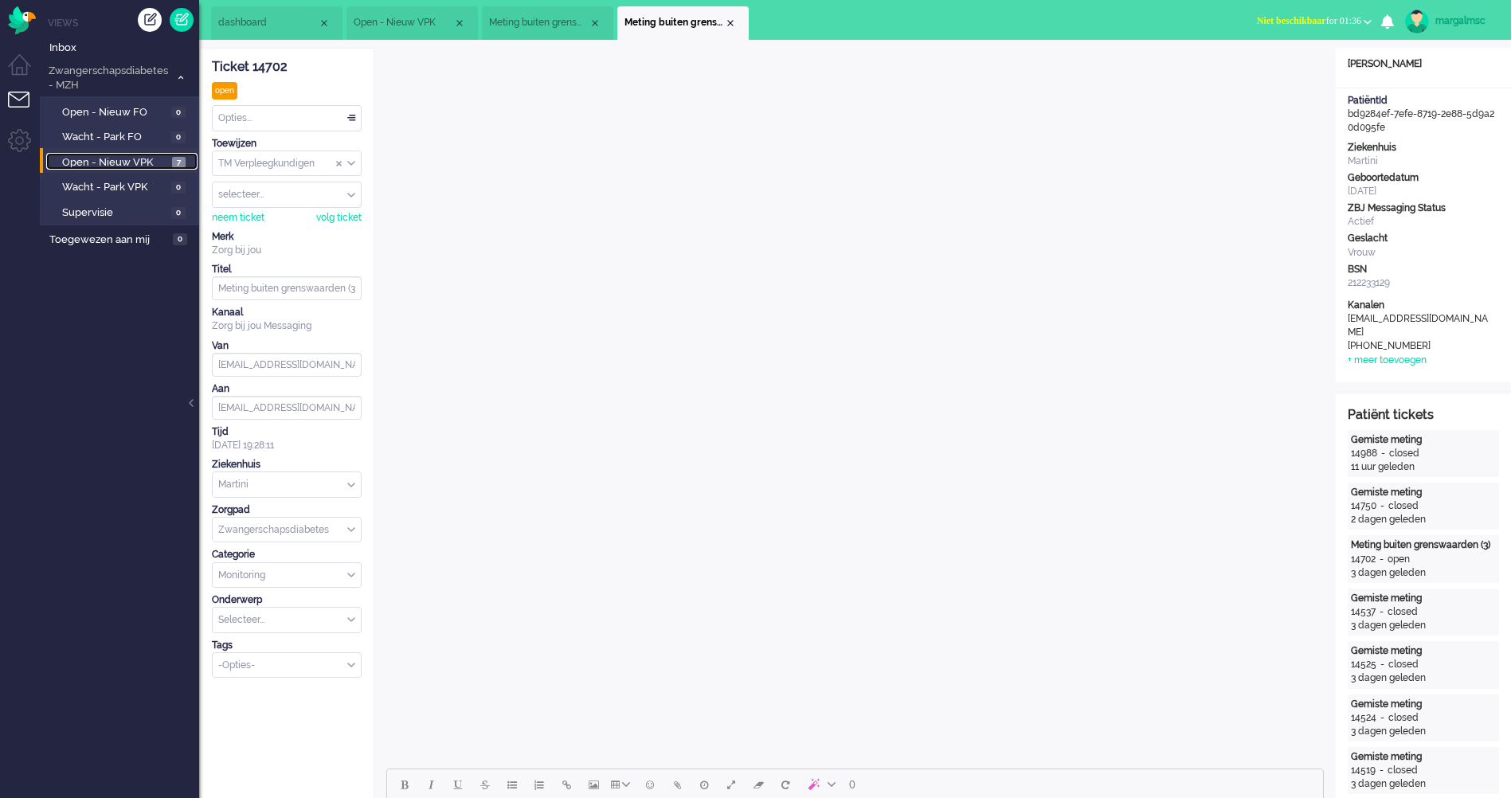
click at [134, 163] on span "Open - Nieuw VPK" at bounding box center [115, 162] width 106 height 15
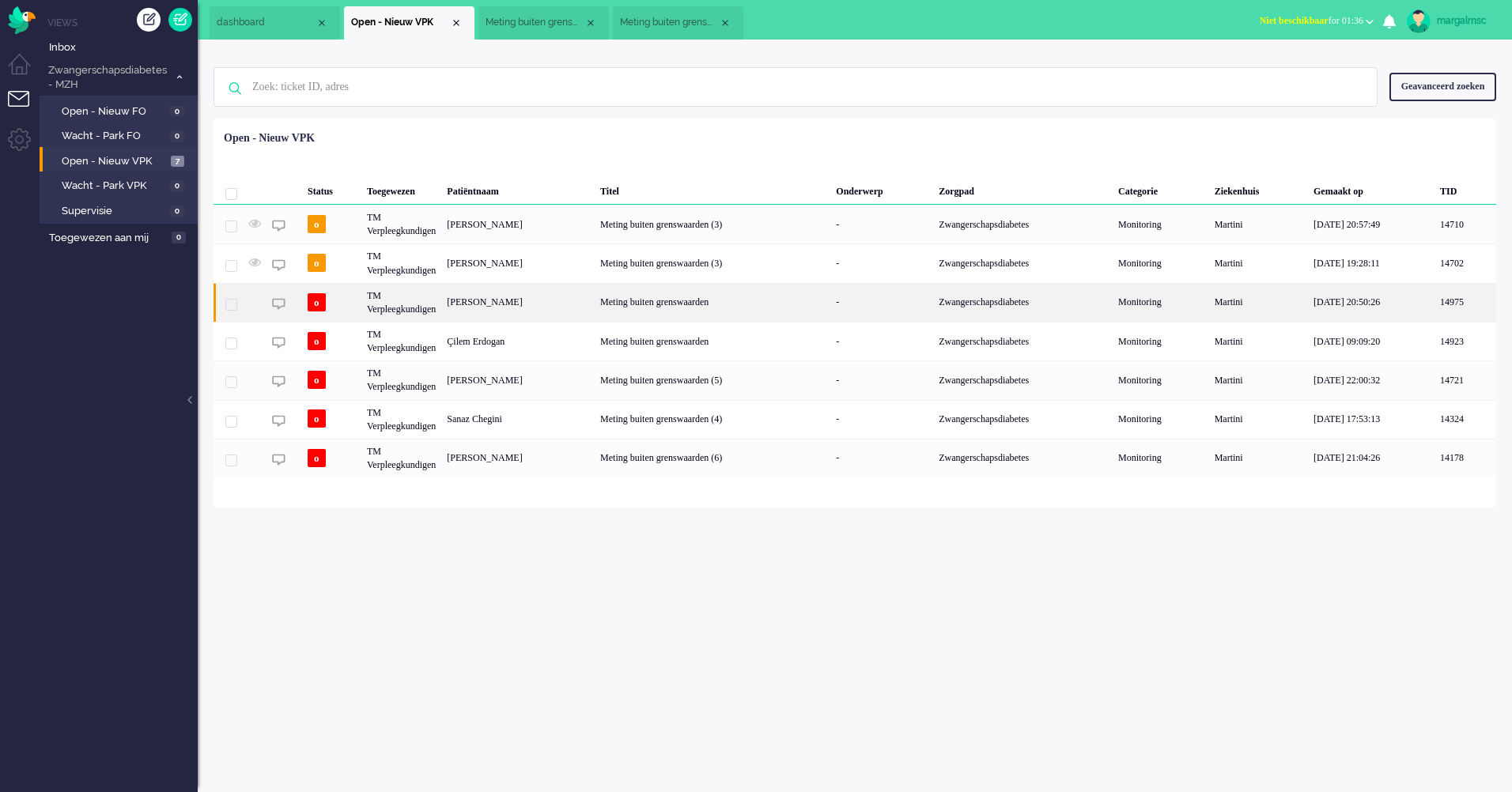
click at [595, 312] on div "[PERSON_NAME]" at bounding box center [518, 302] width 154 height 39
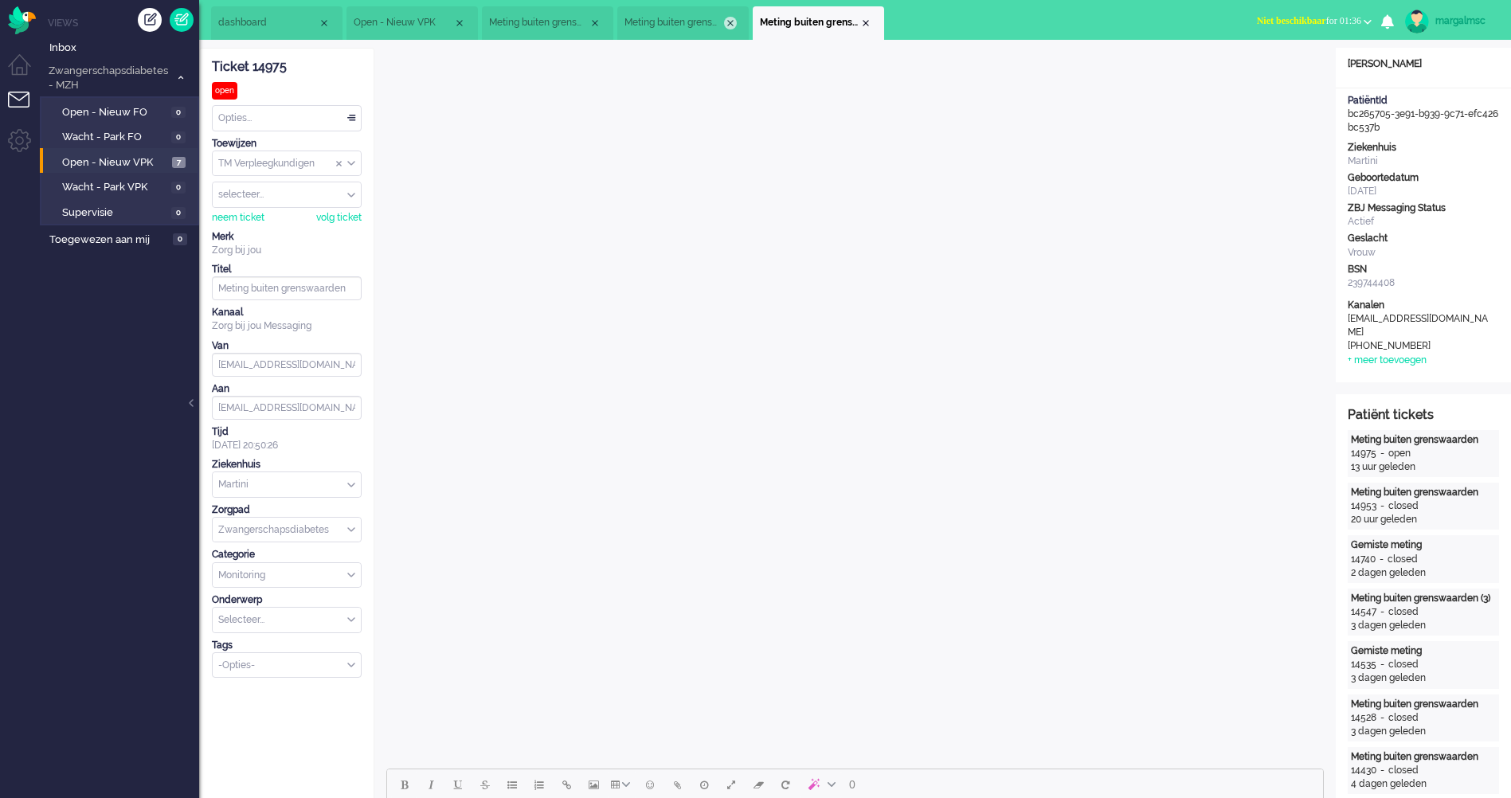
click at [732, 22] on div "Close tab" at bounding box center [730, 23] width 13 height 13
click at [597, 24] on div "Close tab" at bounding box center [595, 23] width 13 height 13
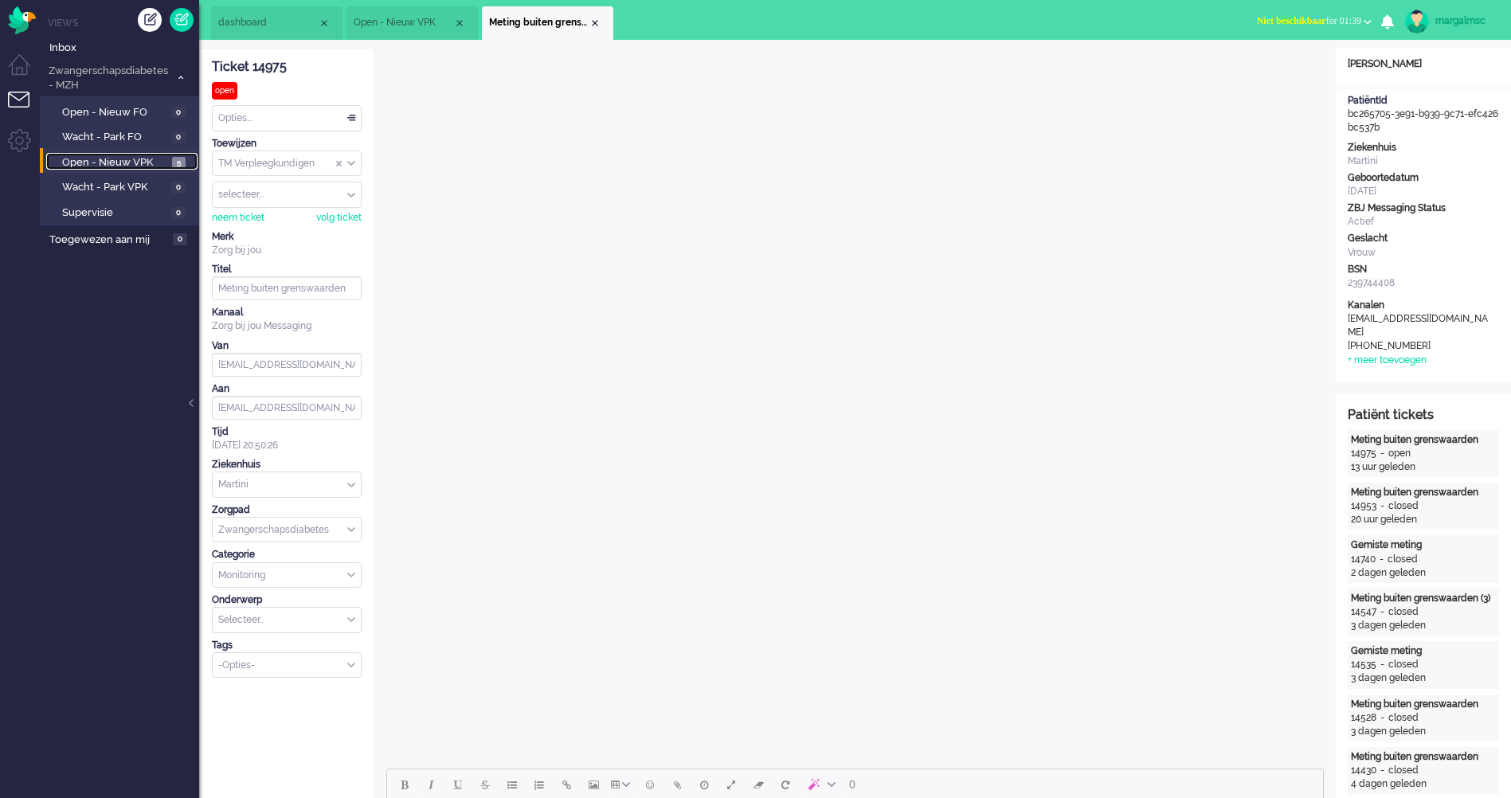
click at [104, 157] on span "Open - Nieuw VPK" at bounding box center [115, 162] width 106 height 15
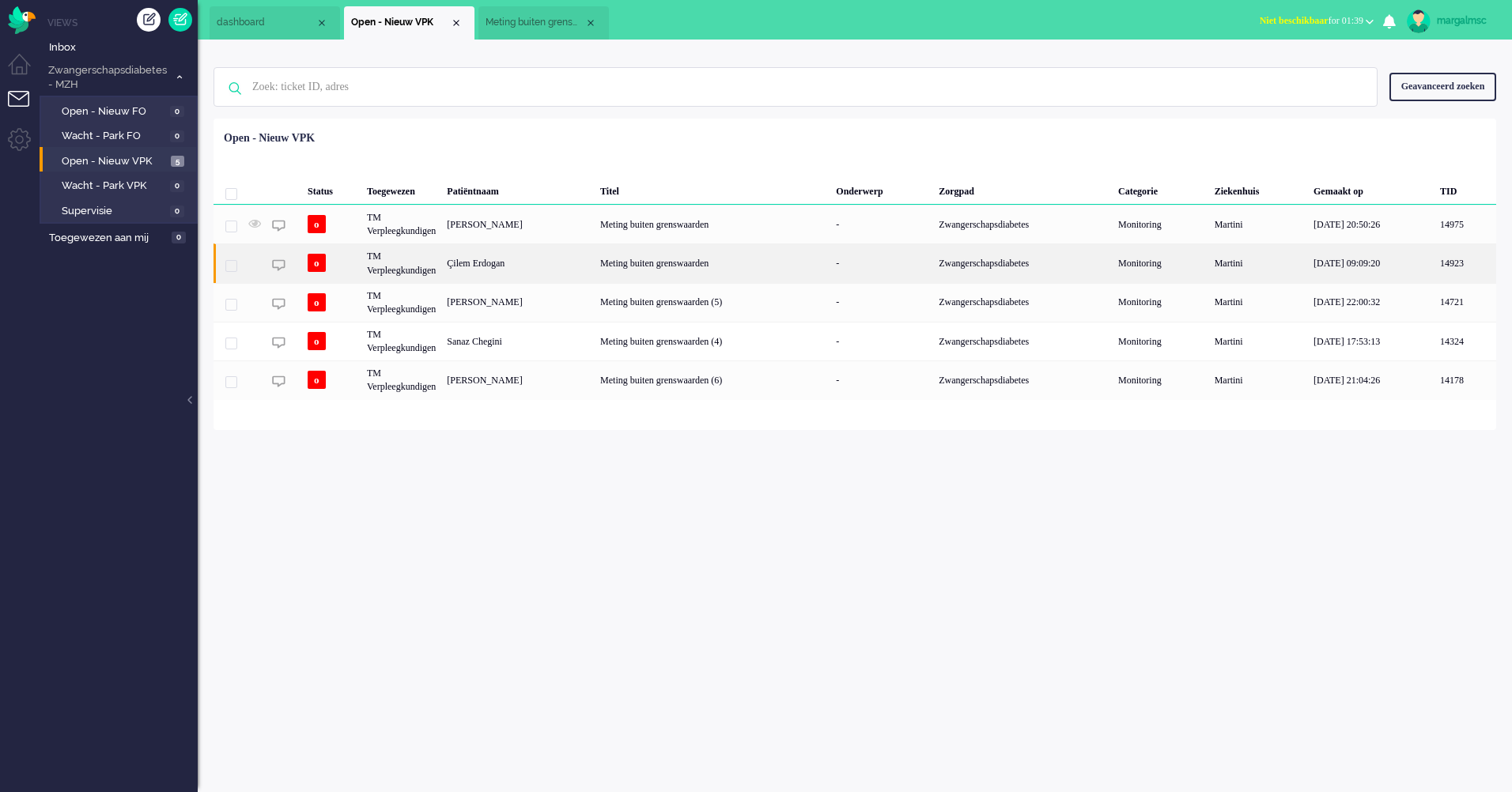
click at [495, 276] on div "Çilem Erdogan" at bounding box center [518, 262] width 154 height 39
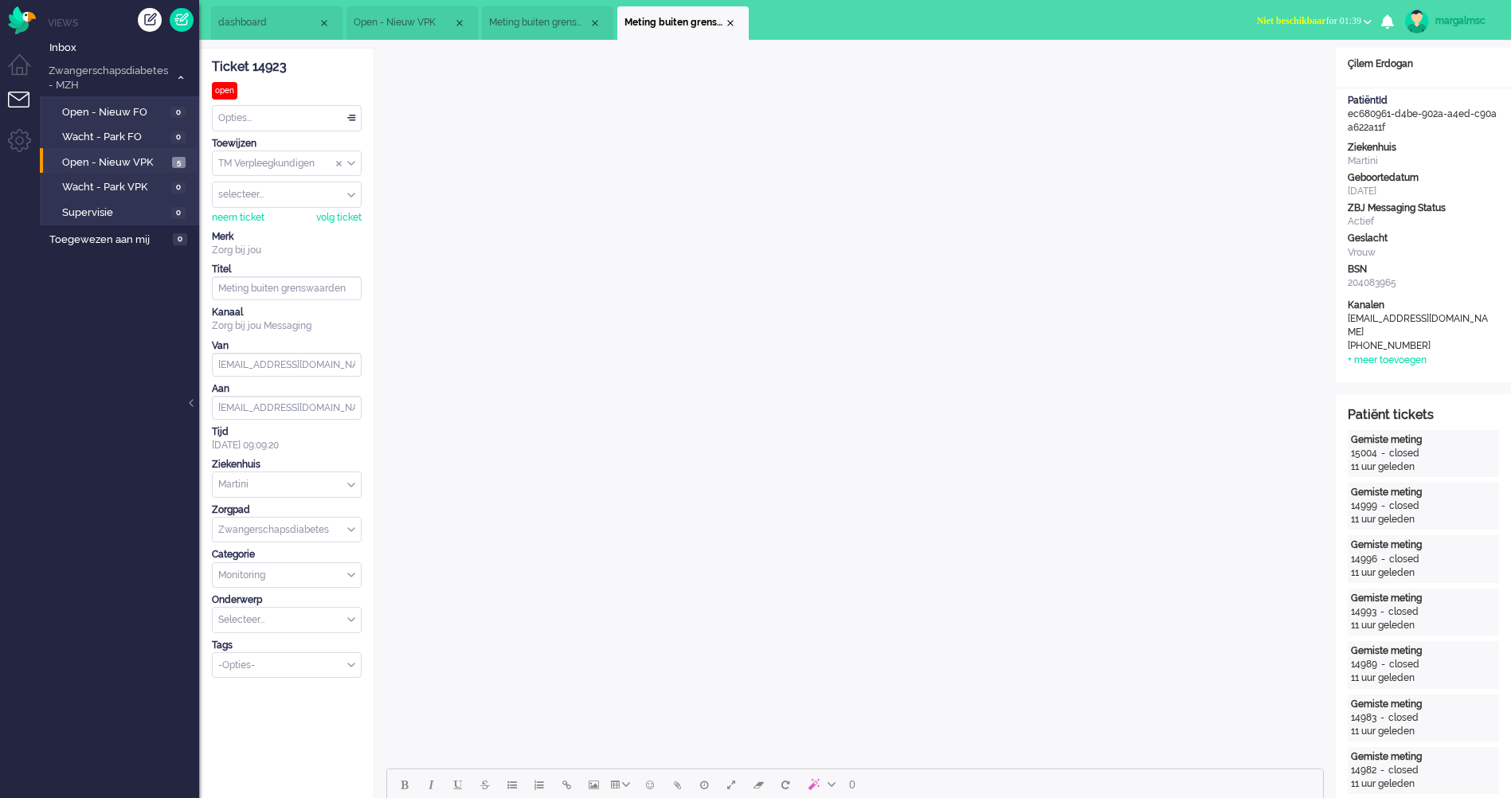
click at [543, 16] on span "Meting buiten grenswaarden" at bounding box center [539, 23] width 100 height 14
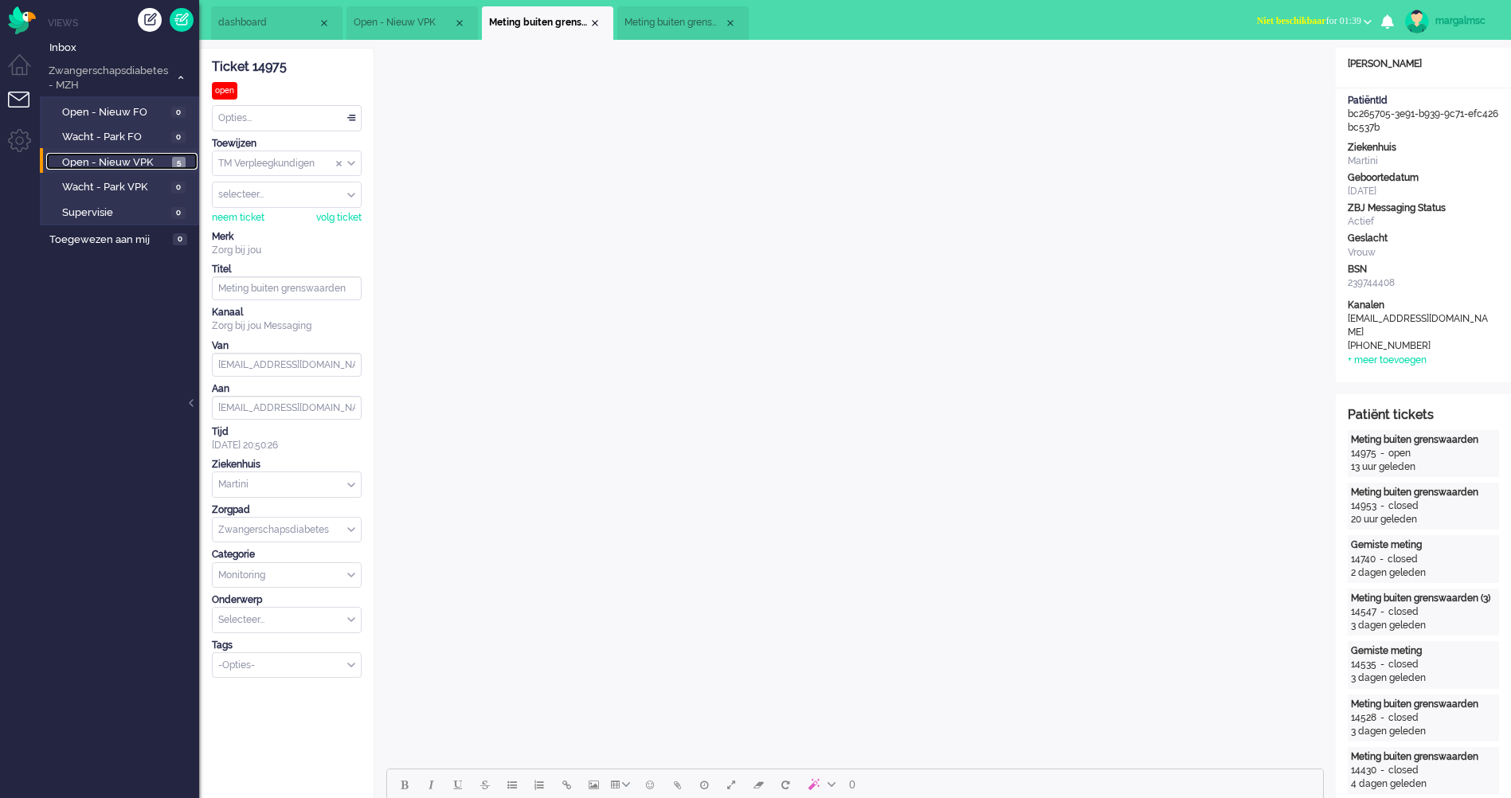
click at [141, 164] on span "Open - Nieuw VPK" at bounding box center [115, 162] width 106 height 15
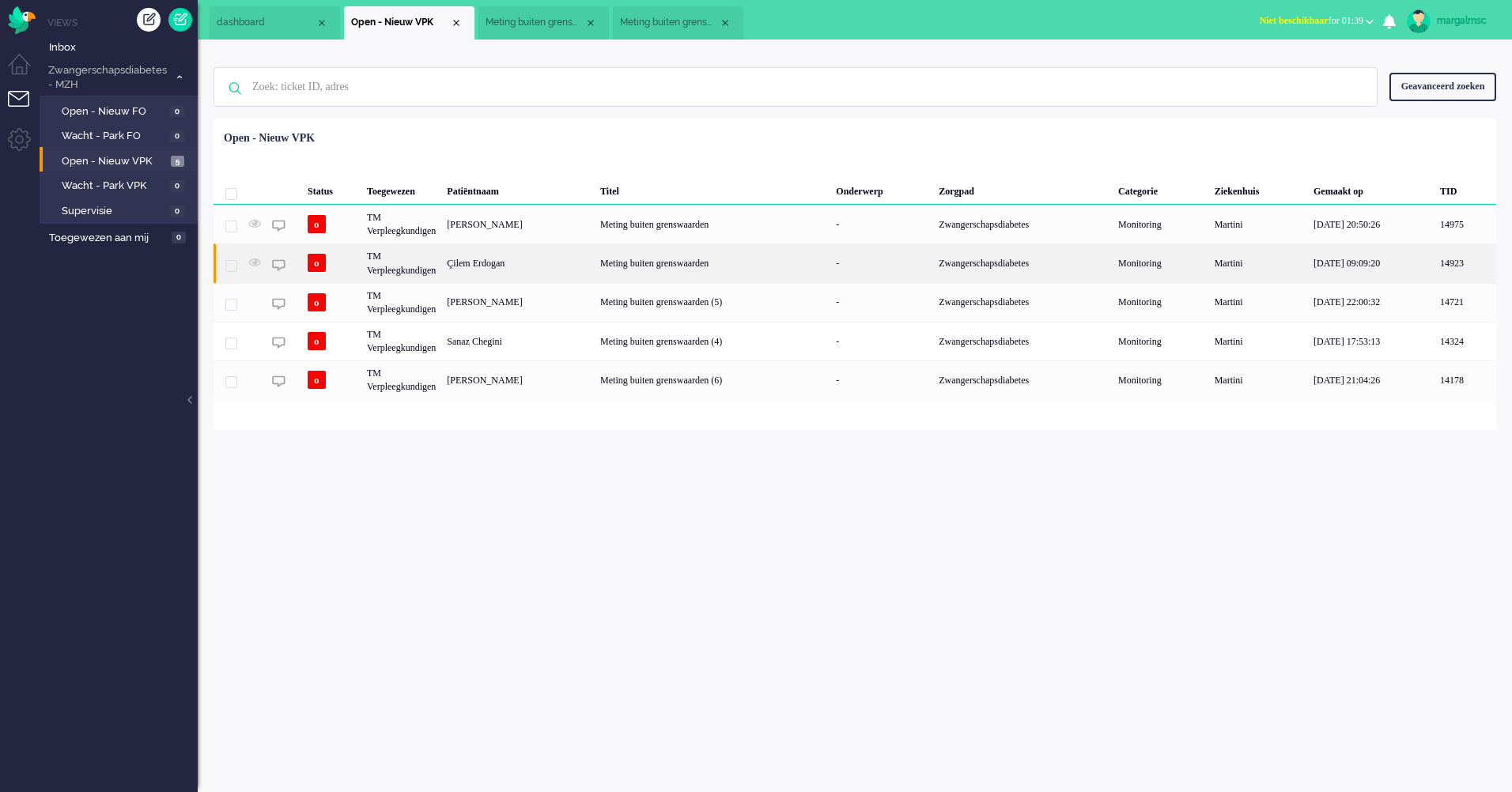
click at [582, 265] on div "Çilem Erdogan" at bounding box center [518, 262] width 154 height 39
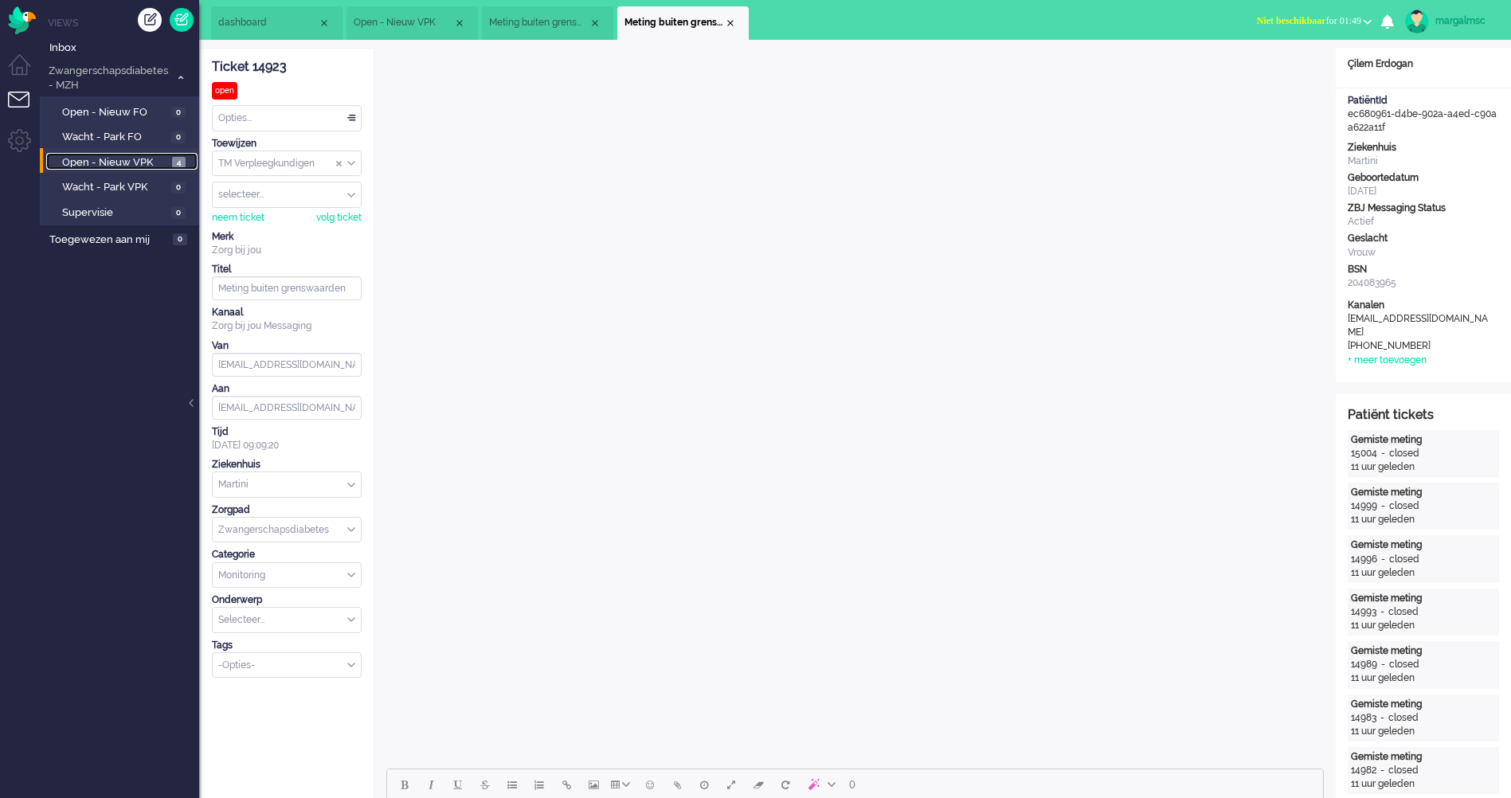
click at [92, 167] on span "Open - Nieuw VPK" at bounding box center [115, 162] width 106 height 15
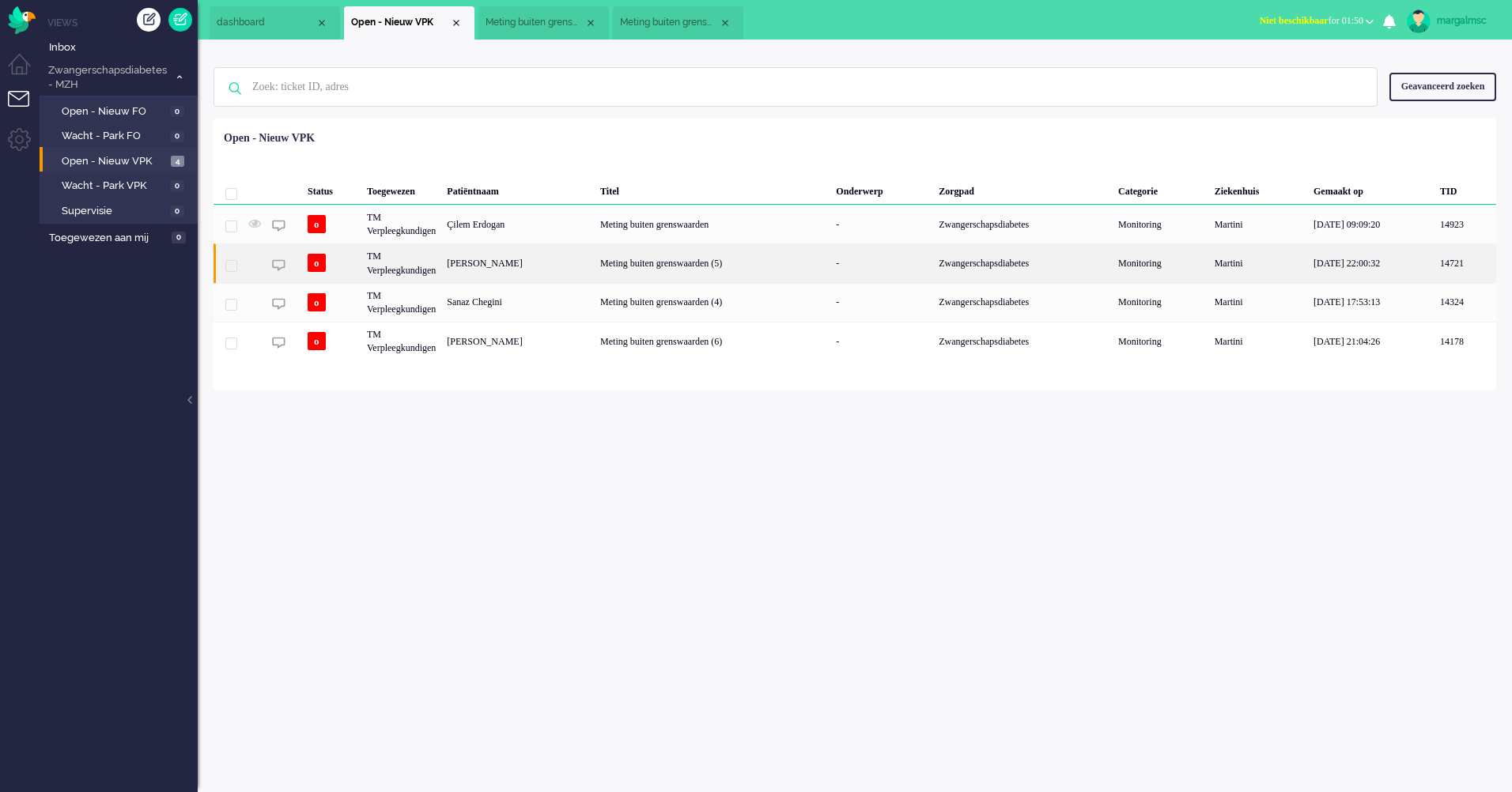
click at [513, 263] on div "[PERSON_NAME]" at bounding box center [518, 262] width 154 height 39
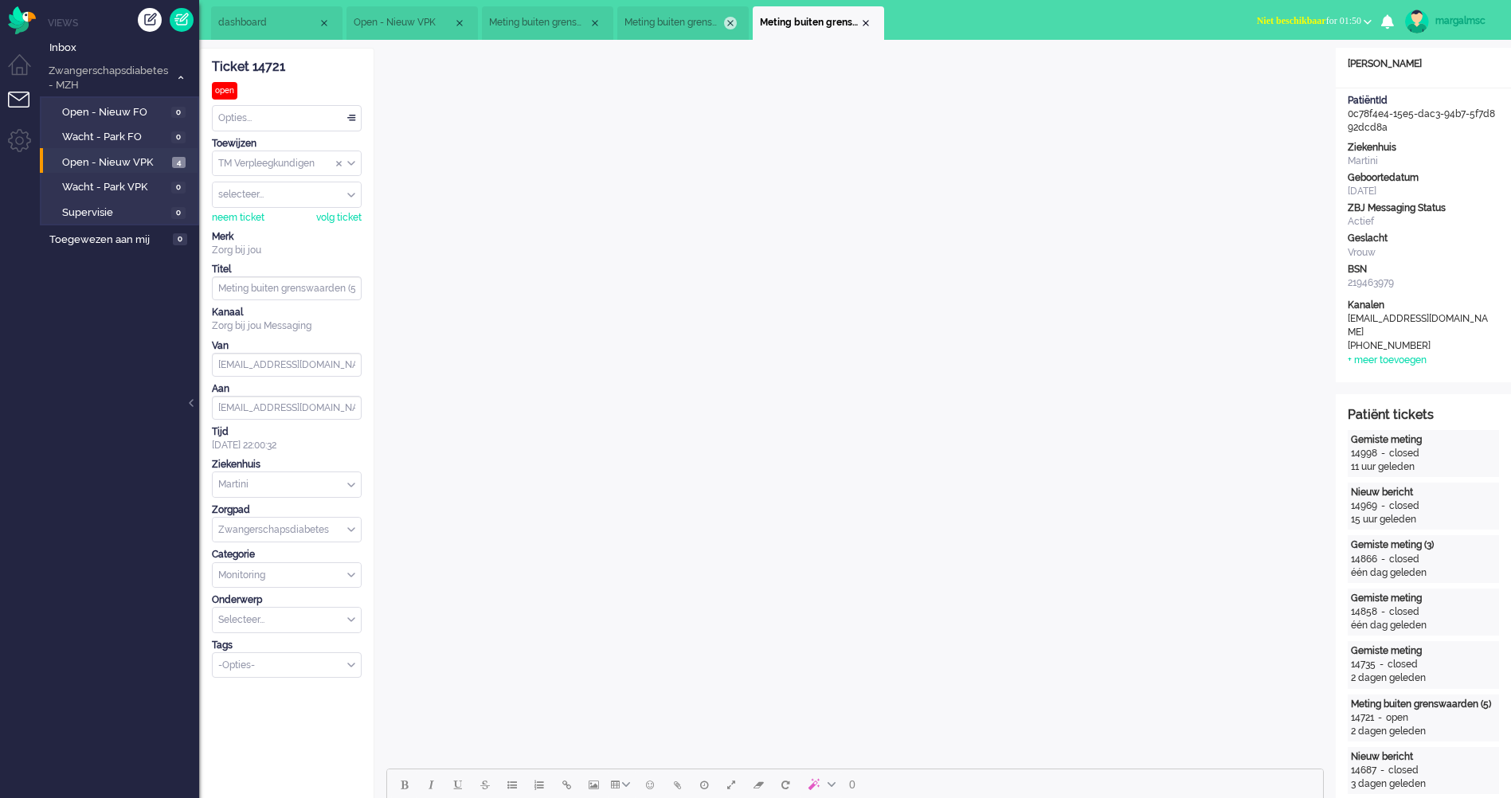
click at [730, 20] on div "Close tab" at bounding box center [730, 23] width 13 height 13
click at [598, 24] on div "Close tab" at bounding box center [595, 23] width 13 height 13
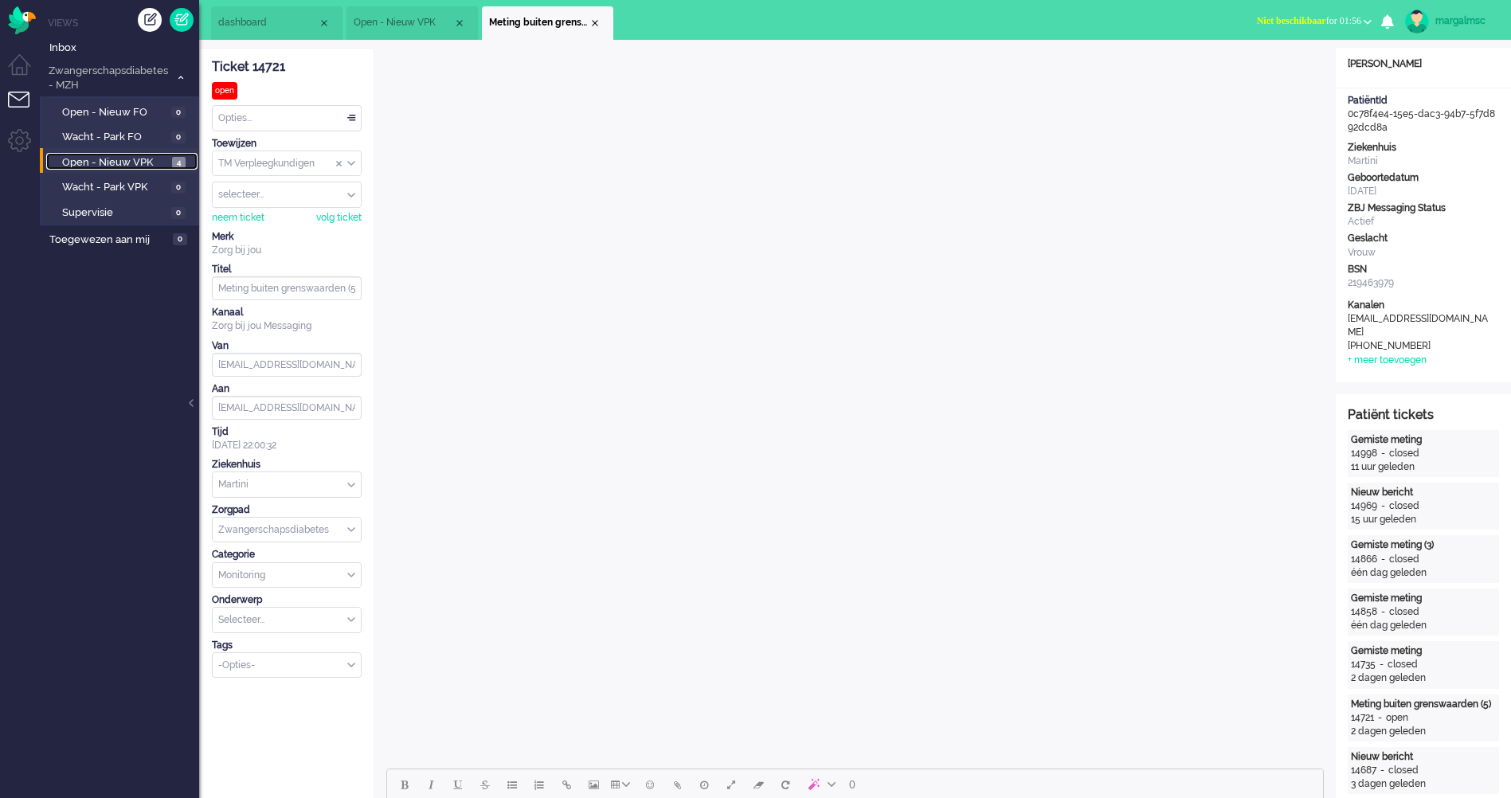
click at [126, 163] on span "Open - Nieuw VPK" at bounding box center [115, 162] width 106 height 15
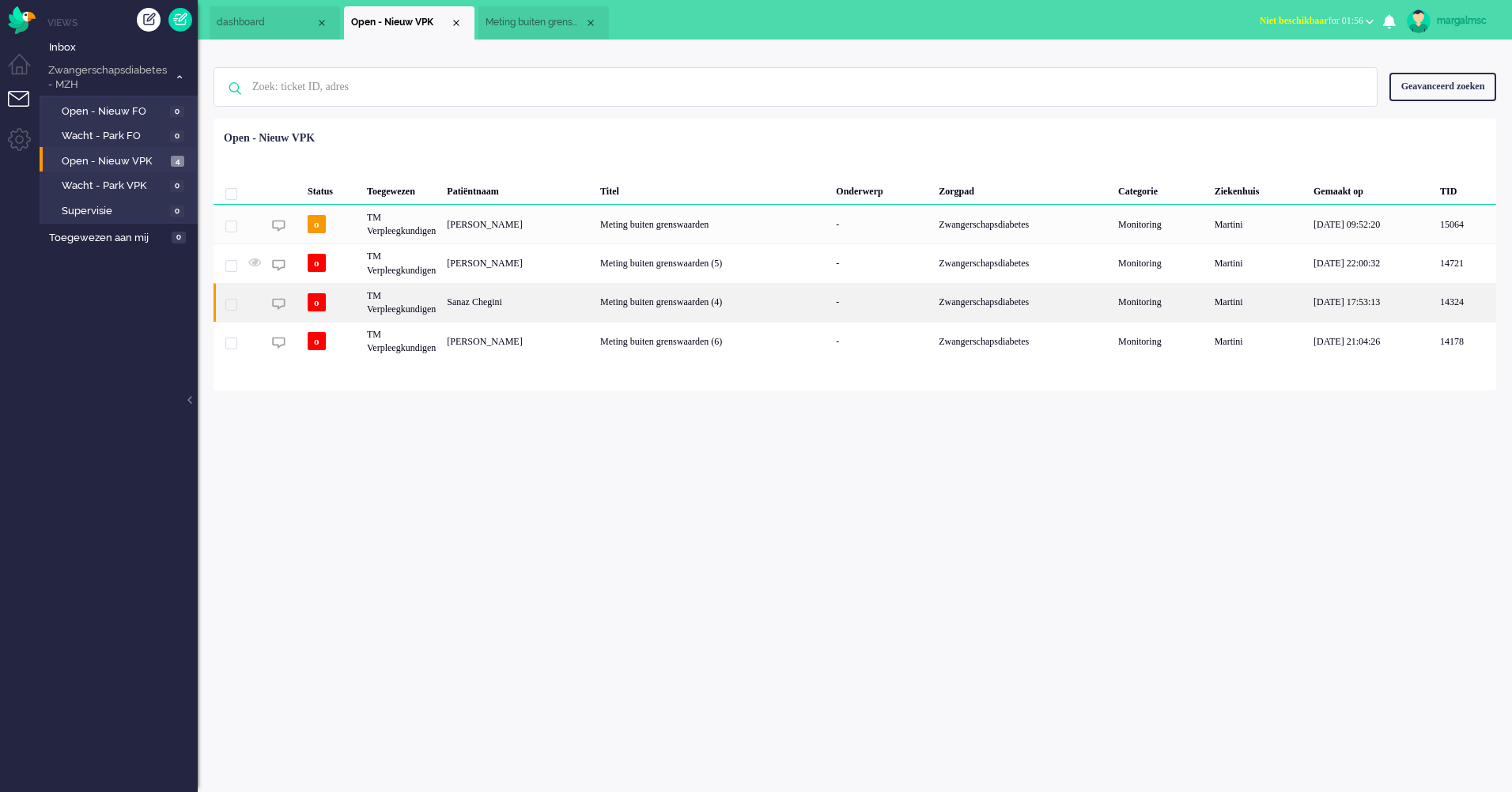
click at [595, 308] on div "Meting buiten grenswaarden (4)" at bounding box center [712, 302] width 235 height 39
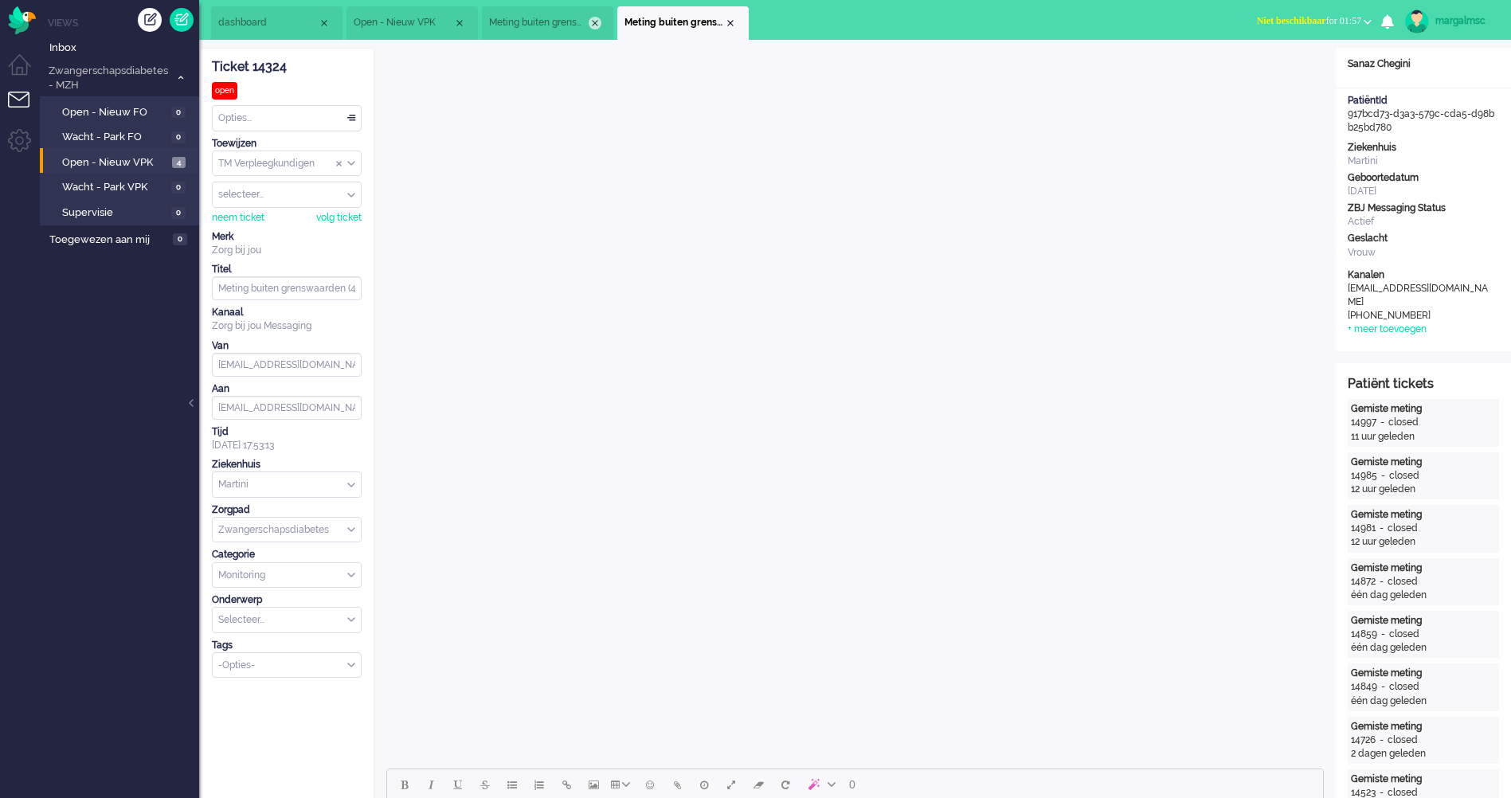
click at [594, 25] on div "Close tab" at bounding box center [595, 23] width 13 height 13
click at [110, 167] on span "Open - Nieuw VPK" at bounding box center [115, 162] width 106 height 15
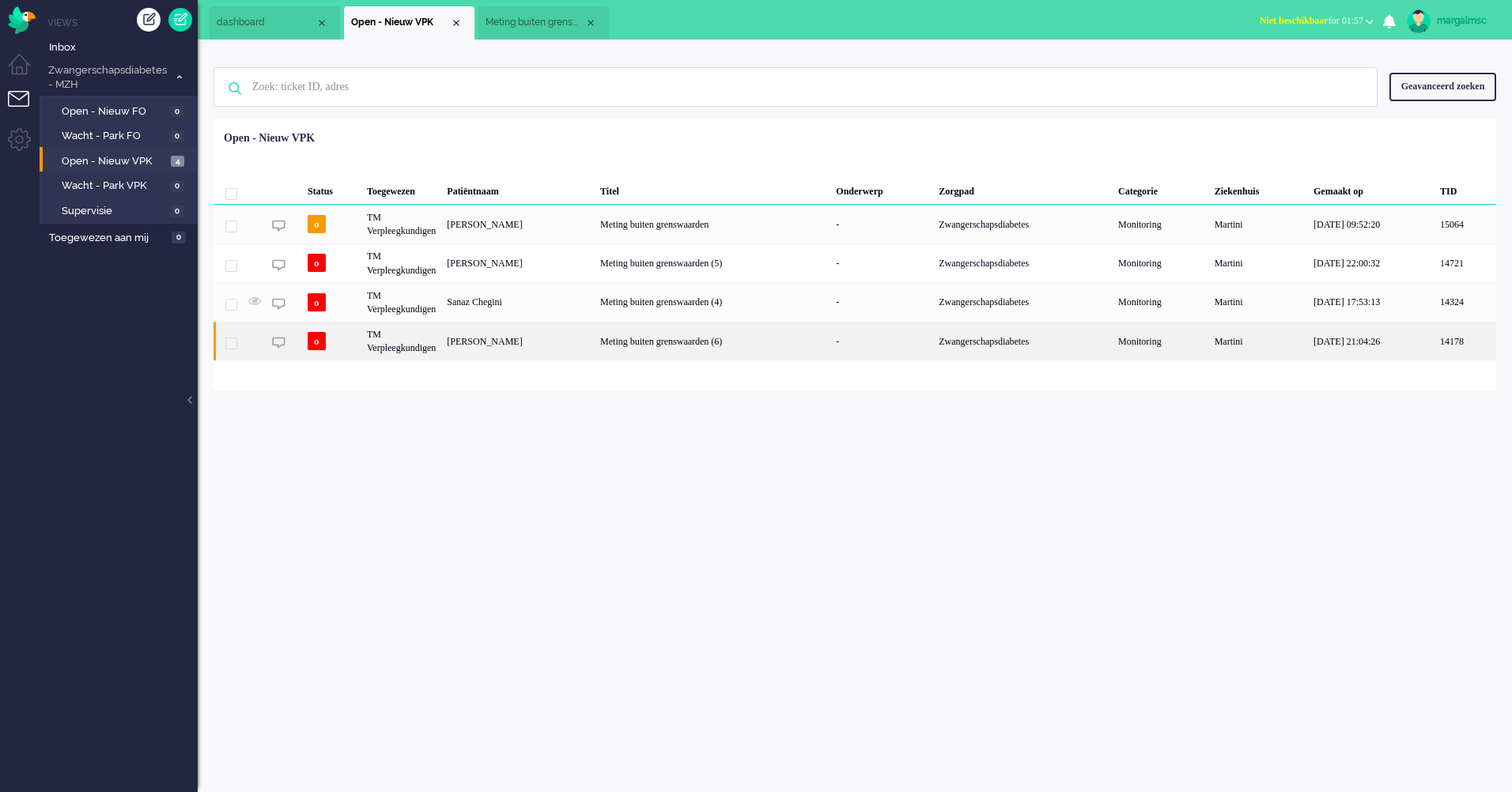
click at [579, 346] on div "[PERSON_NAME]" at bounding box center [518, 340] width 154 height 39
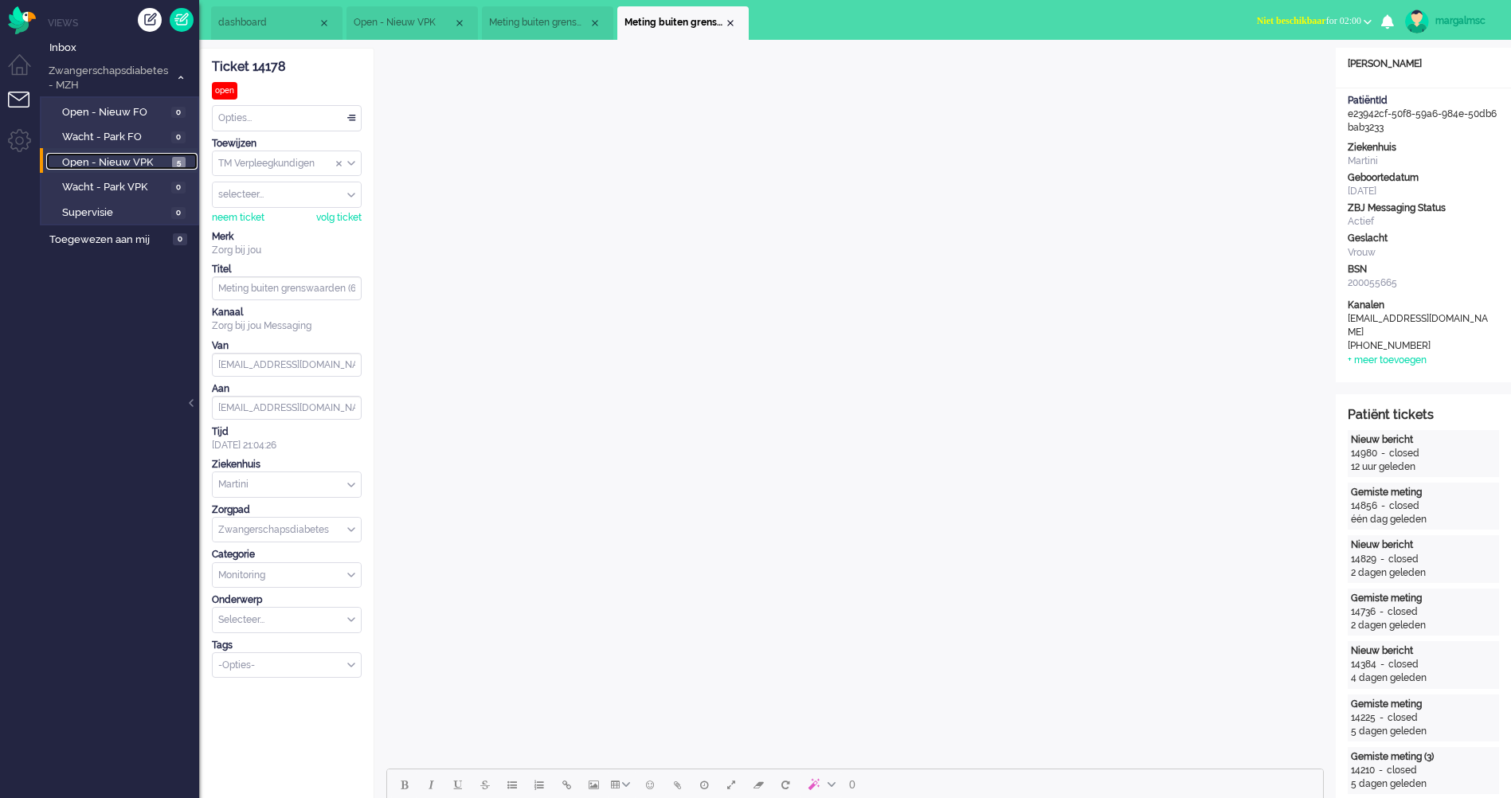
click at [114, 166] on span "Open - Nieuw VPK" at bounding box center [115, 162] width 106 height 15
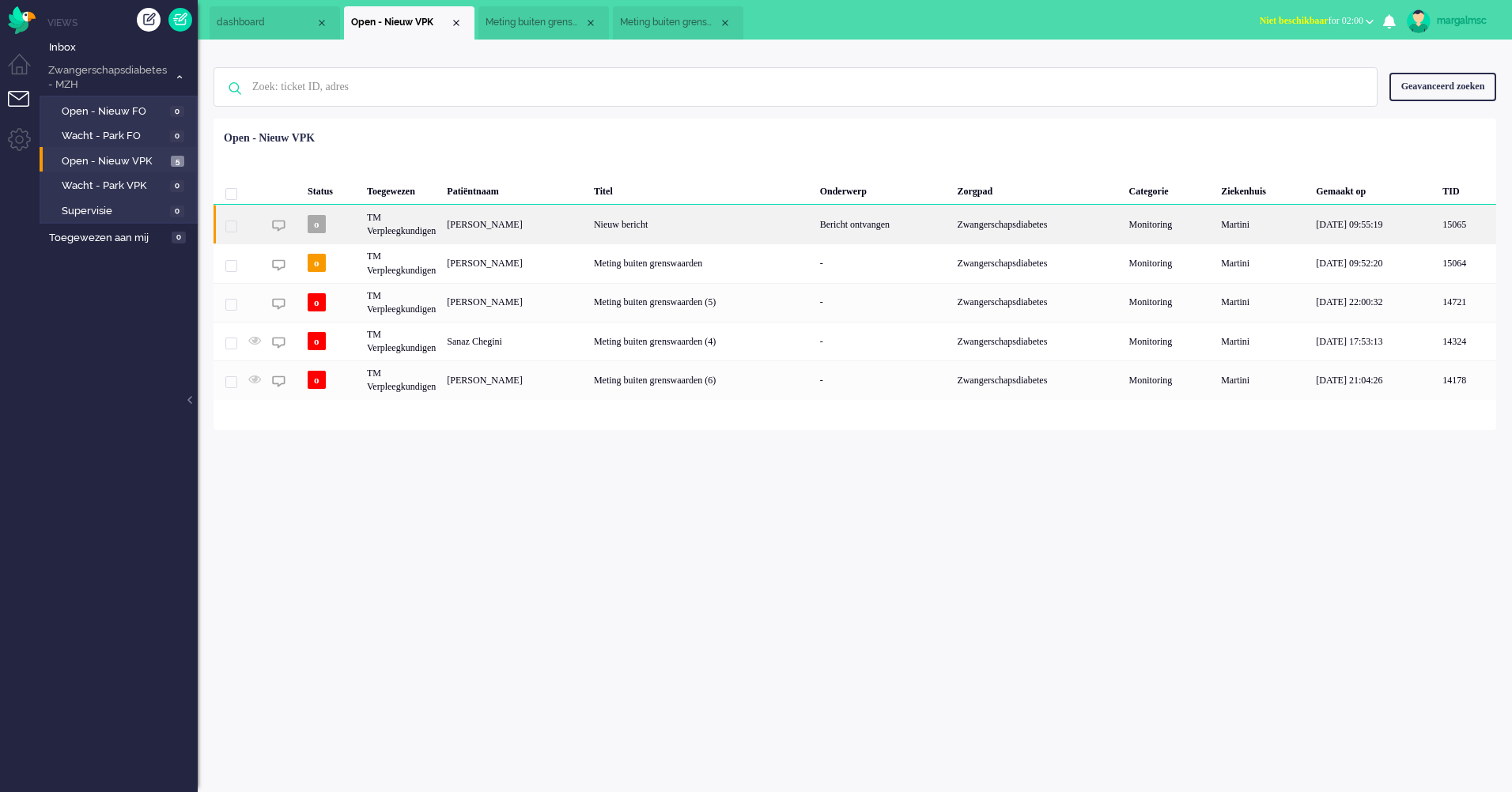
click at [561, 218] on div "[PERSON_NAME]" at bounding box center [515, 223] width 147 height 39
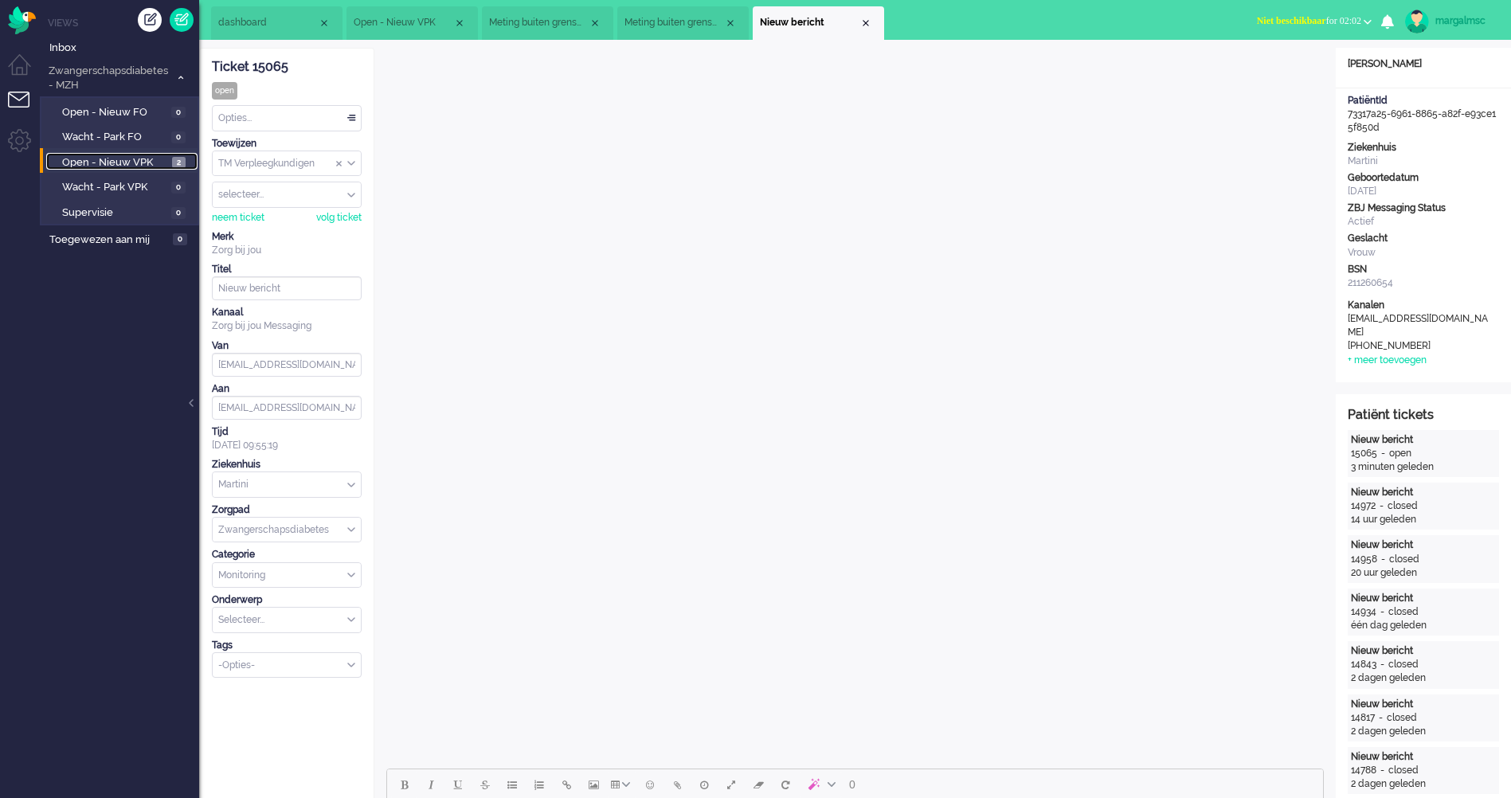
click at [138, 157] on span "Open - Nieuw VPK" at bounding box center [115, 162] width 106 height 15
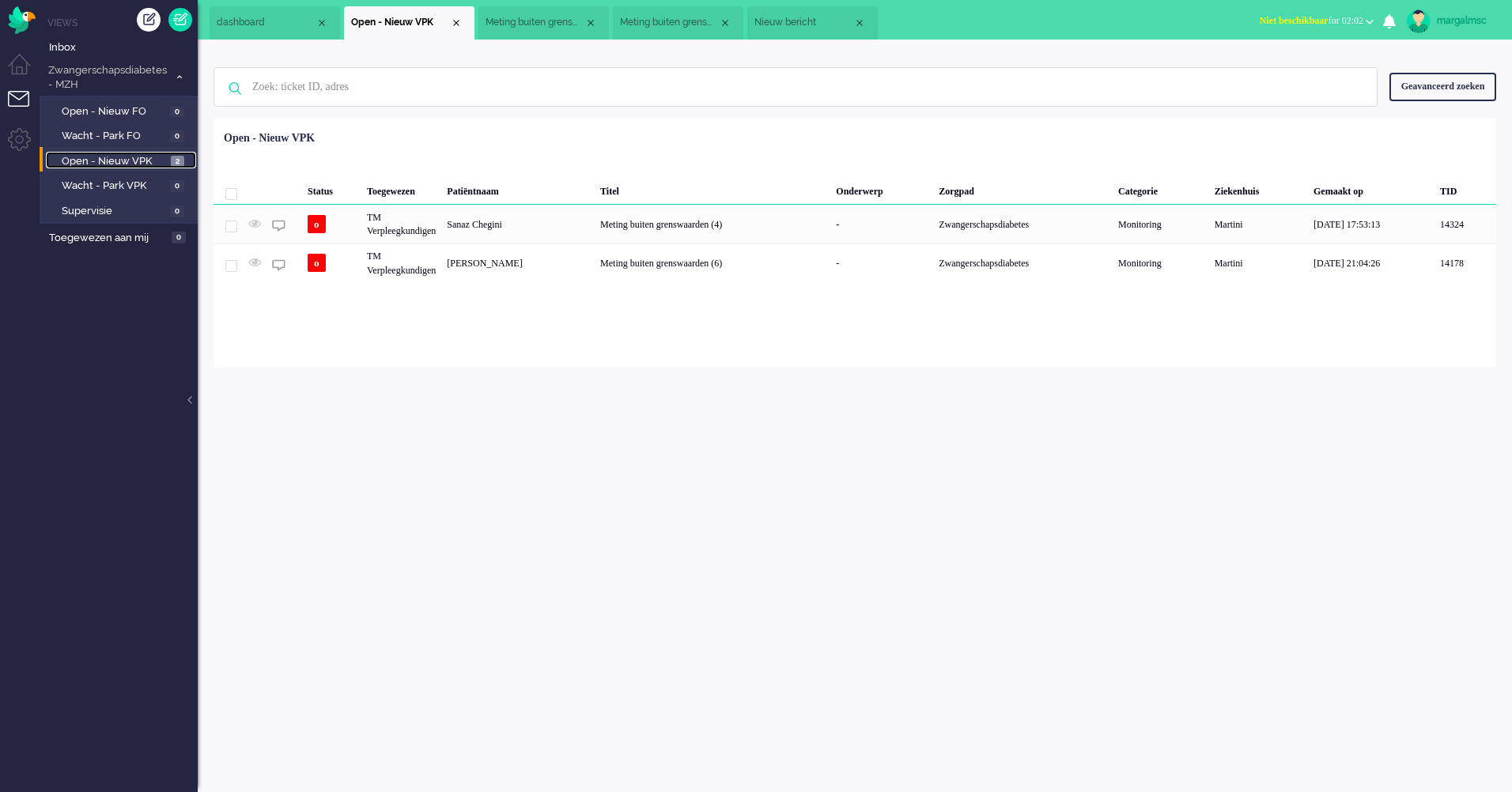
click at [819, 13] on li "Nieuw bericht" at bounding box center [812, 22] width 130 height 33
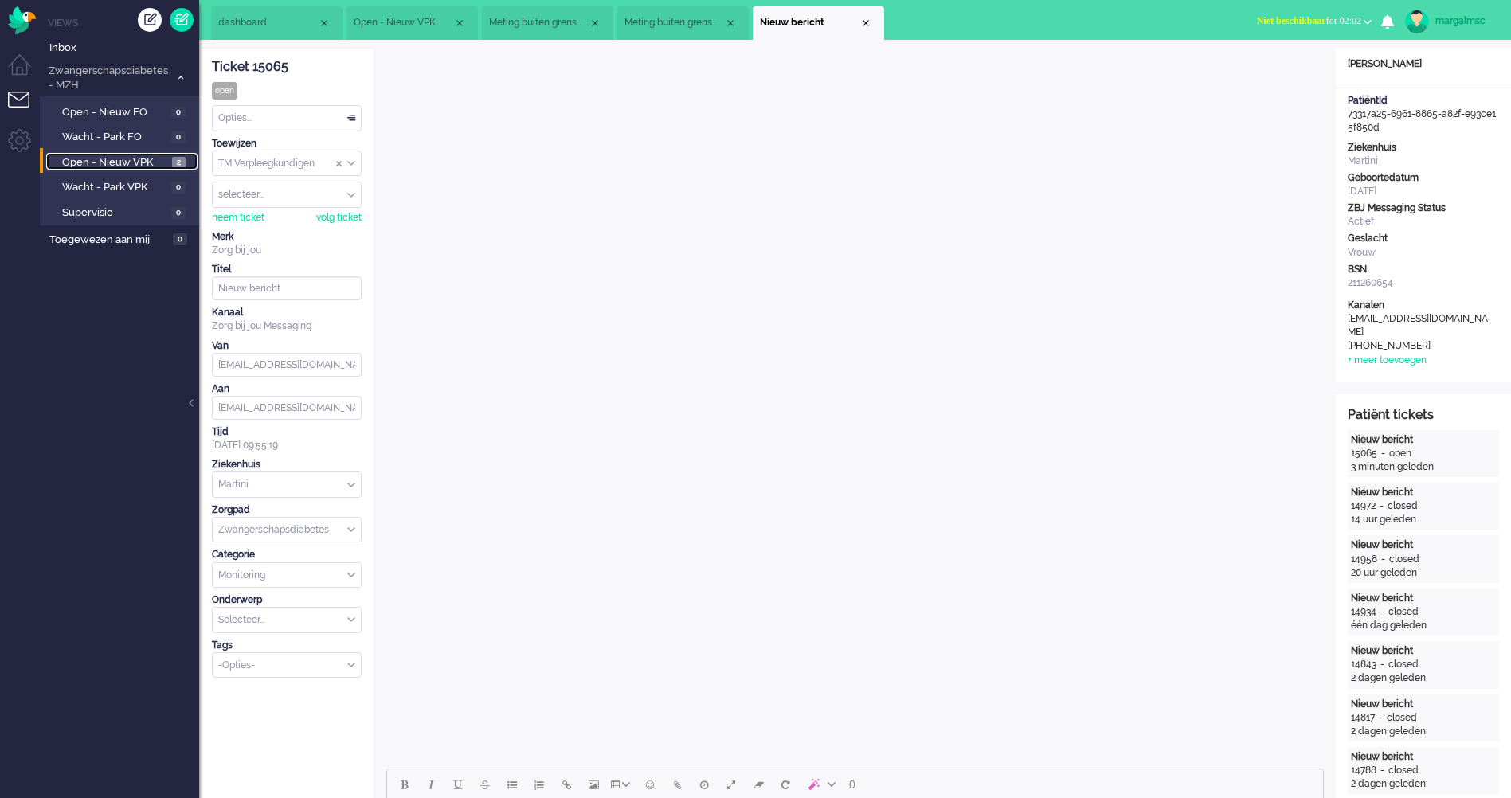
click at [143, 161] on span "Open - Nieuw VPK" at bounding box center [115, 162] width 106 height 15
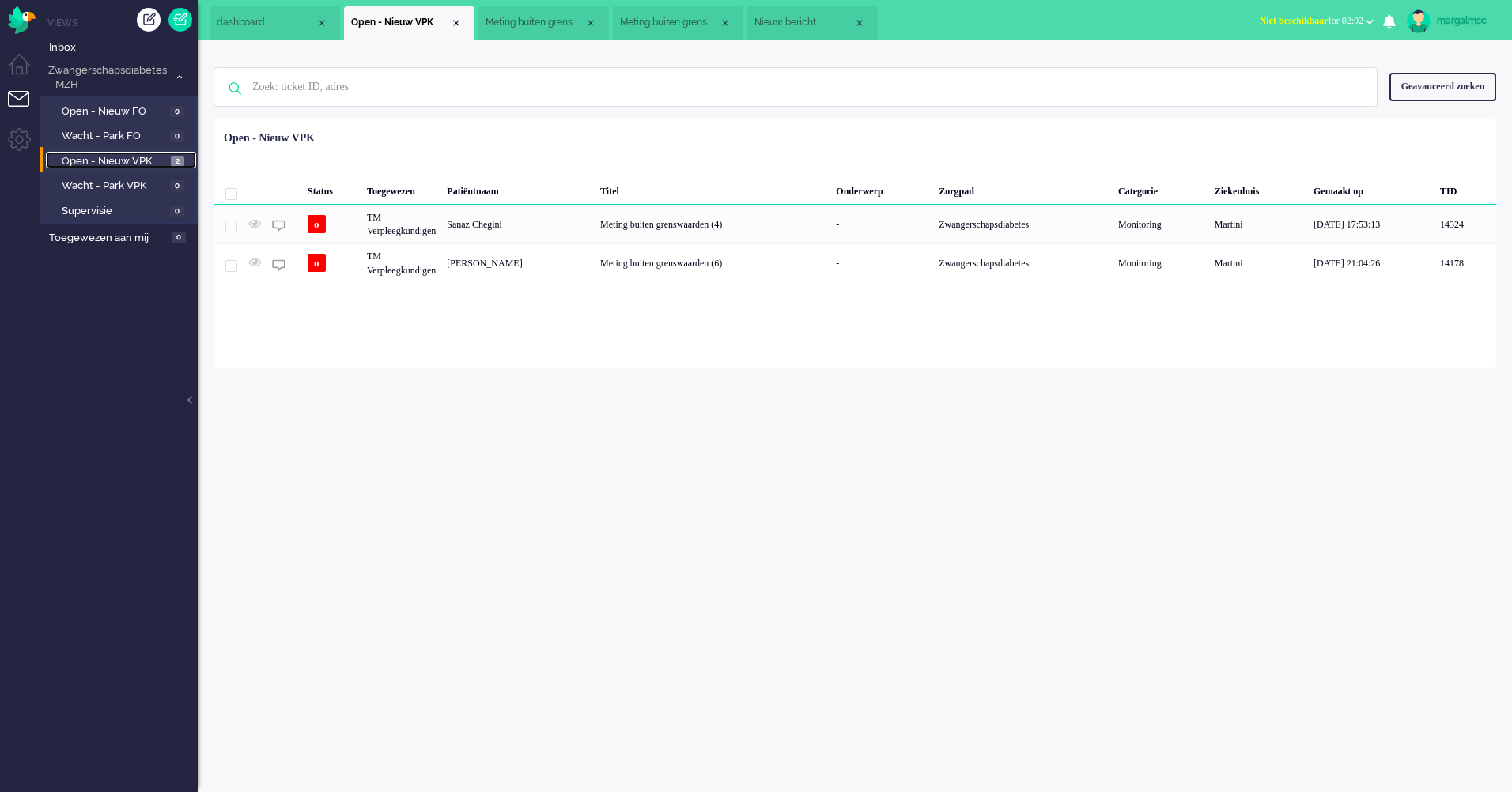
click at [792, 27] on span "Nieuw bericht" at bounding box center [804, 23] width 99 height 14
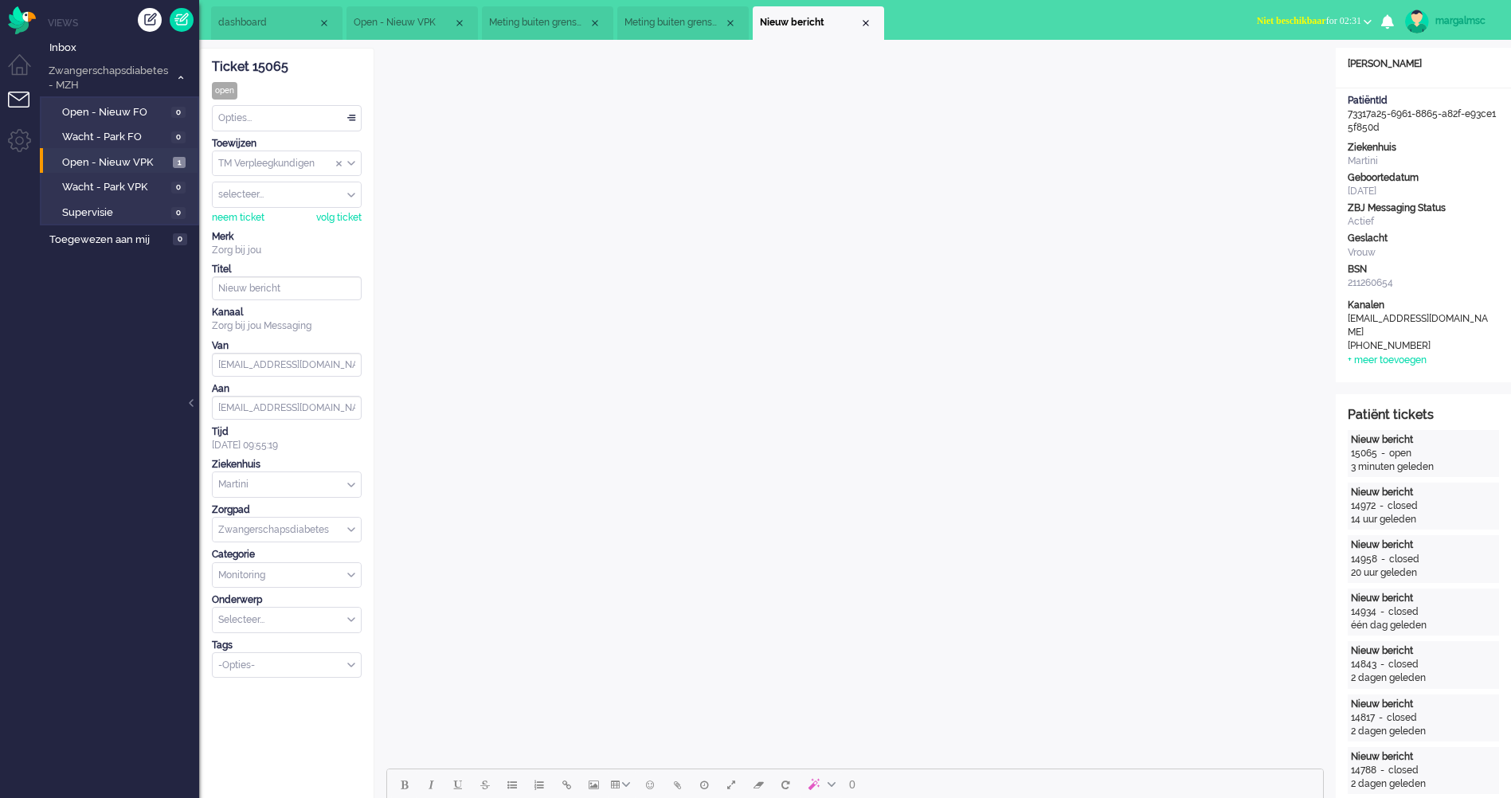
drag, startPoint x: 303, startPoint y: 68, endPoint x: 253, endPoint y: 69, distance: 49.4
click at [253, 69] on div "Ticket 15065" at bounding box center [287, 67] width 150 height 18
copy div "15065"
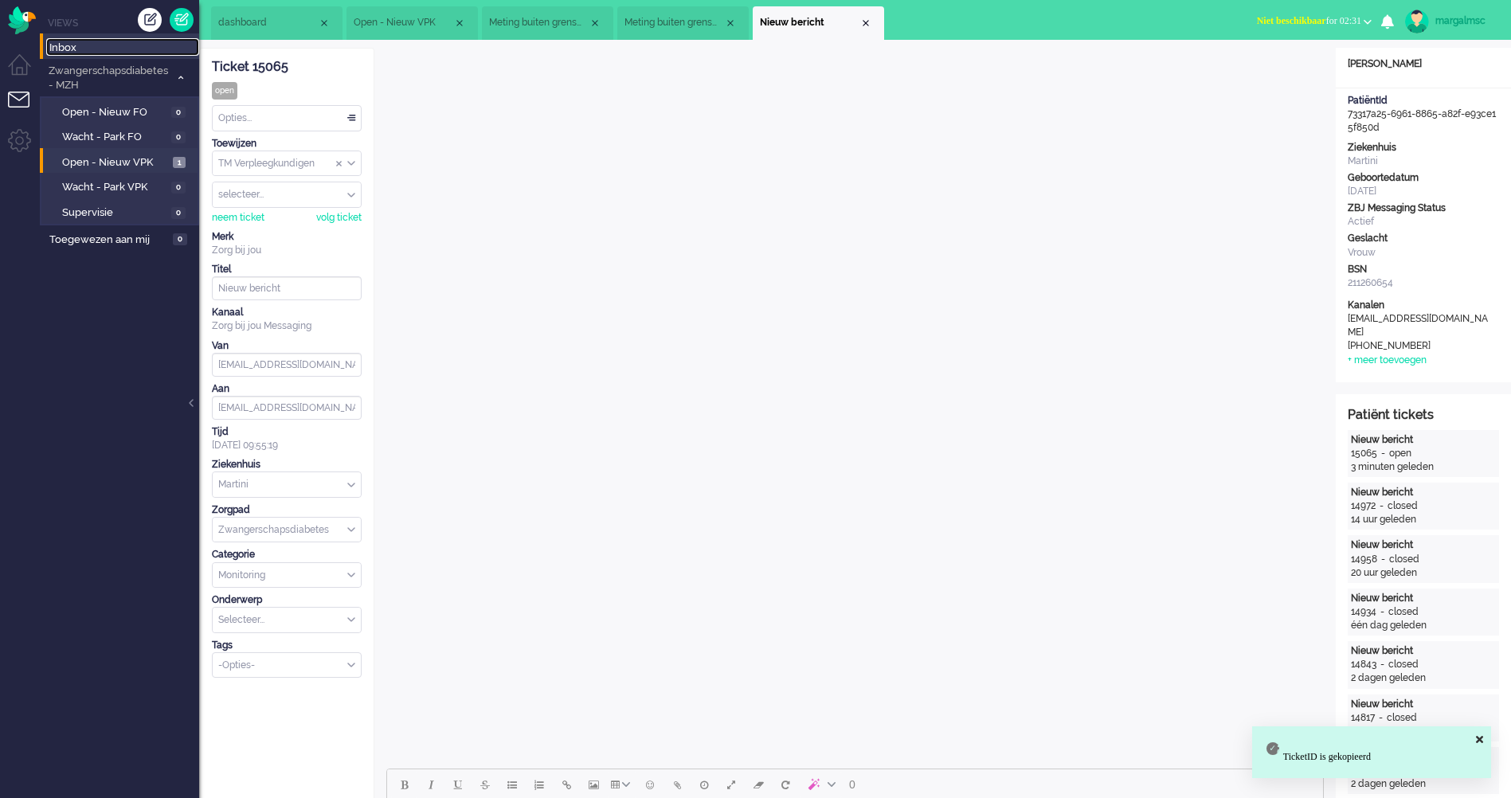
click at [127, 43] on span "Inbox" at bounding box center [124, 48] width 150 height 15
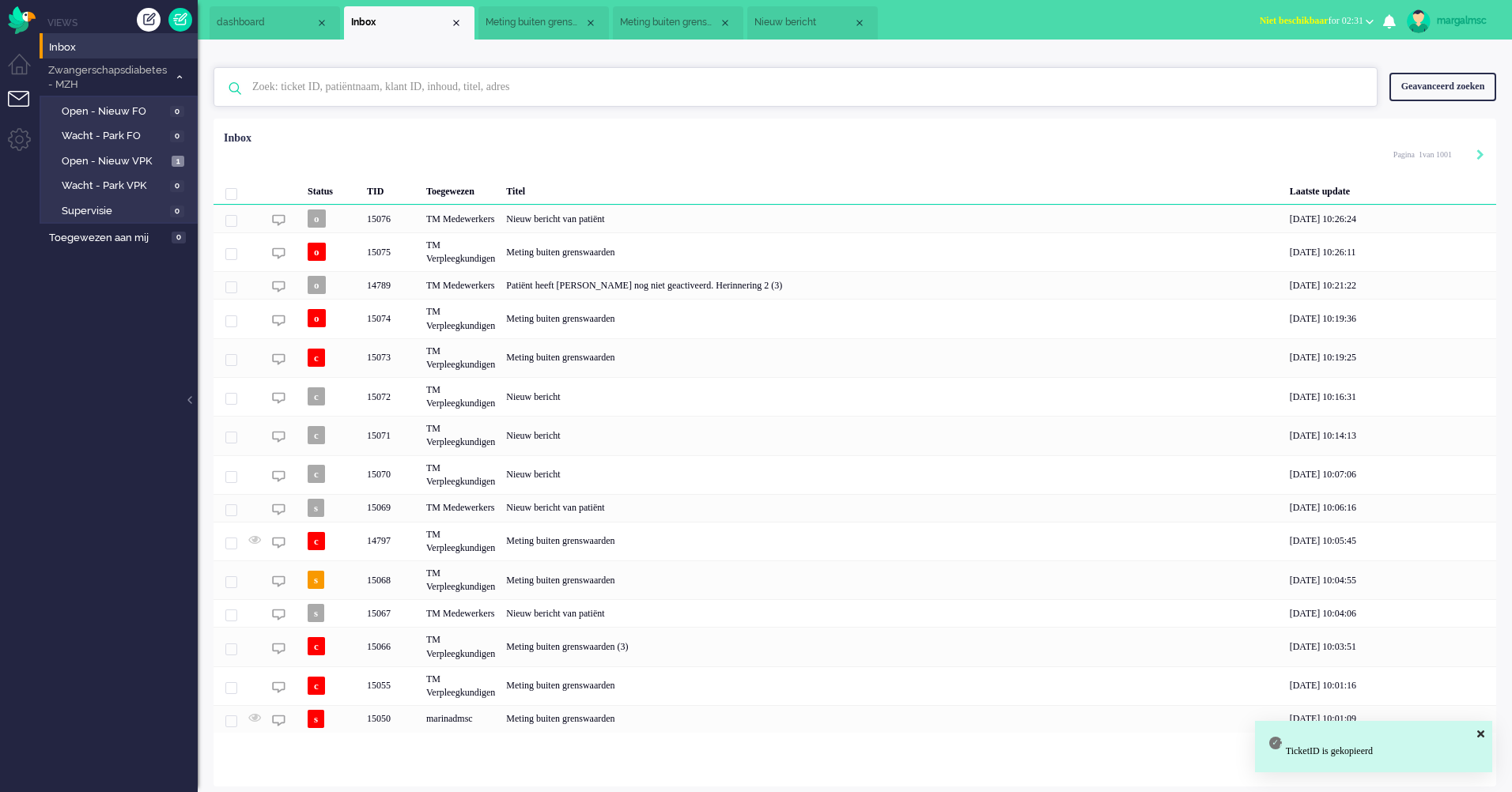
click at [316, 103] on input "text" at bounding box center [797, 87] width 1115 height 38
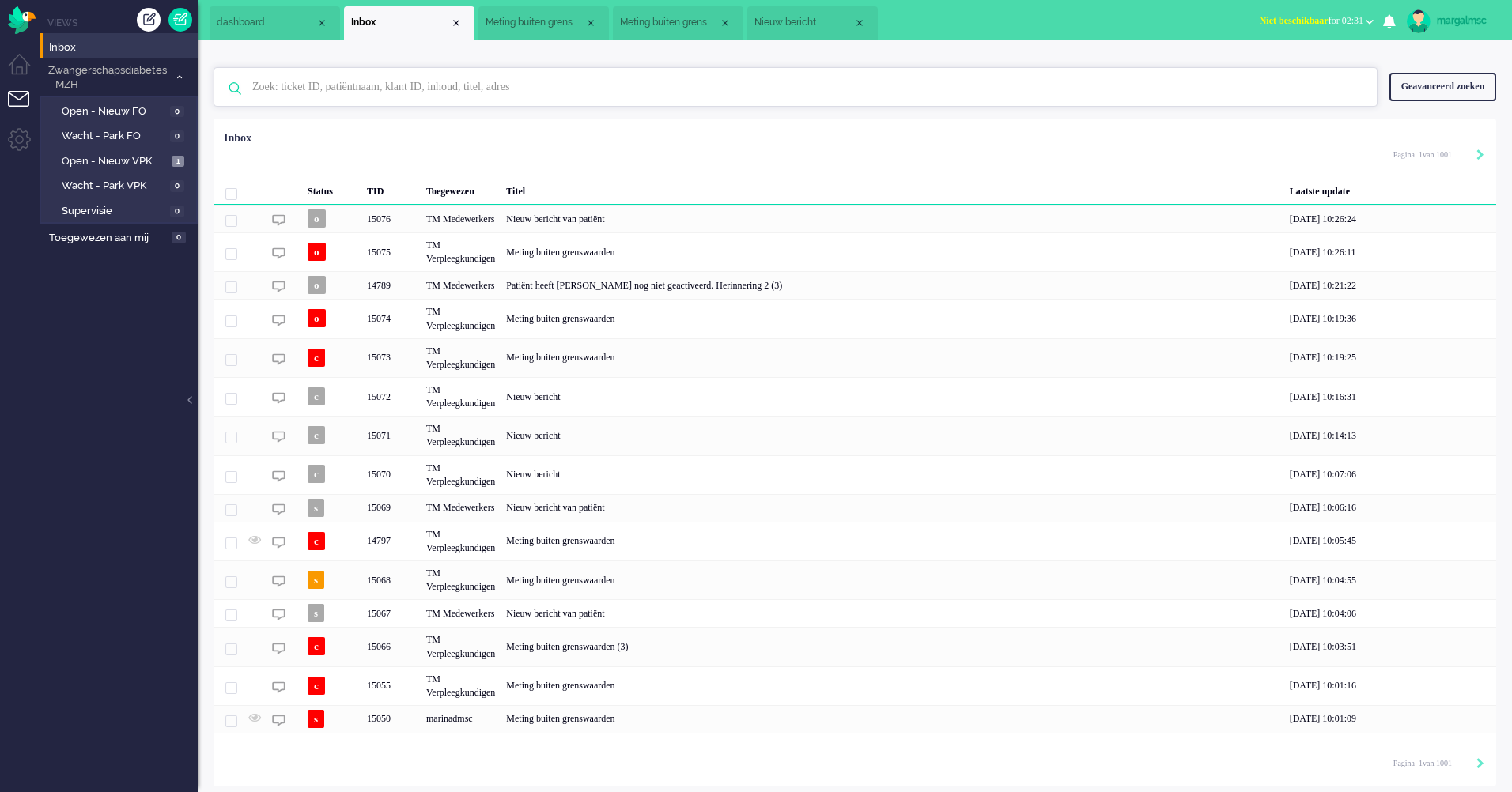
paste input "15065"
type input "15065"
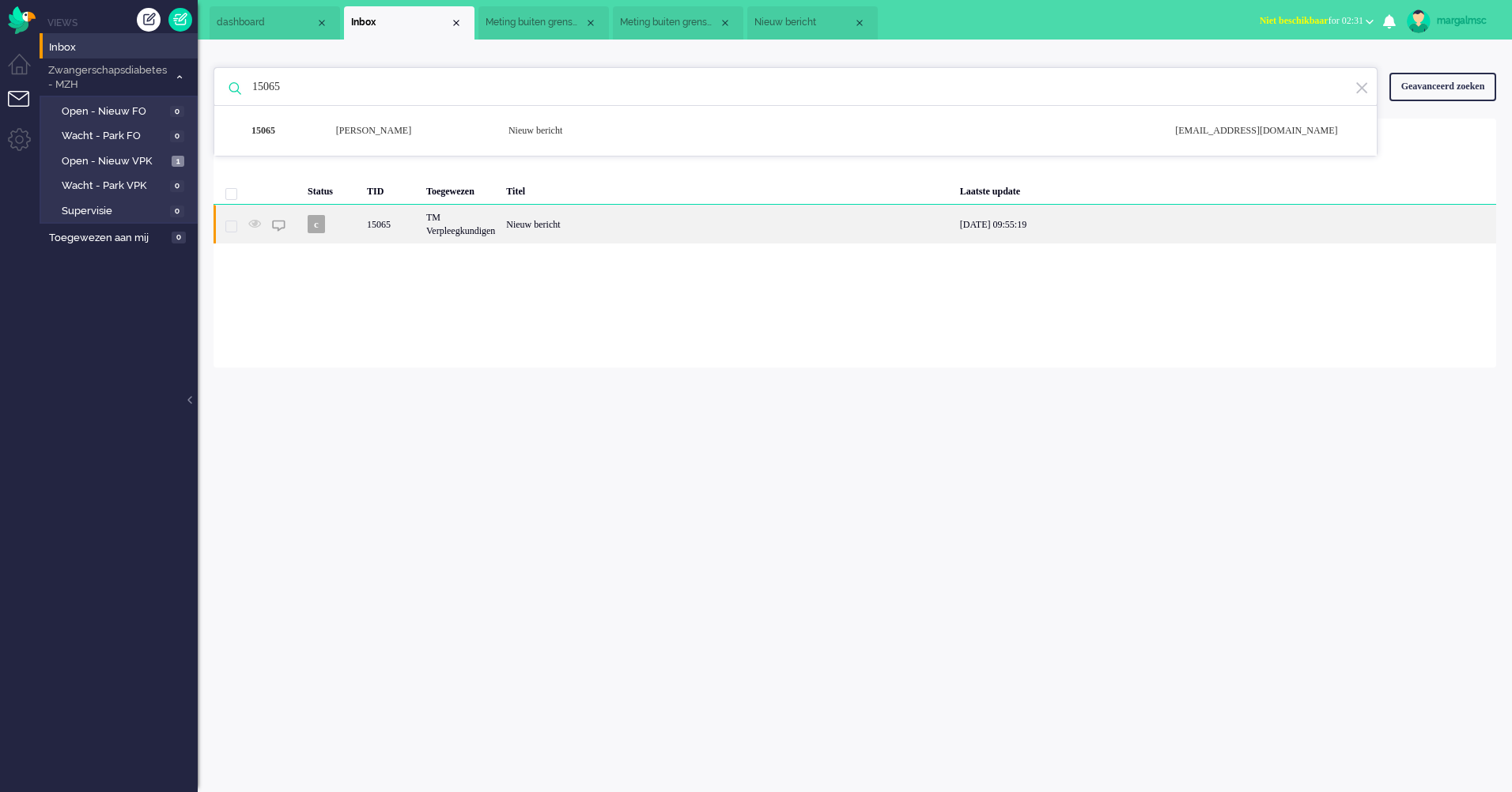
click at [822, 235] on div "Nieuw bericht" at bounding box center [727, 223] width 454 height 39
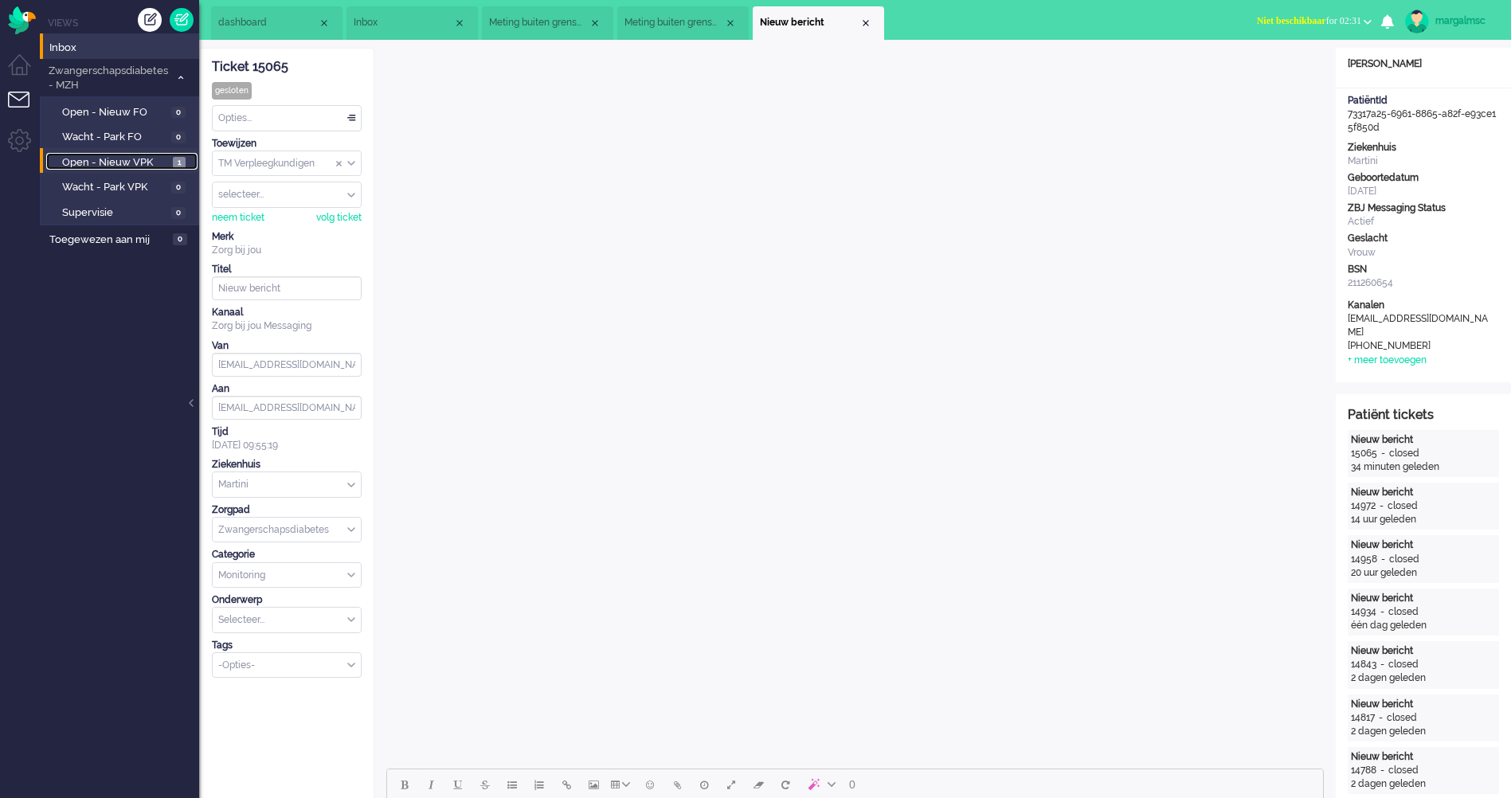
click at [138, 166] on span "Open - Nieuw VPK" at bounding box center [115, 162] width 107 height 15
